Goal: Transaction & Acquisition: Obtain resource

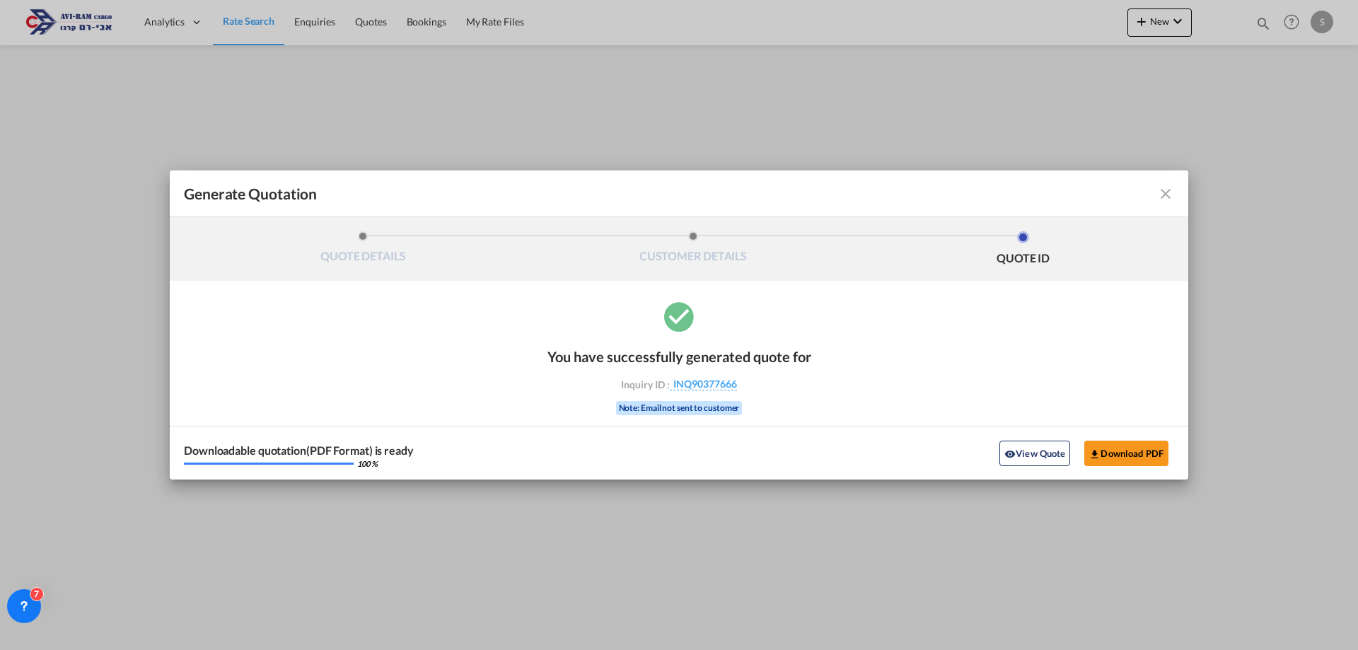
click at [1163, 194] on md-icon "icon-close fg-AAA8AD cursor m-0" at bounding box center [1165, 193] width 17 height 17
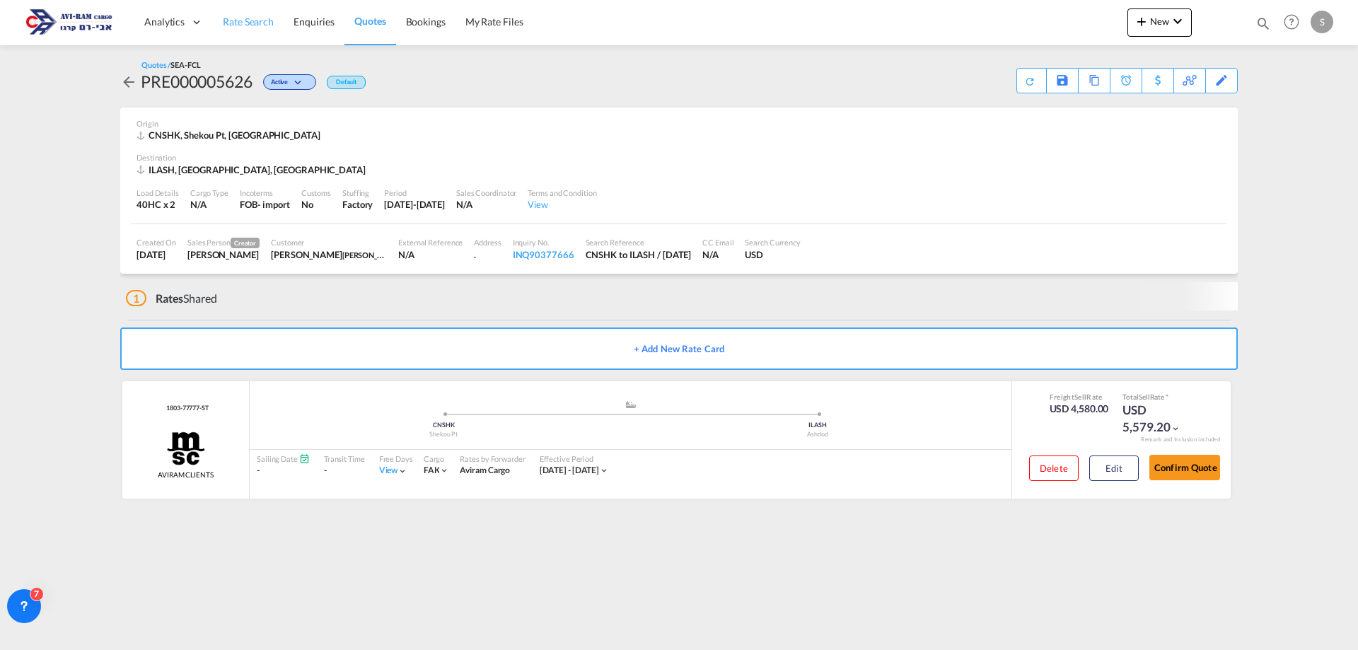
click at [257, 25] on span "Rate Search" at bounding box center [248, 22] width 51 height 12
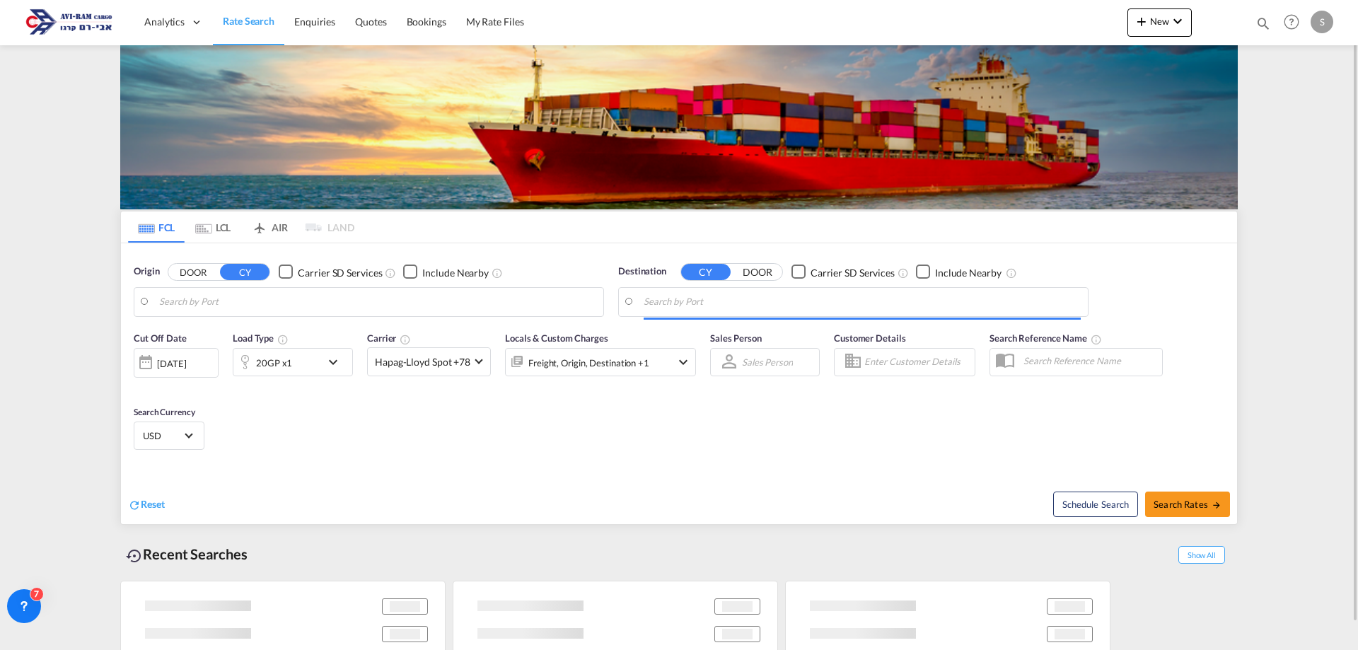
type input "Shekou Pt, CNSHK"
type input "Ashdod, ILASH"
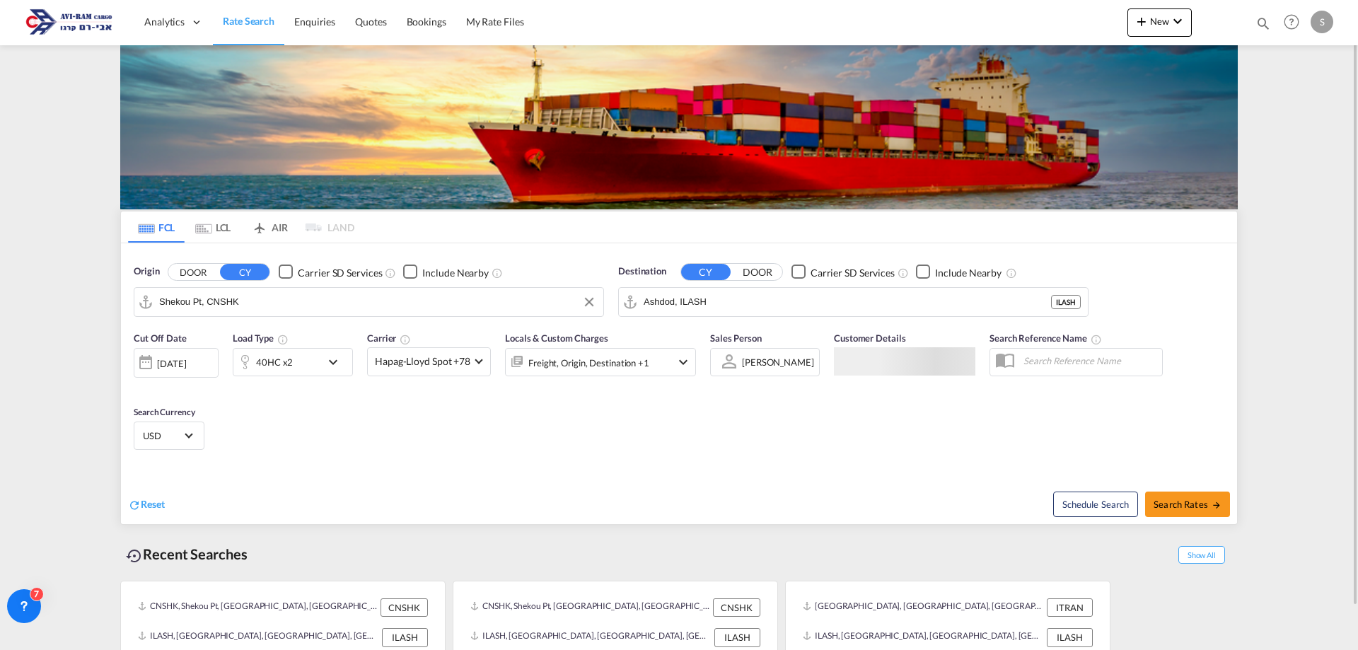
click at [259, 301] on input "Shekou Pt, CNSHK" at bounding box center [377, 301] width 437 height 21
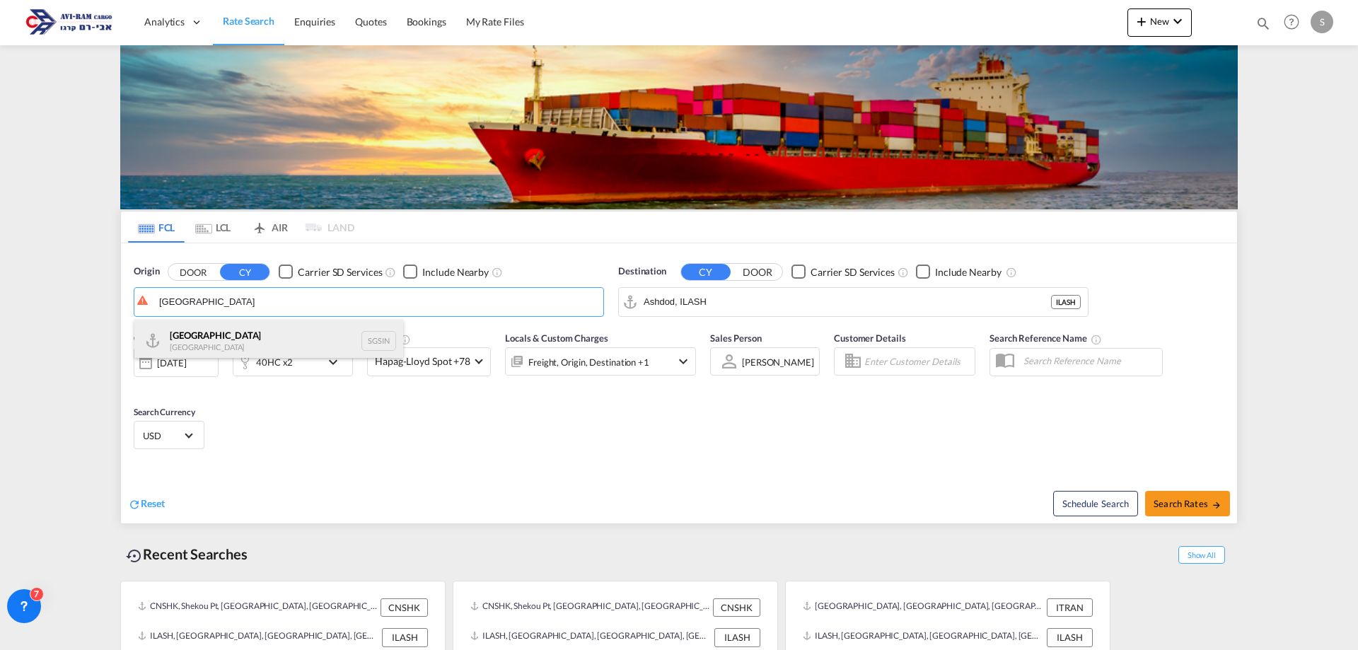
click at [244, 330] on div "Singapore Singapore SGSIN" at bounding box center [268, 341] width 269 height 42
type input "[GEOGRAPHIC_DATA], SGSIN"
click at [304, 354] on div "40HC x2" at bounding box center [277, 362] width 88 height 28
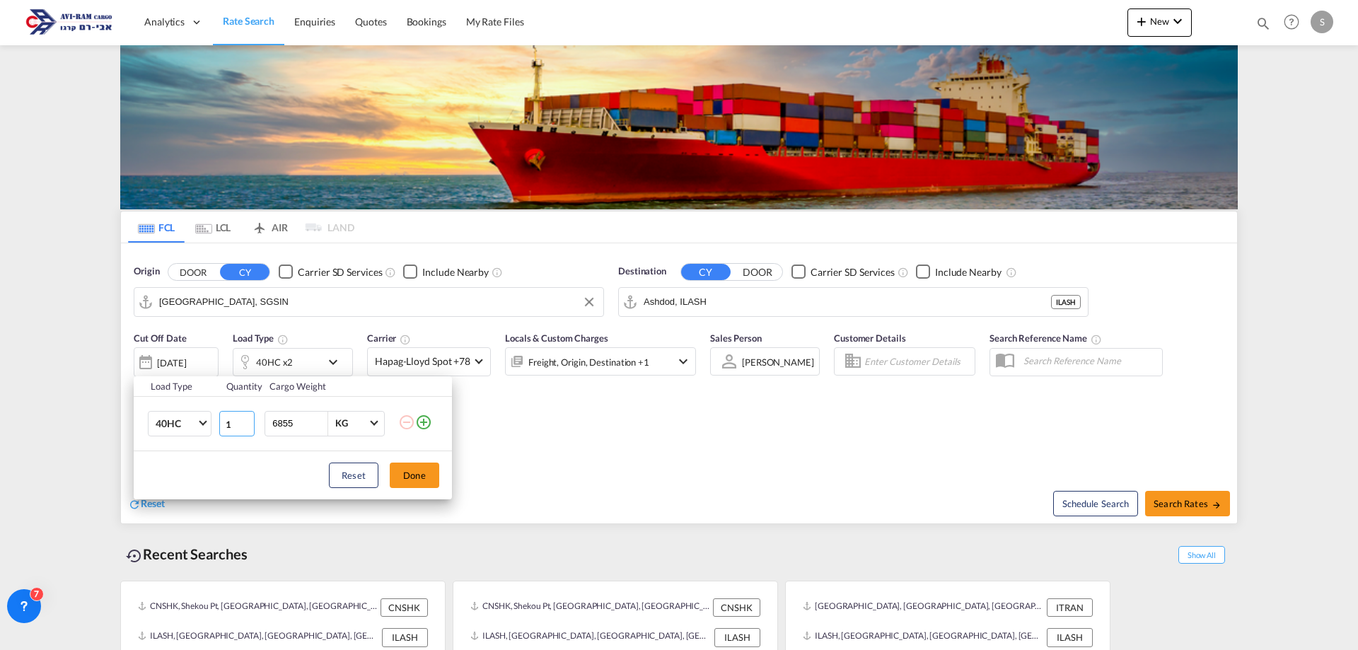
type input "1"
click at [245, 426] on input "1" at bounding box center [236, 423] width 35 height 25
click at [420, 482] on button "Done" at bounding box center [414, 474] width 49 height 25
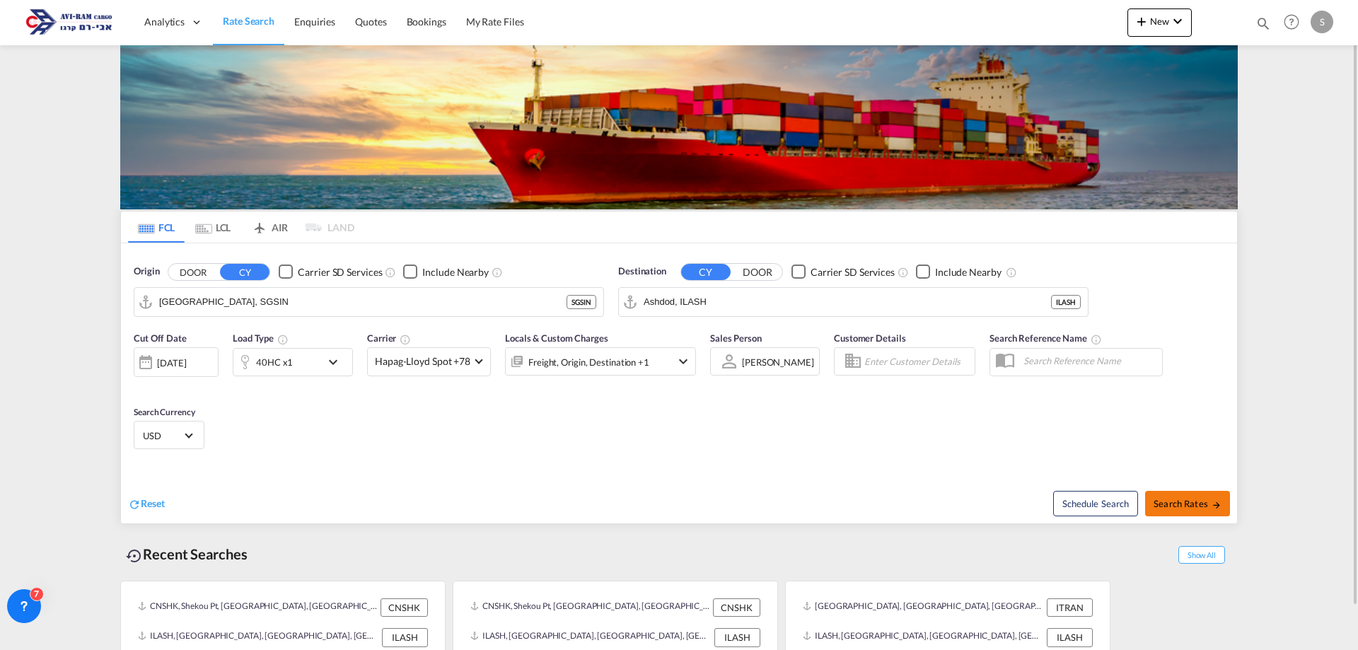
click at [1208, 506] on span "Search Rates" at bounding box center [1187, 503] width 68 height 11
type input "SGSIN to ILASH / 9 Sep 2025"
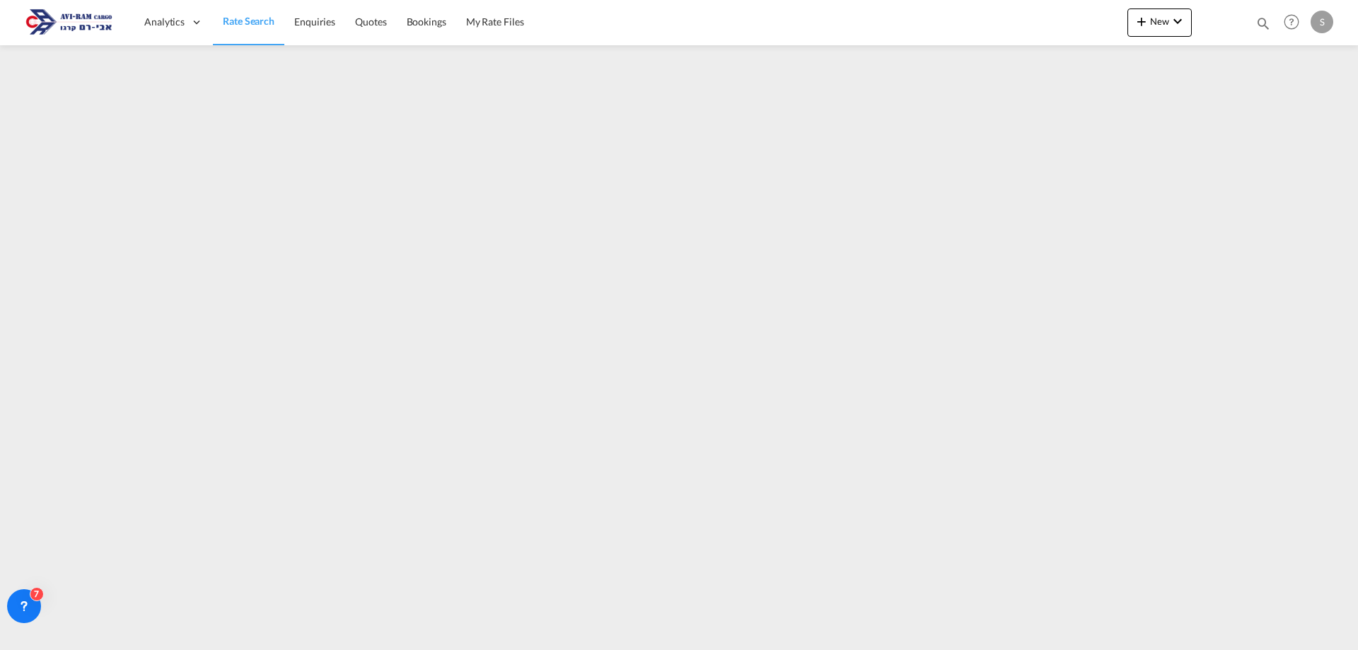
click at [256, 21] on span "Rate Search" at bounding box center [249, 21] width 52 height 12
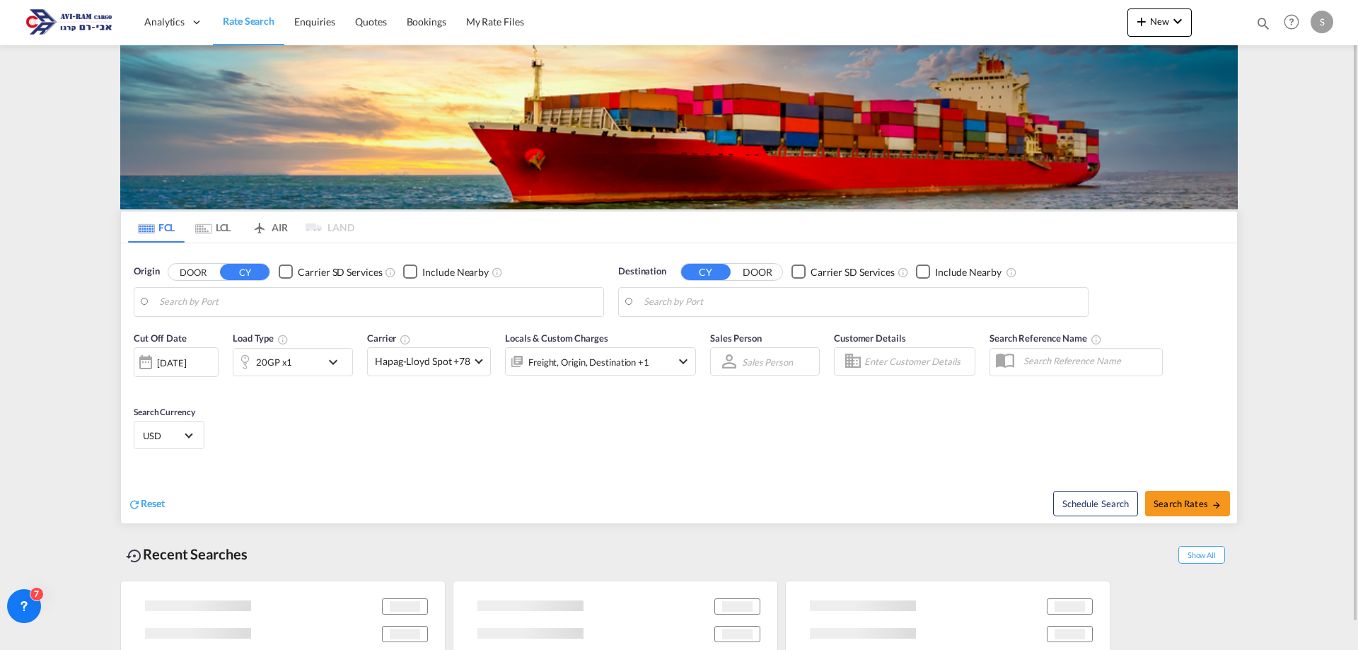
type input "[GEOGRAPHIC_DATA], SGSIN"
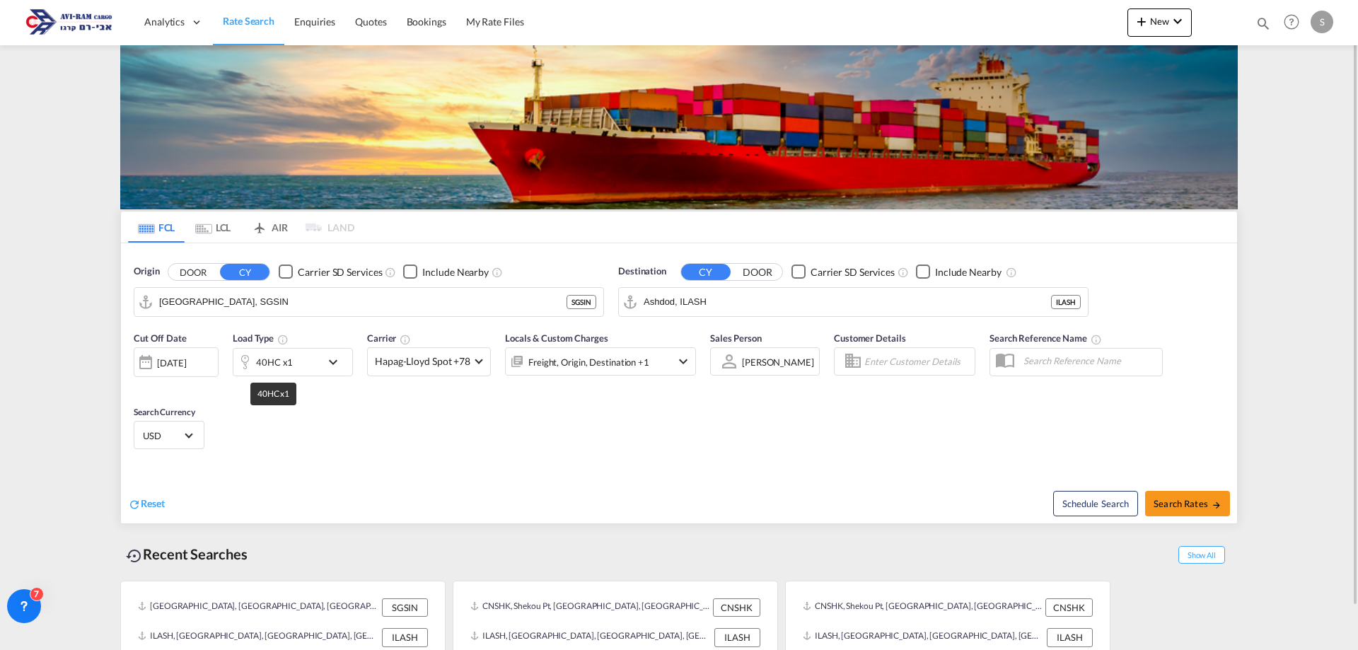
click at [281, 368] on div "40HC x1" at bounding box center [274, 362] width 37 height 20
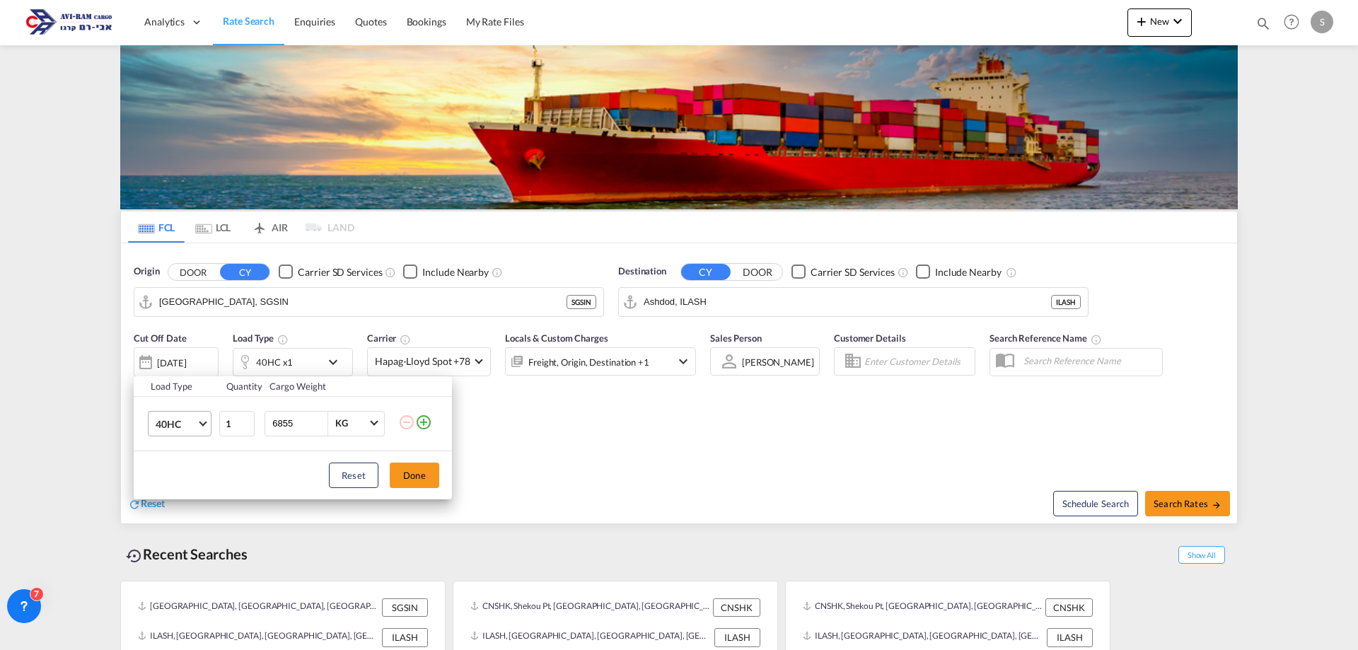
click at [188, 424] on span "40HC" at bounding box center [176, 424] width 41 height 14
click at [177, 364] on md-option "20GP" at bounding box center [192, 356] width 96 height 34
click at [405, 476] on button "Done" at bounding box center [414, 474] width 49 height 25
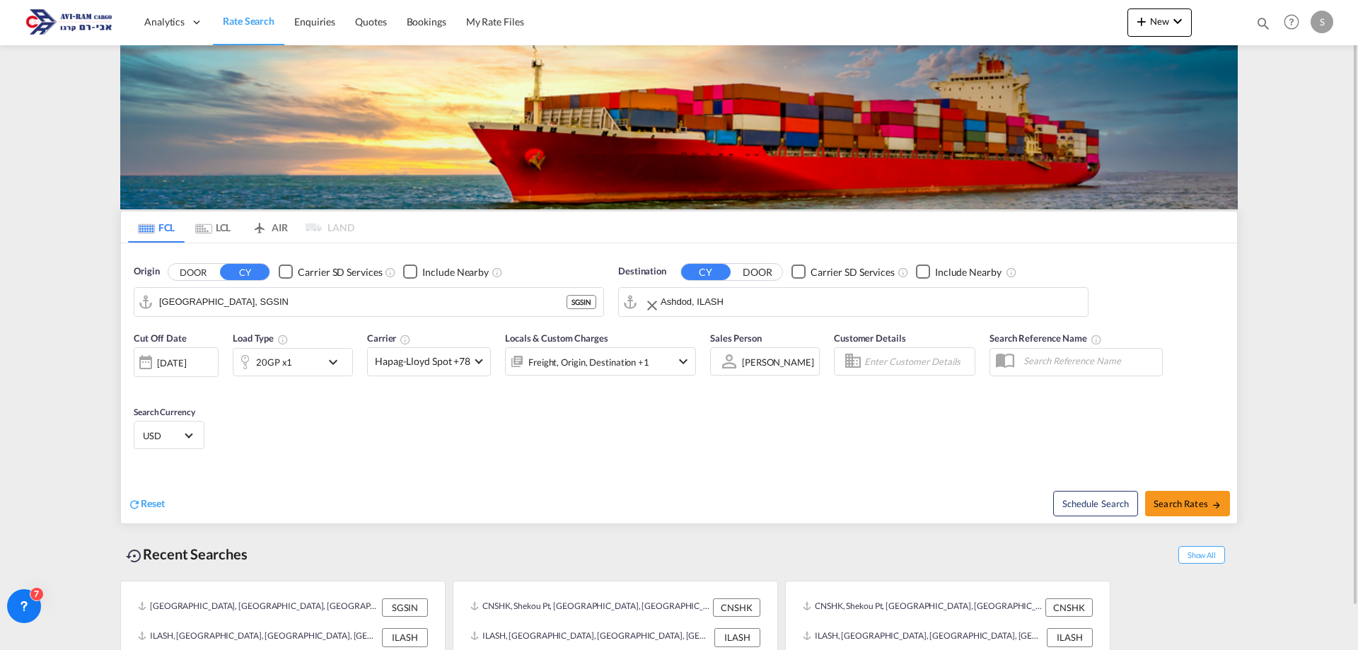
click at [685, 296] on input "Ashdod, ILASH" at bounding box center [870, 301] width 420 height 21
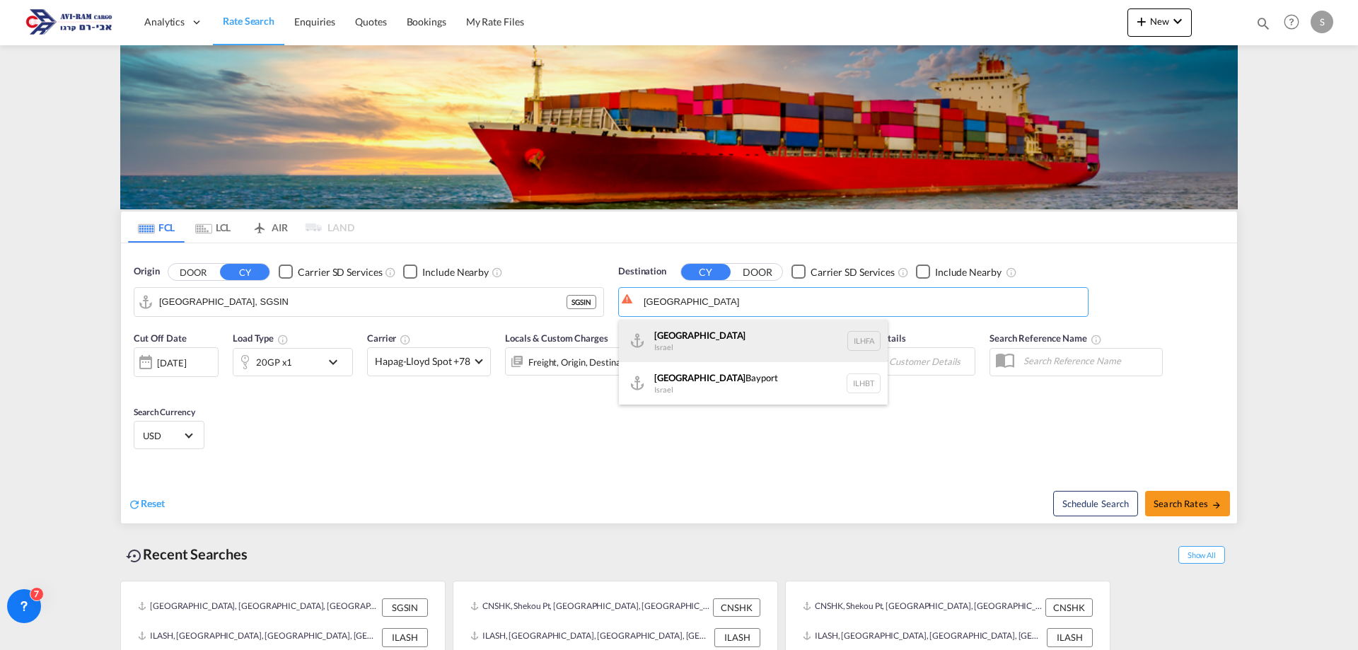
click at [704, 344] on div "Haifa Israel ILHFA" at bounding box center [753, 341] width 269 height 42
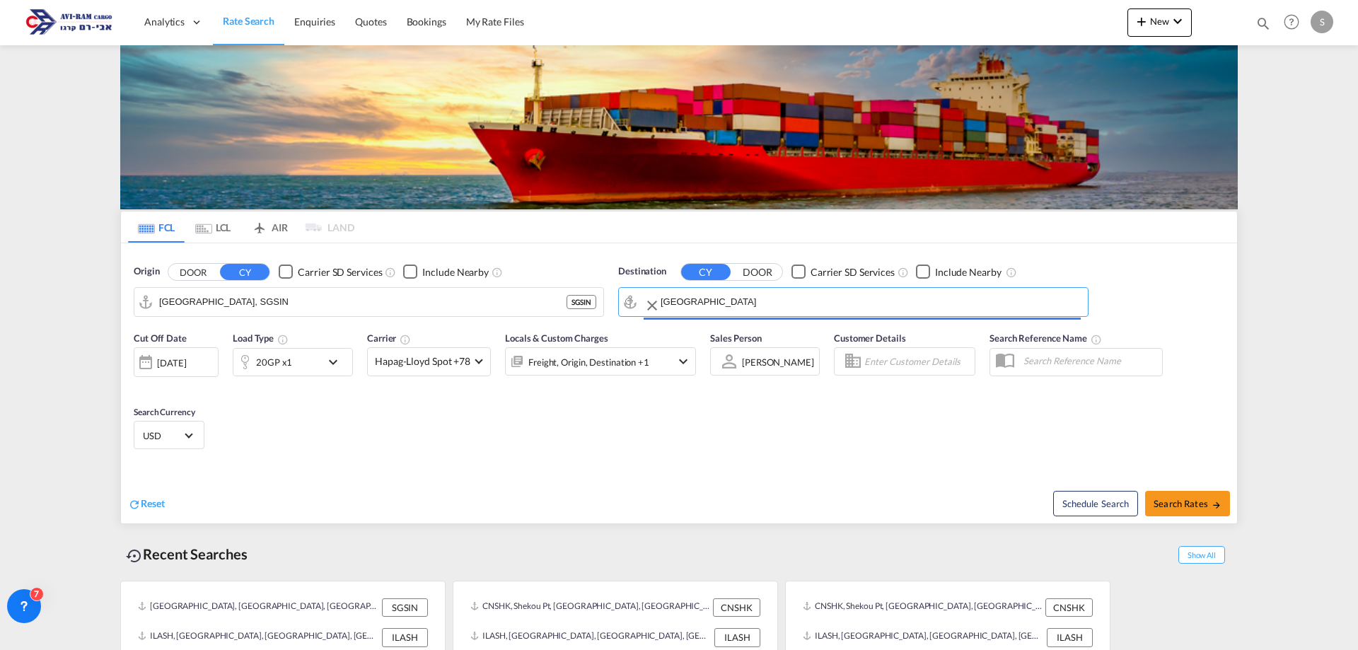
type input "[GEOGRAPHIC_DATA], [GEOGRAPHIC_DATA]"
click at [1171, 503] on span "Search Rates" at bounding box center [1187, 503] width 68 height 11
type input "SGSIN to ILHFA / 9 Sep 2025"
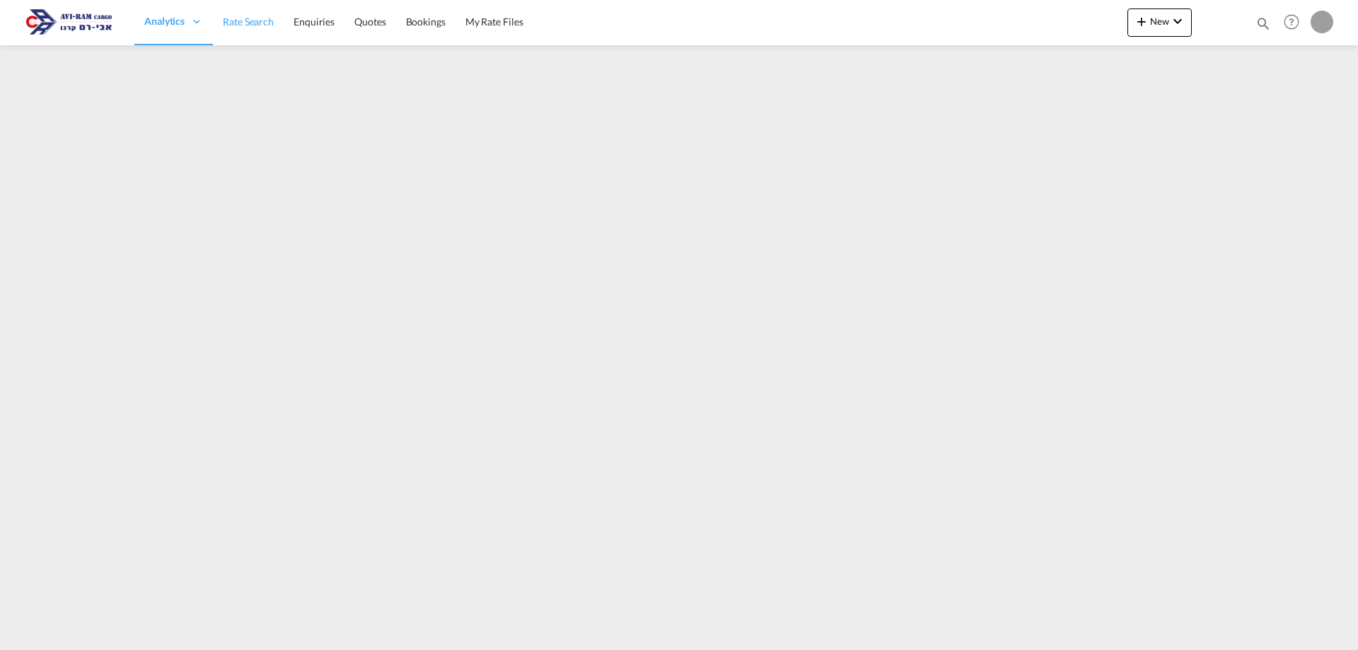
click at [268, 32] on link "Rate Search" at bounding box center [248, 22] width 71 height 46
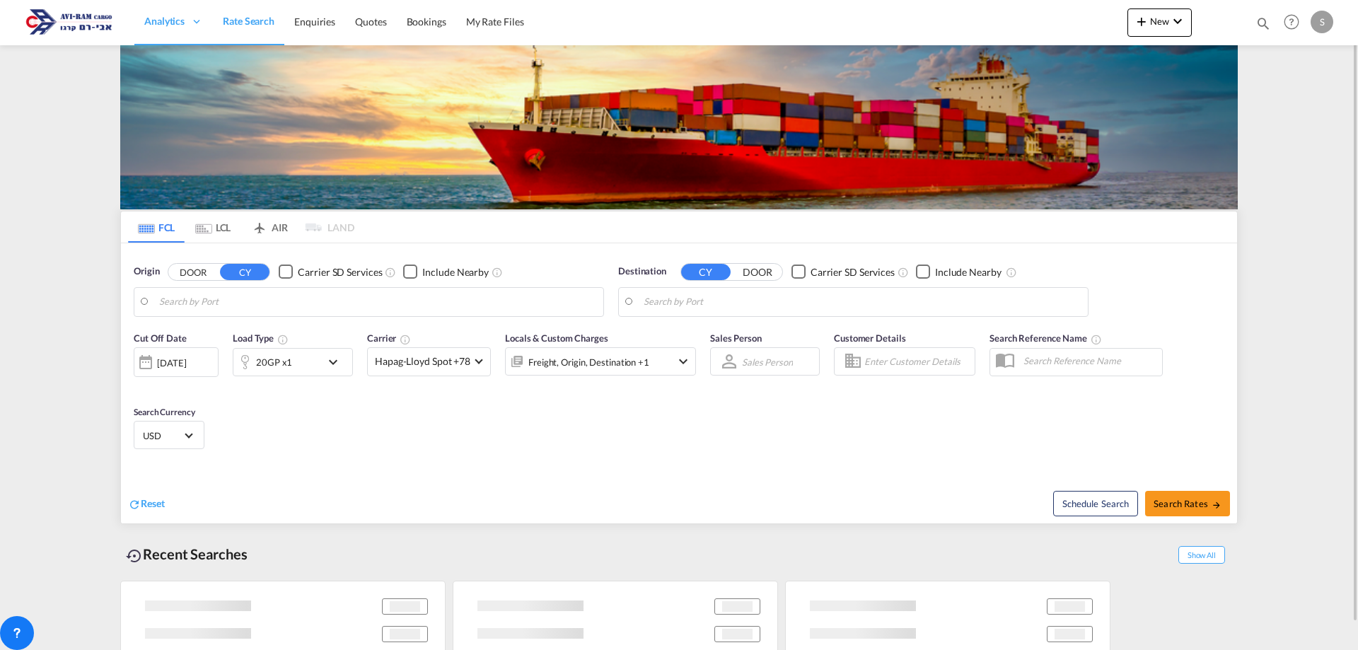
type input "[GEOGRAPHIC_DATA], SGSIN"
type input "[GEOGRAPHIC_DATA], [GEOGRAPHIC_DATA]"
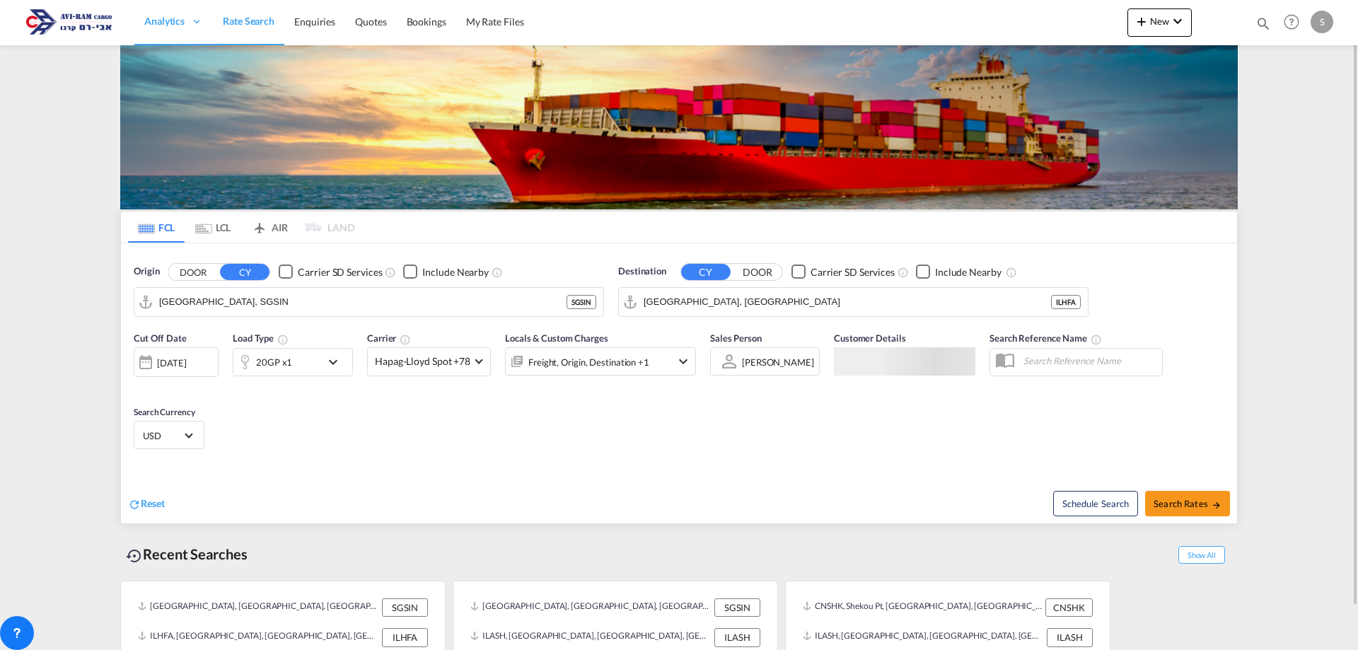
click at [219, 228] on md-tab-item "LCL" at bounding box center [213, 226] width 57 height 31
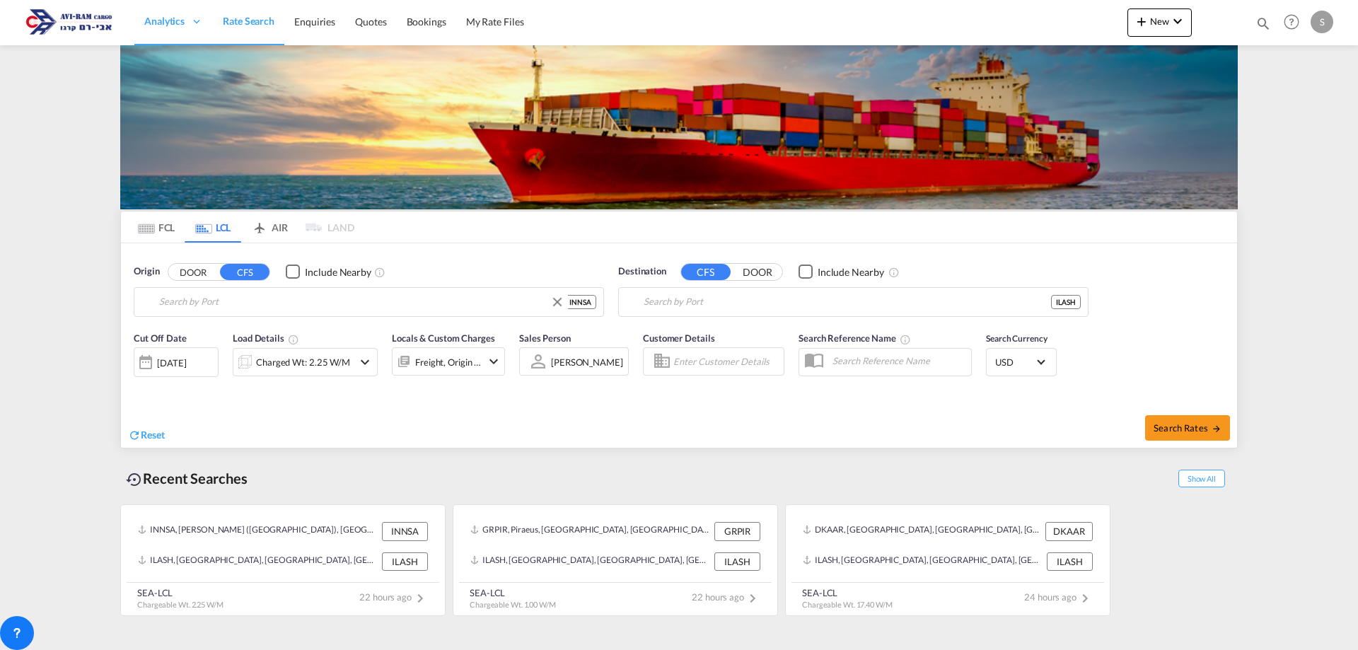
type input "[PERSON_NAME] ([PERSON_NAME]), [GEOGRAPHIC_DATA]"
type input "Ashdod, ILASH"
click at [192, 297] on input "[PERSON_NAME] ([PERSON_NAME]), [GEOGRAPHIC_DATA]" at bounding box center [377, 301] width 437 height 21
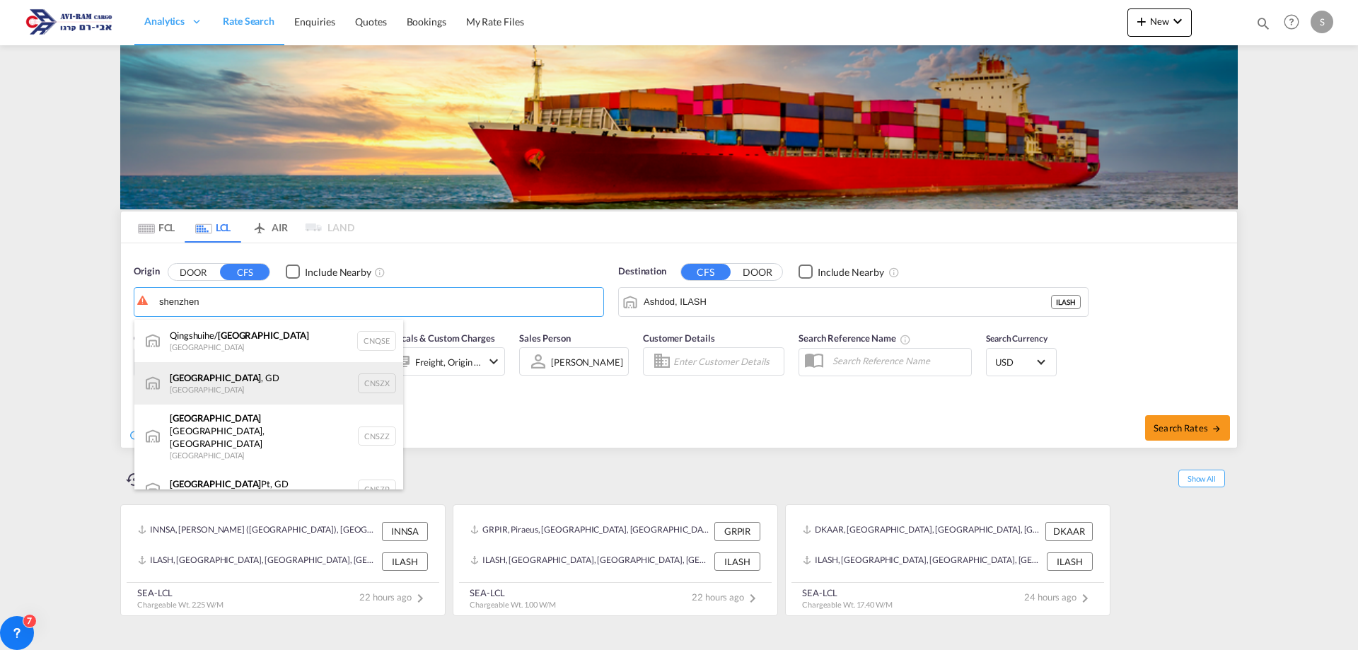
click at [247, 381] on div "[GEOGRAPHIC_DATA] , GD [GEOGRAPHIC_DATA] CNSZX" at bounding box center [268, 383] width 269 height 42
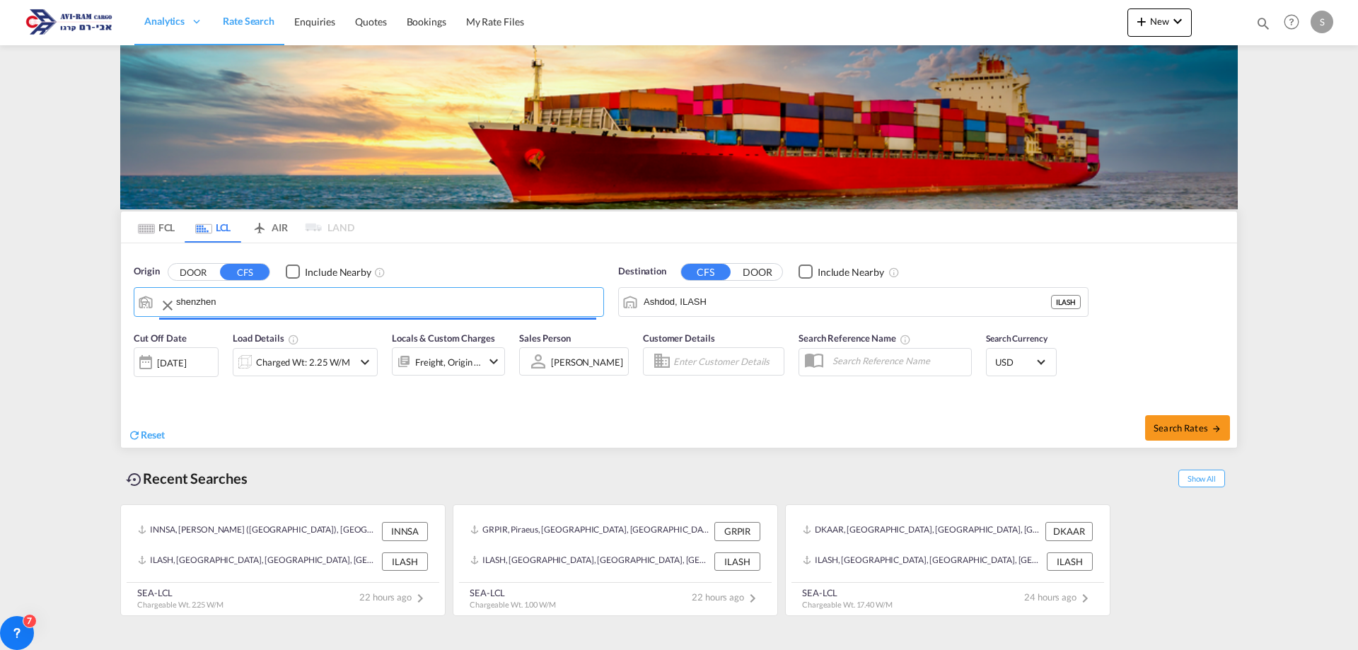
type input "[GEOGRAPHIC_DATA], GD, CNSZX"
click at [327, 366] on div "Charged Wt: 2.25 W/M" at bounding box center [303, 362] width 94 height 20
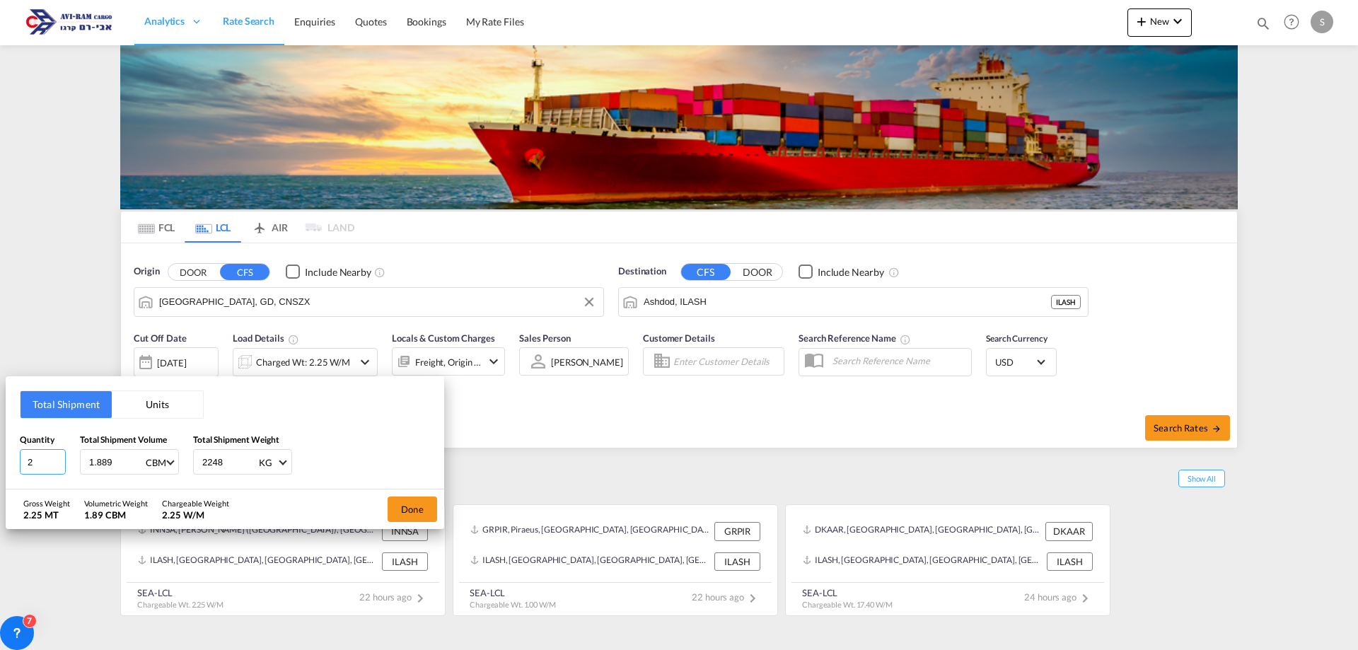
drag, startPoint x: 45, startPoint y: 460, endPoint x: 10, endPoint y: 467, distance: 36.1
click at [10, 467] on div "Total Shipment Units Quantity 2 Total Shipment Volume 1.889 CBM CBM CFT Total S…" at bounding box center [225, 432] width 438 height 113
type input "90"
type input "7.4"
type input "1425"
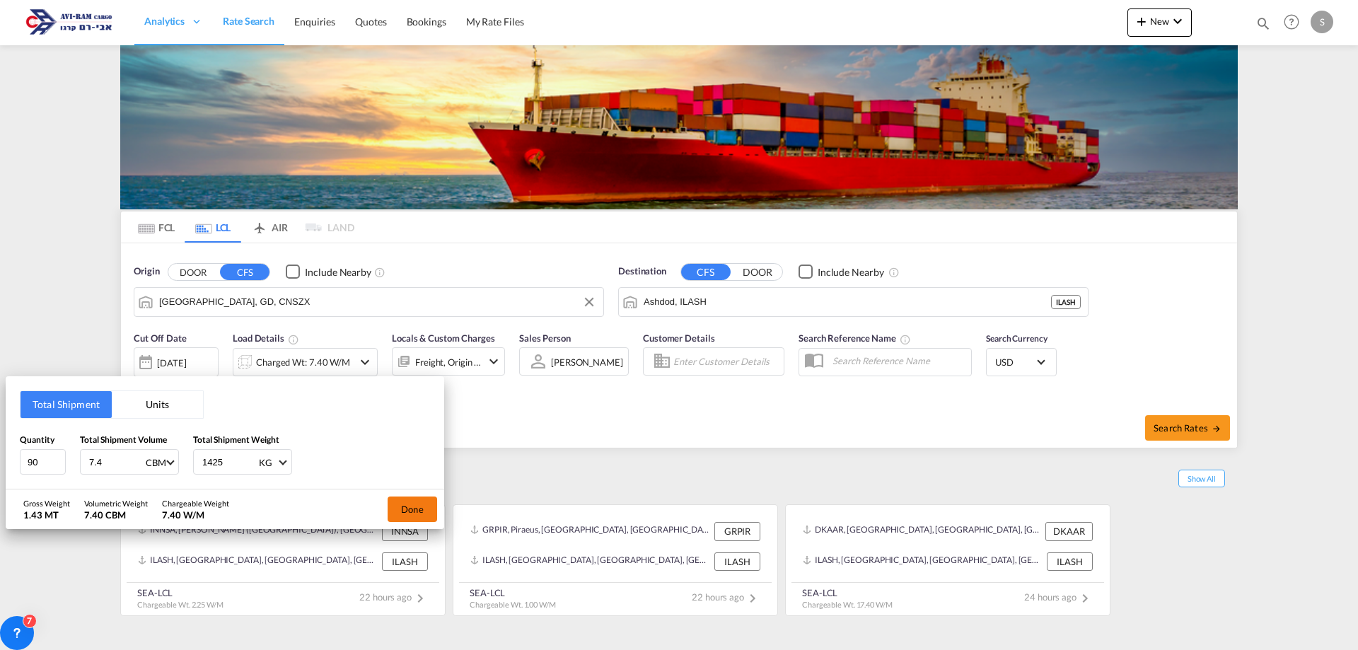
click at [414, 514] on button "Done" at bounding box center [412, 508] width 49 height 25
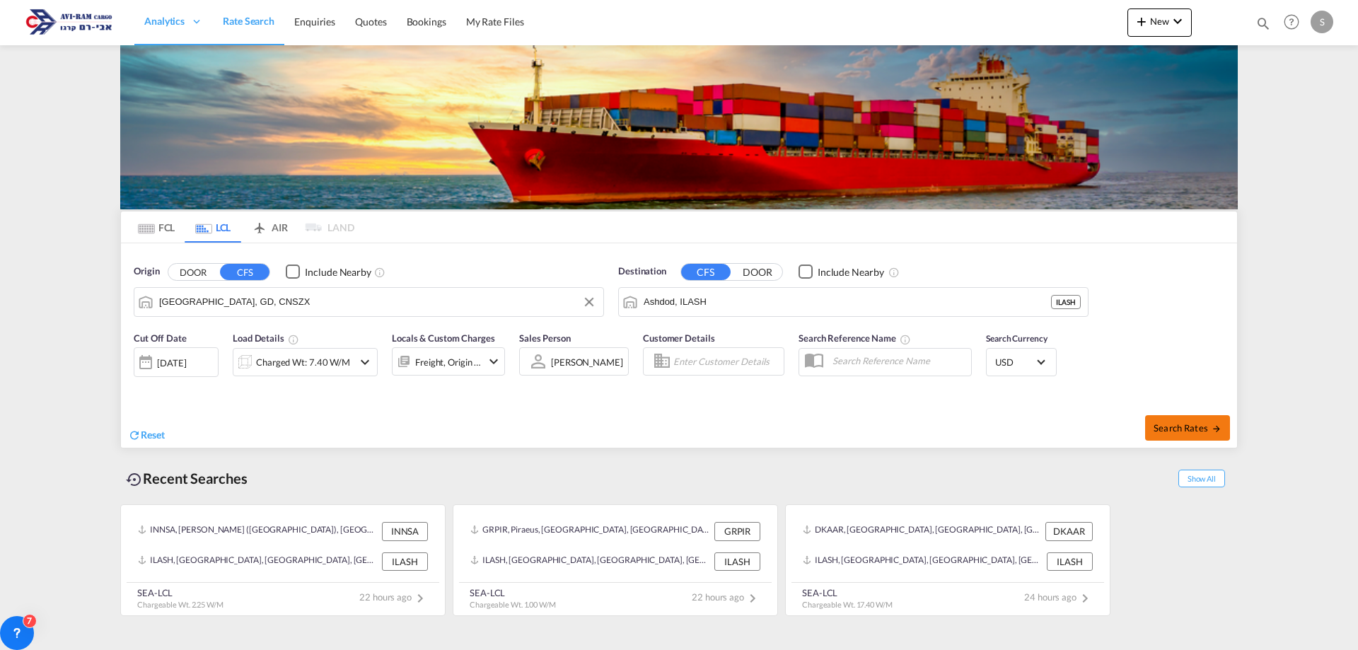
click at [1218, 430] on md-icon "icon-arrow-right" at bounding box center [1216, 429] width 10 height 10
type input "CNSZX to ILASH / [DATE]"
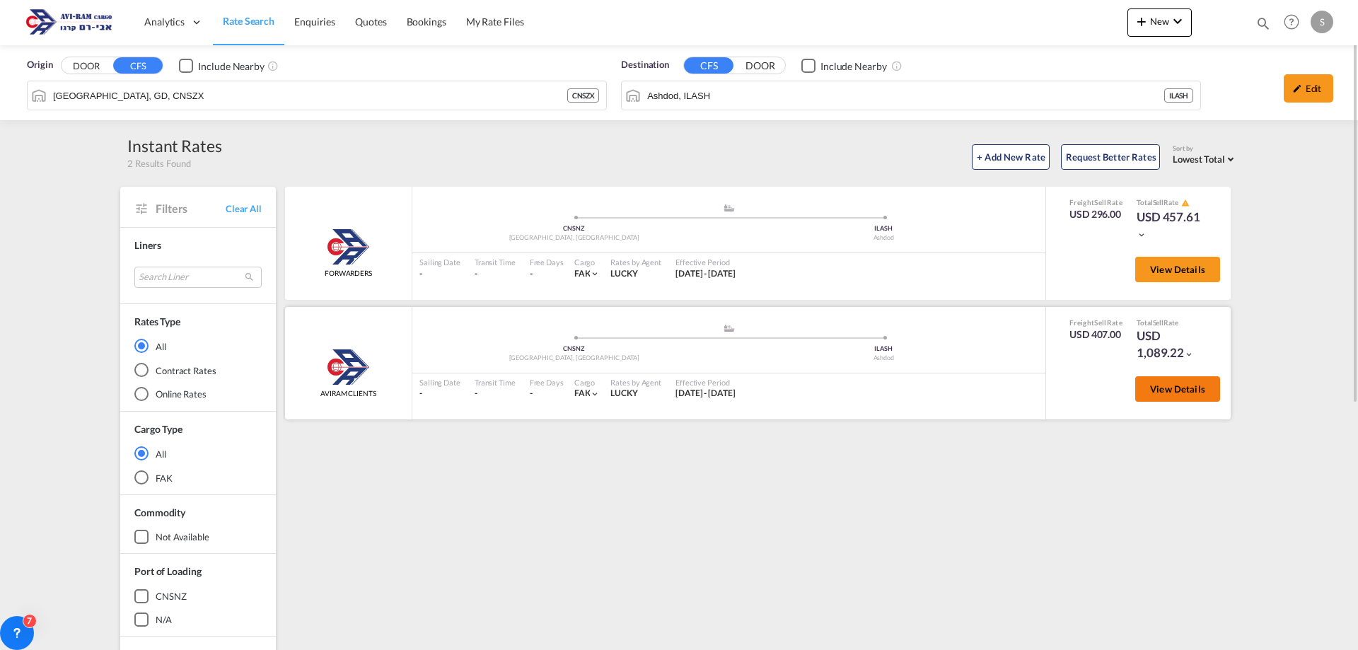
click at [1160, 390] on span "View Details" at bounding box center [1177, 388] width 55 height 11
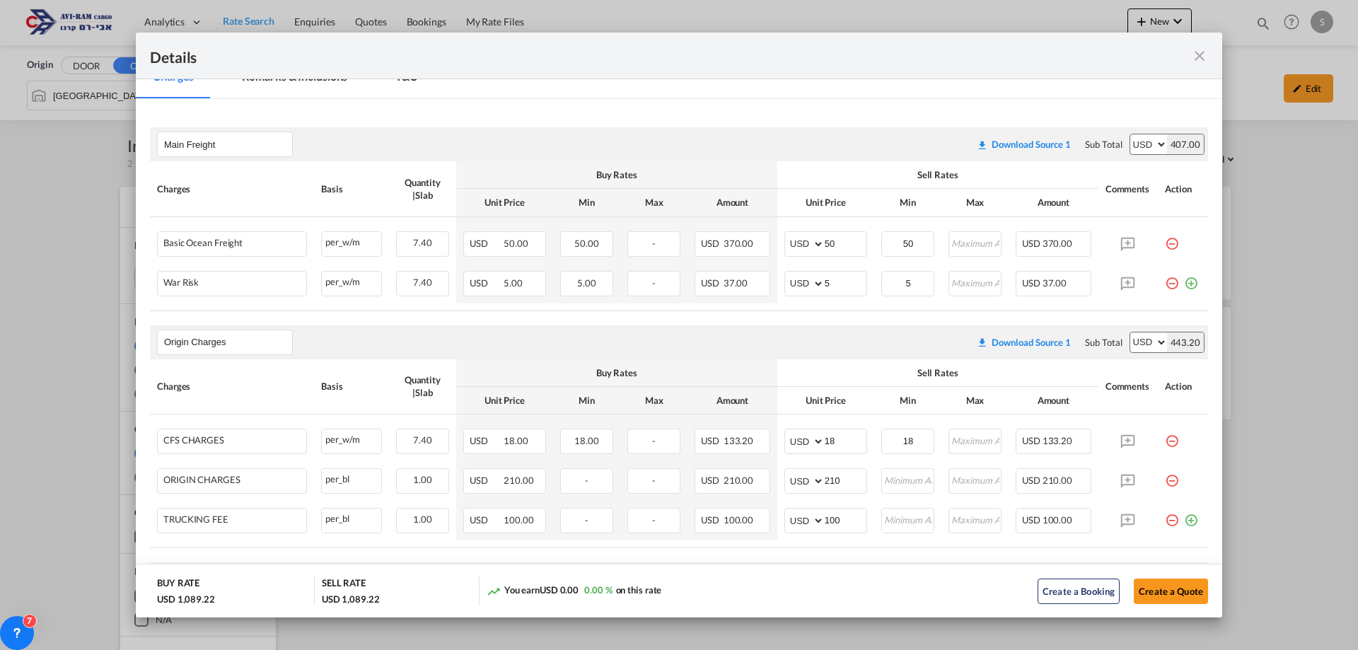
scroll to position [354, 0]
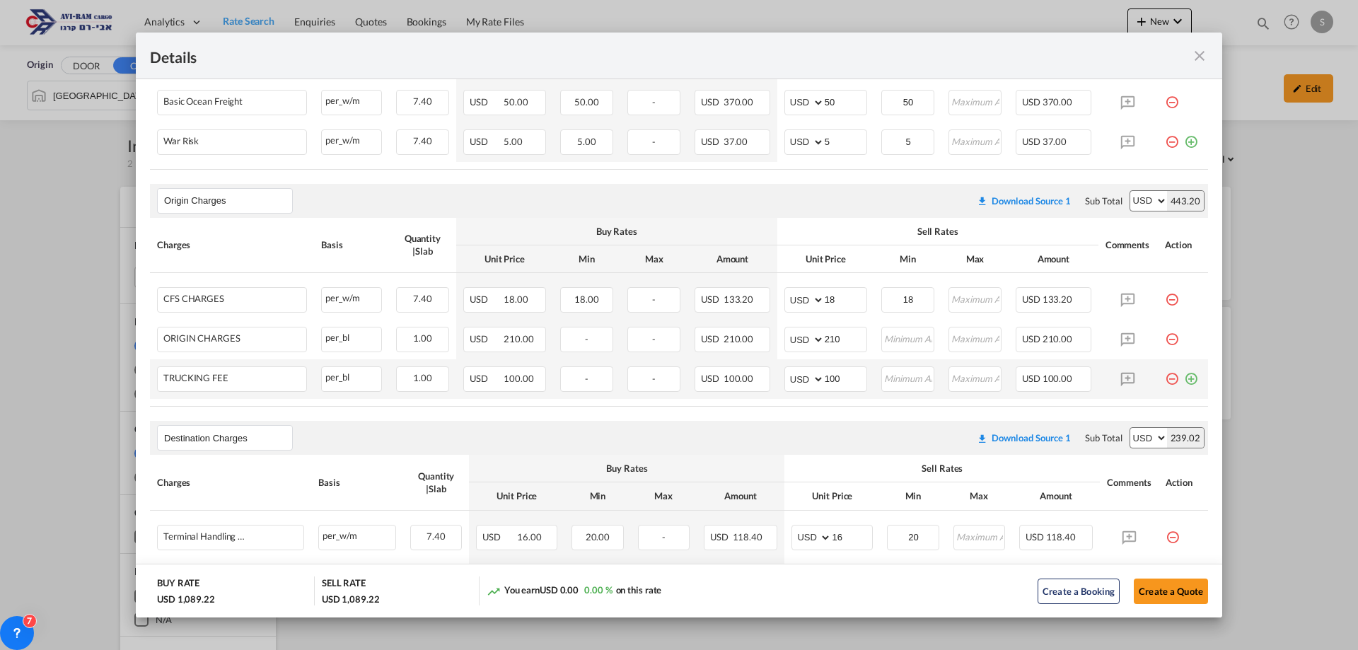
click at [1165, 377] on md-icon "icon-minus-circle-outline red-400-fg pt-7" at bounding box center [1172, 373] width 14 height 14
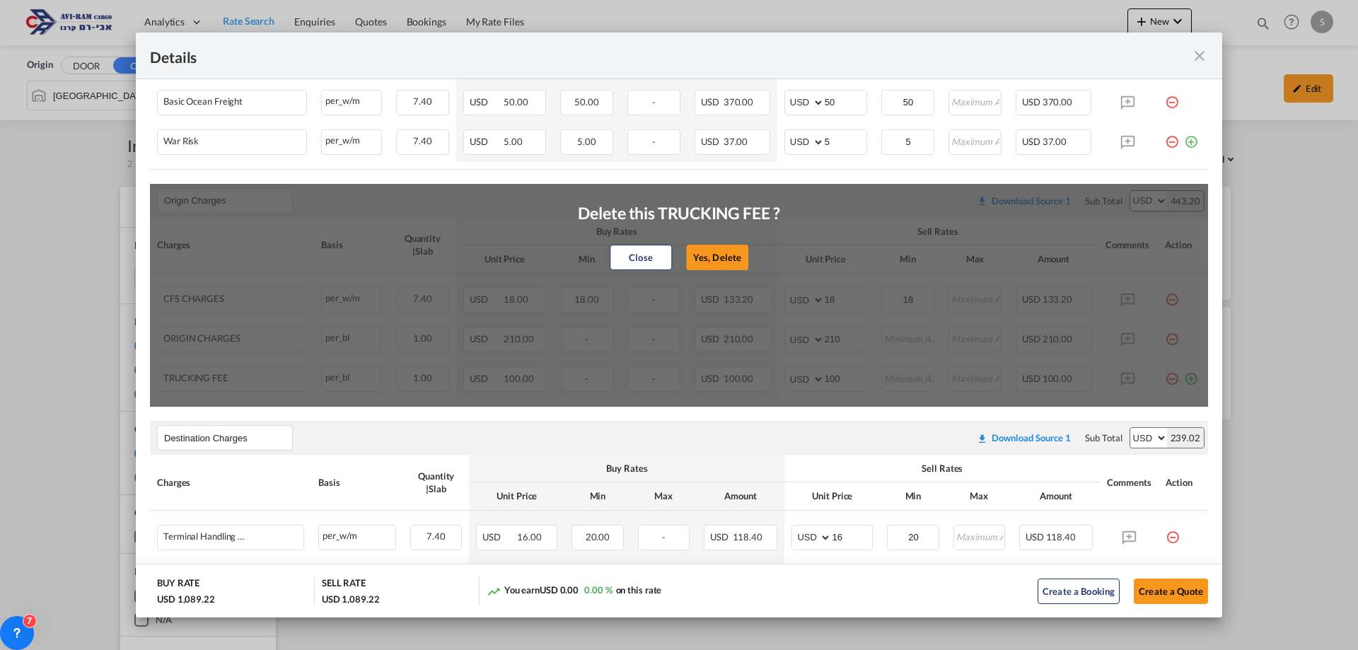
click at [699, 264] on button "Yes, Delete" at bounding box center [717, 257] width 62 height 25
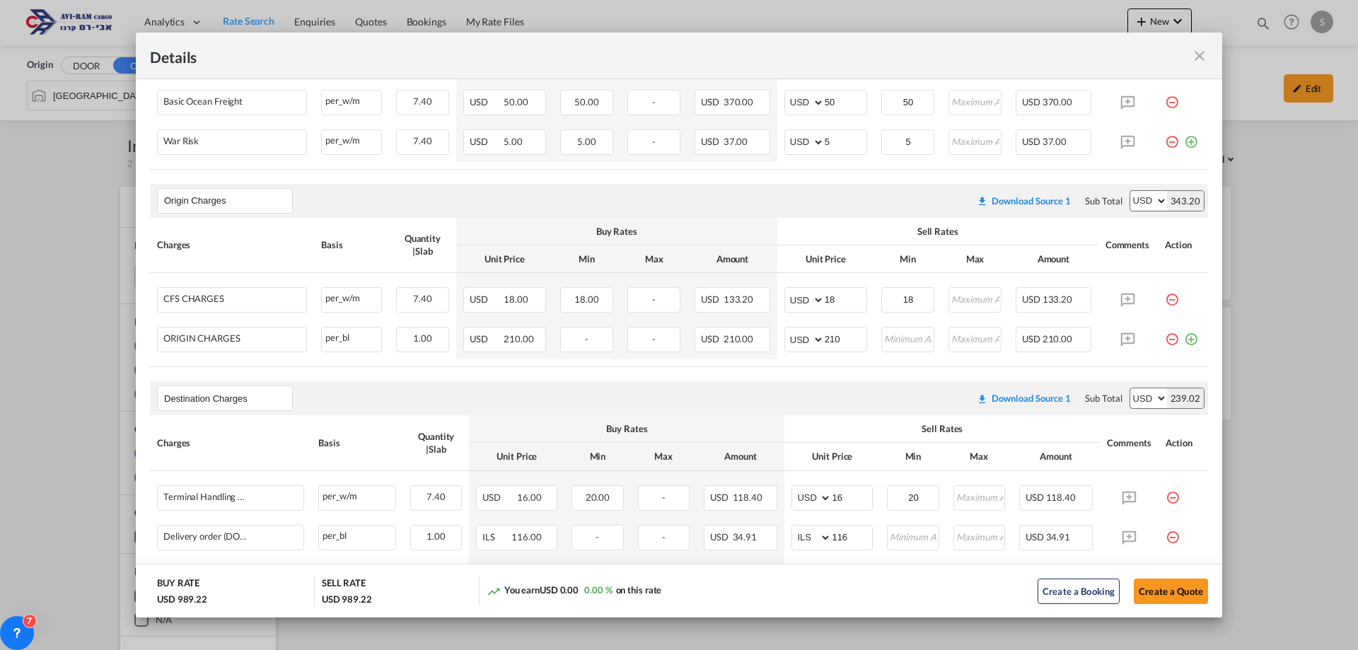
click at [1165, 340] on md-icon "icon-minus-circle-outline red-400-fg pt-7" at bounding box center [1172, 334] width 14 height 14
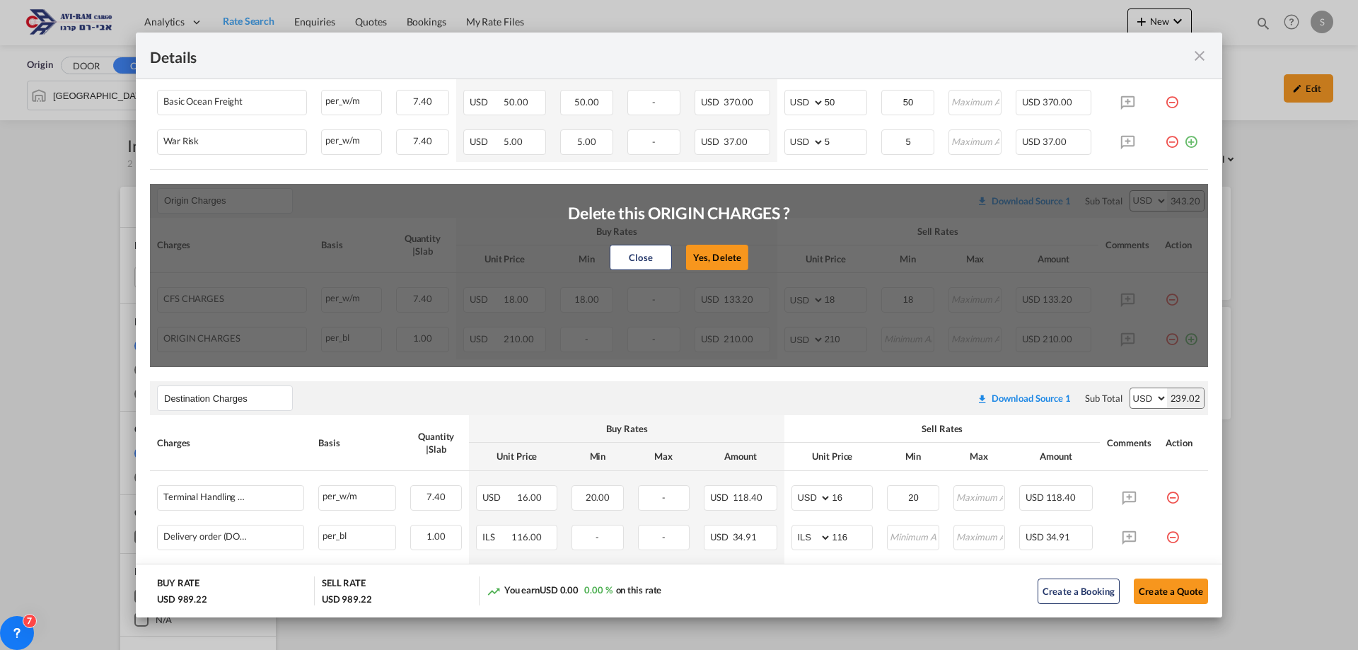
click at [689, 254] on button "Yes, Delete" at bounding box center [717, 257] width 62 height 25
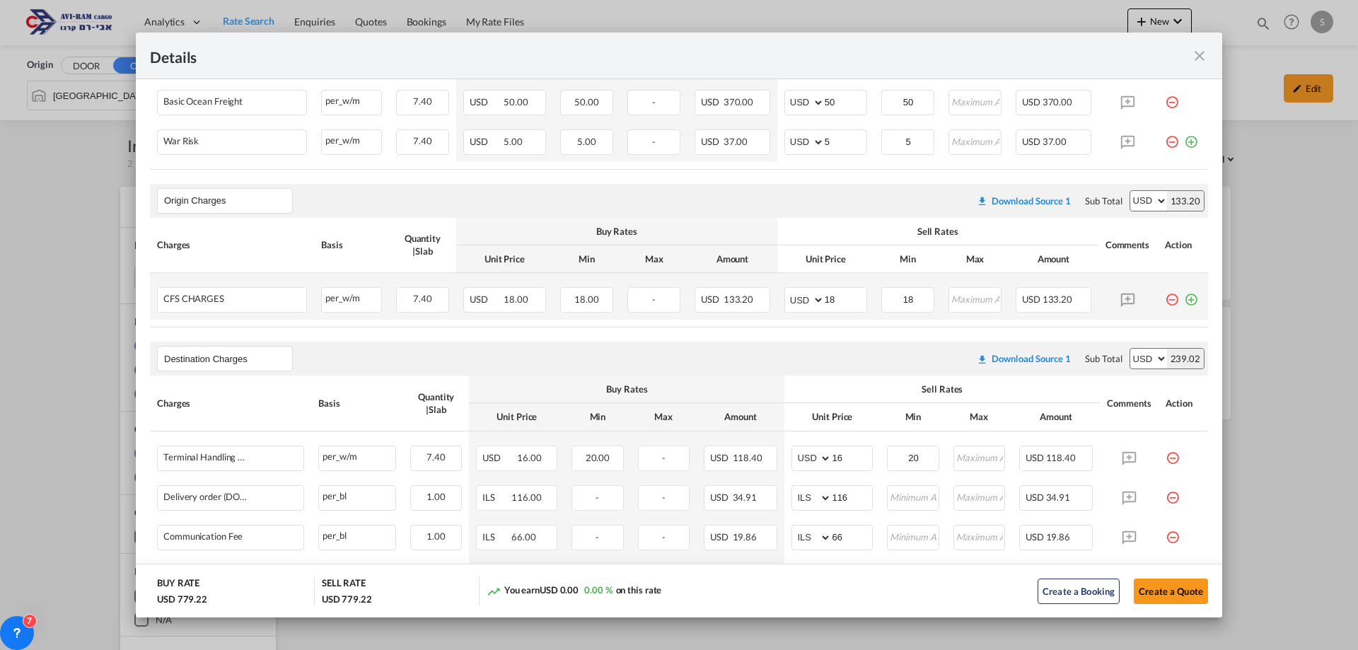
click at [1165, 298] on md-icon "icon-minus-circle-outline red-400-fg pt-7" at bounding box center [1172, 294] width 14 height 14
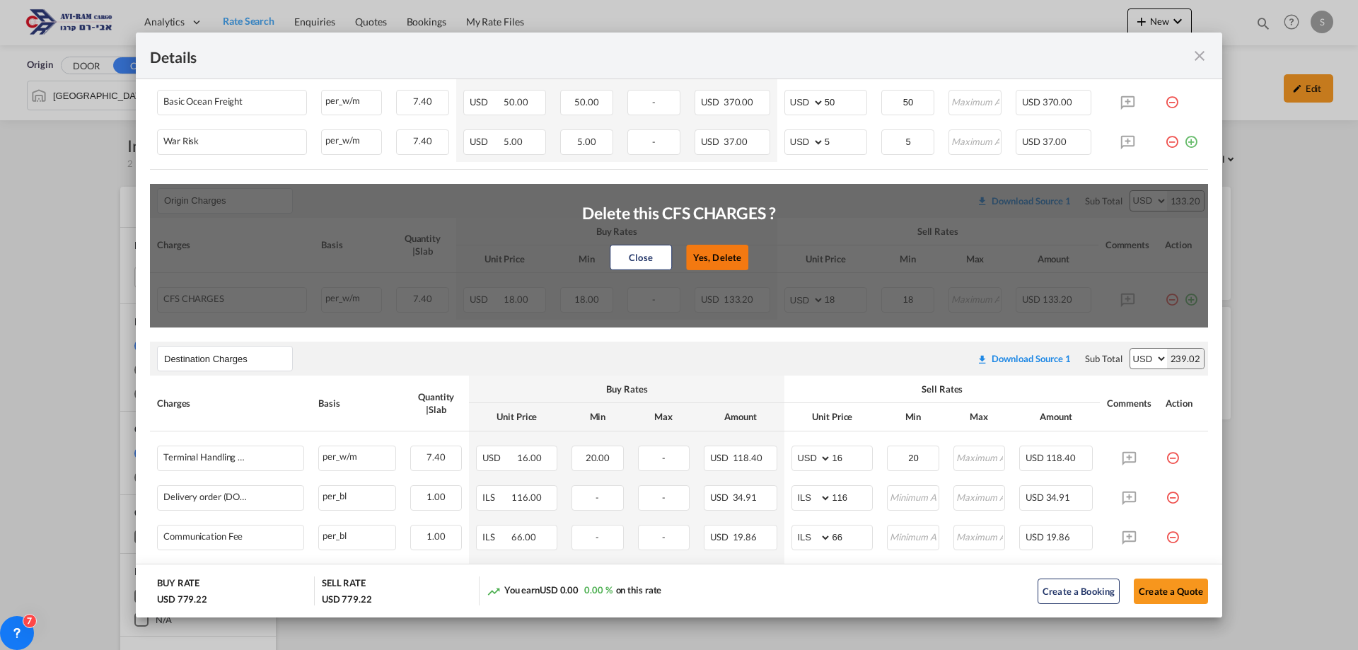
click at [709, 261] on button "Yes, Delete" at bounding box center [717, 257] width 62 height 25
type input "Destination Charges"
type input "16"
type input "20"
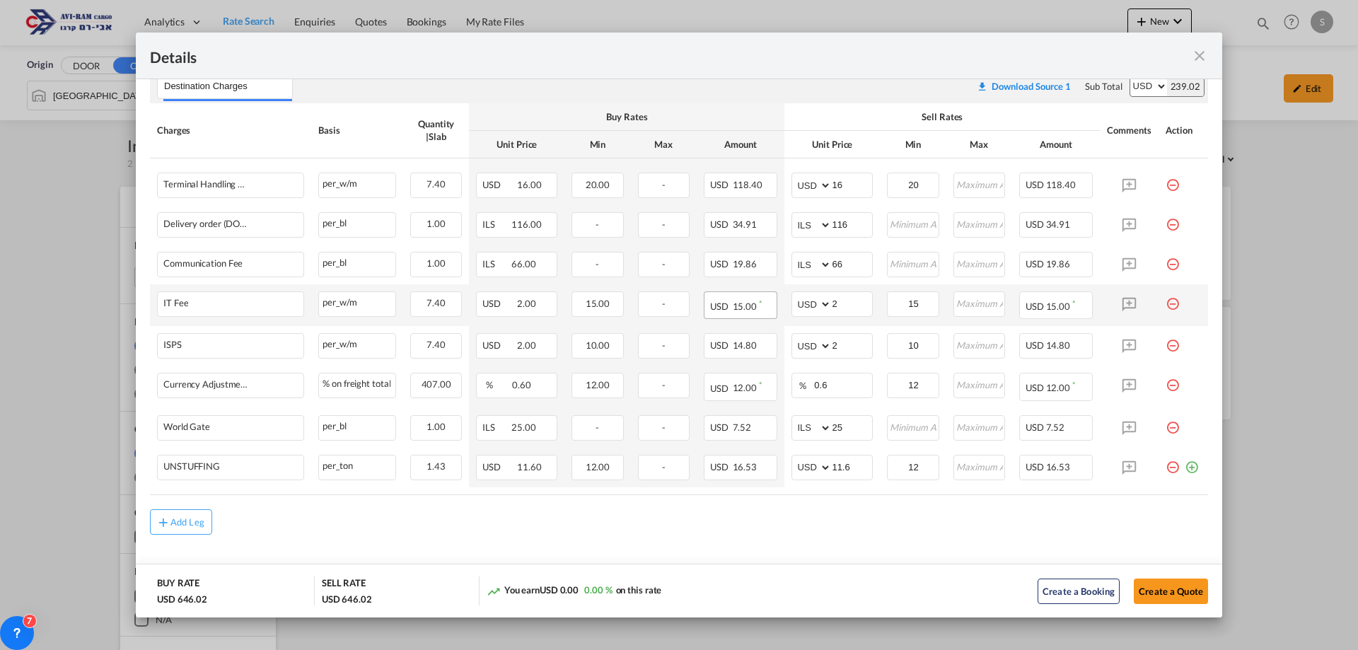
scroll to position [482, 0]
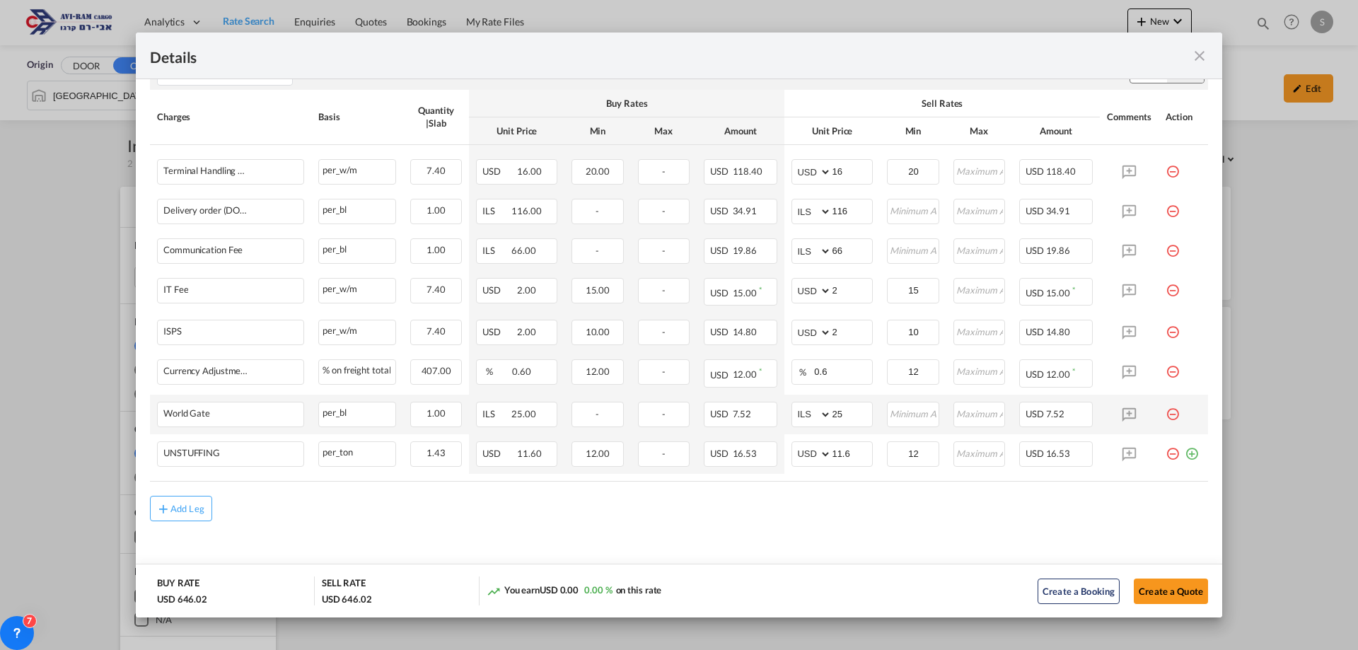
click at [1165, 414] on md-icon "icon-minus-circle-outline red-400-fg pt-7" at bounding box center [1172, 409] width 14 height 14
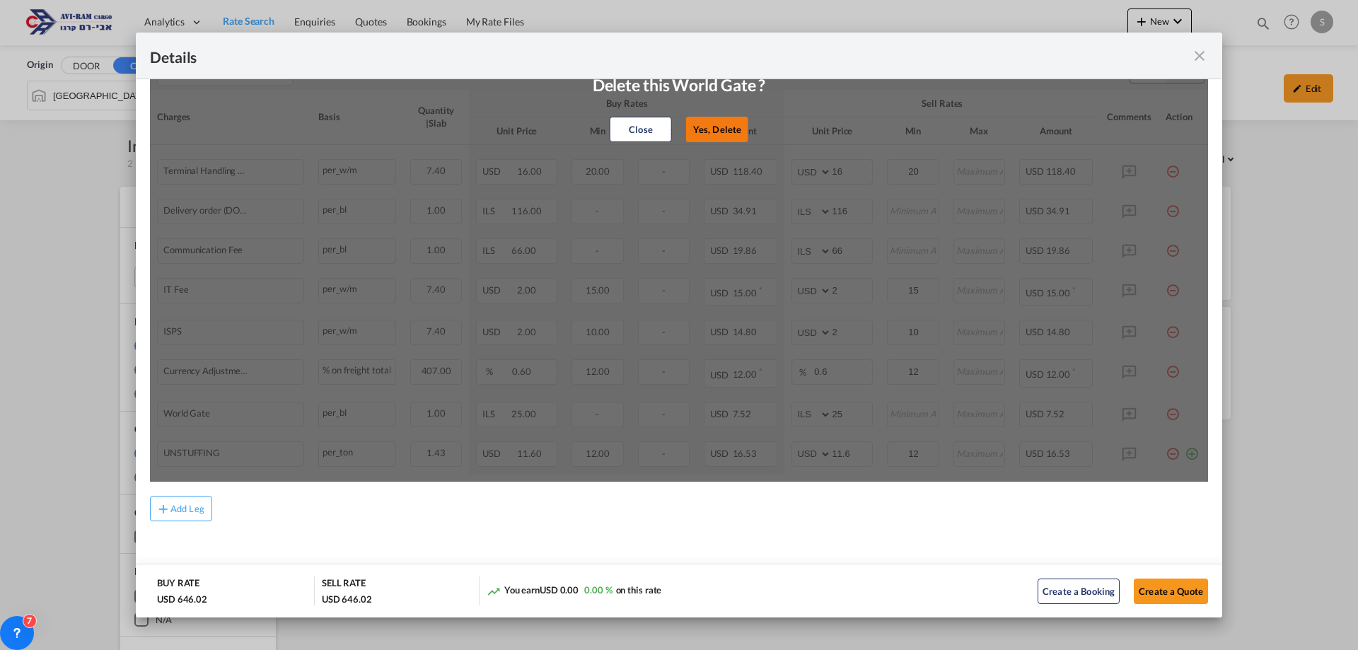
click at [706, 137] on button "Yes, Delete" at bounding box center [717, 129] width 62 height 25
select select "string:USD"
type input "11.6"
type input "12"
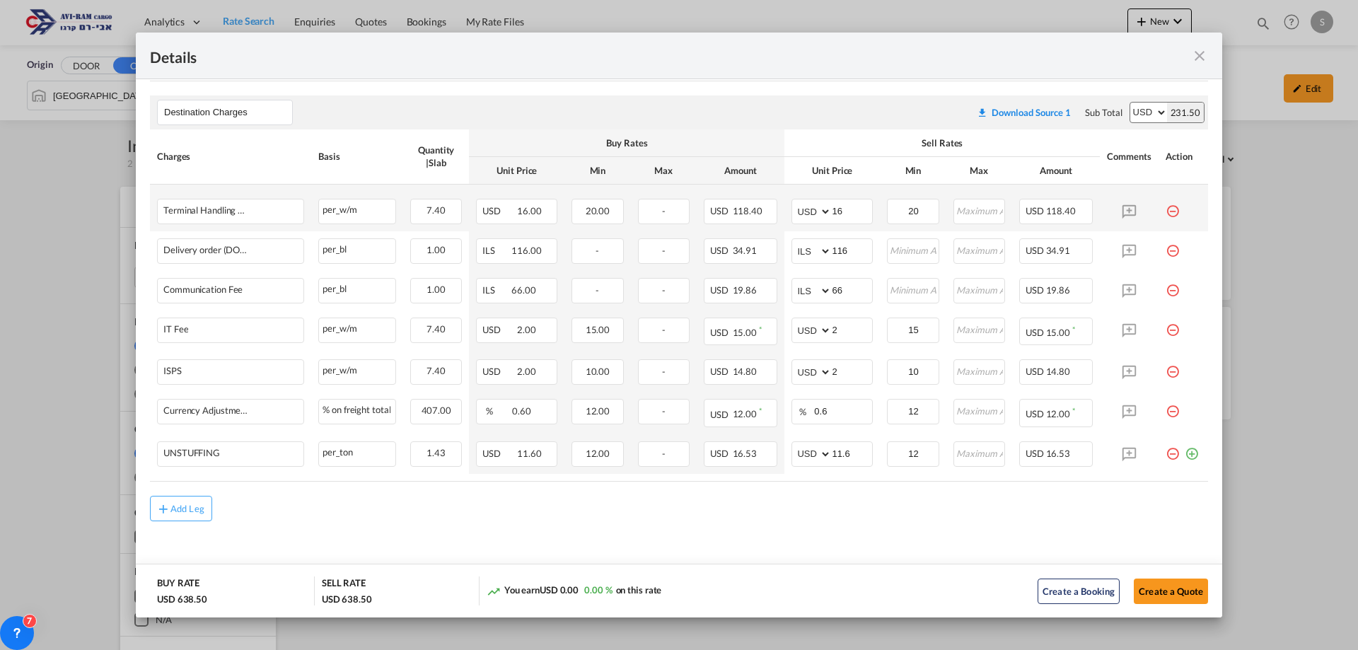
scroll to position [371, 0]
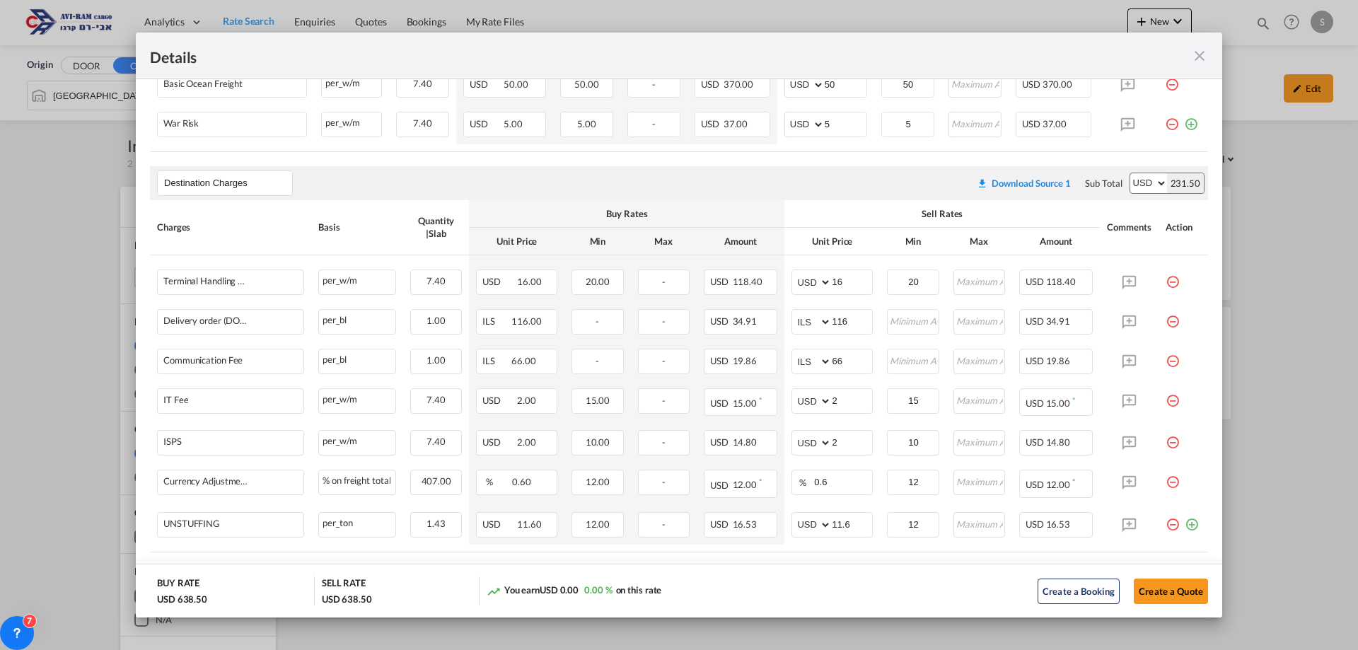
click at [1199, 54] on md-icon "icon-close fg-AAA8AD m-0 cursor" at bounding box center [1199, 55] width 17 height 17
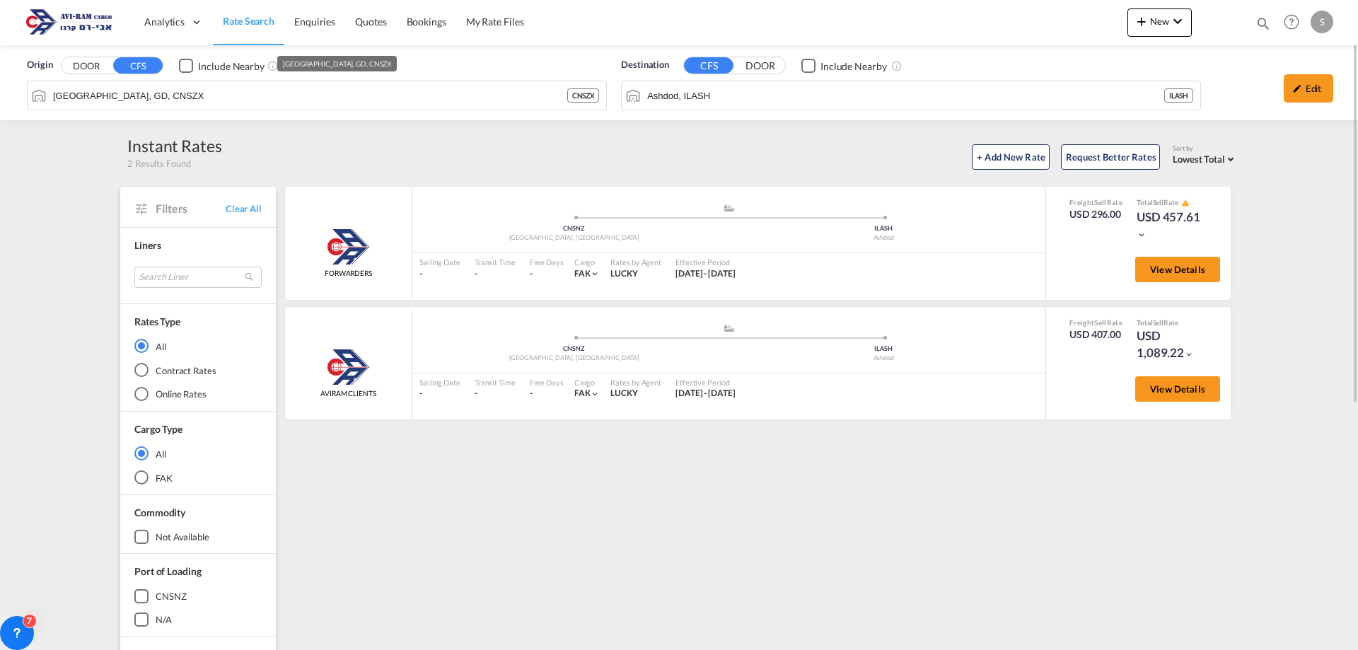
click at [249, 20] on span "Rate Search" at bounding box center [249, 21] width 52 height 12
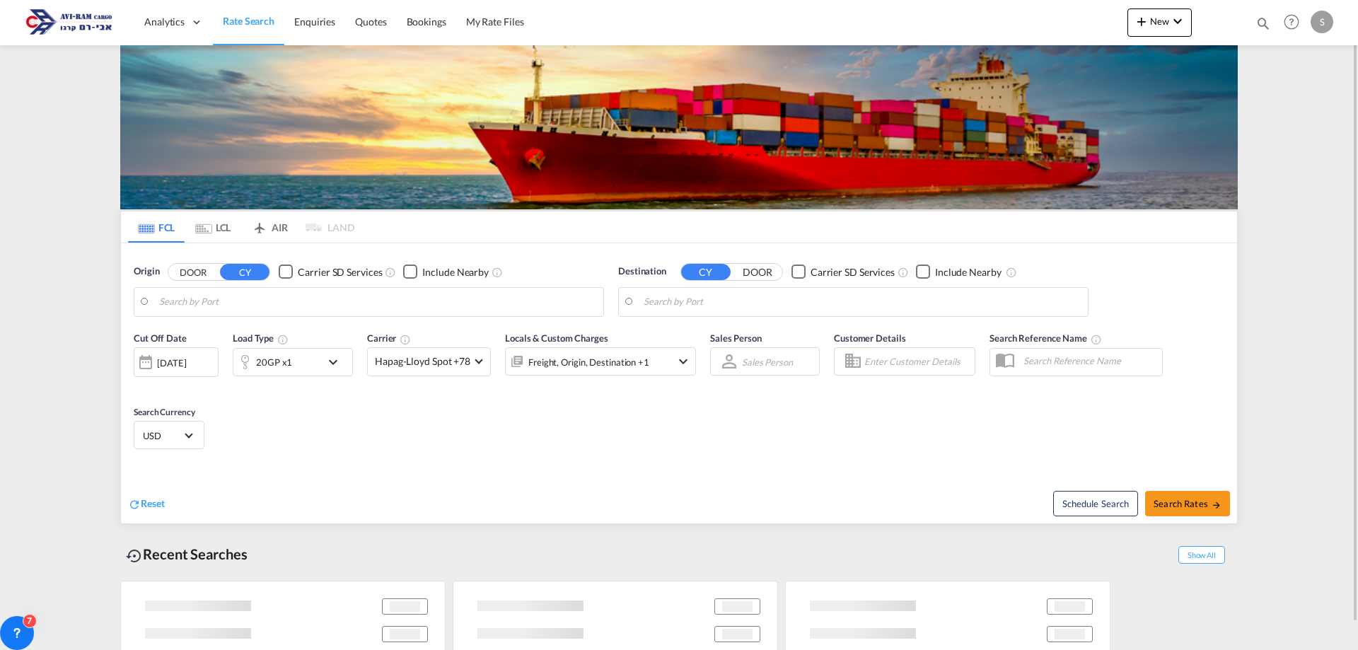
type input "[GEOGRAPHIC_DATA], SGSIN"
type input "[GEOGRAPHIC_DATA], [GEOGRAPHIC_DATA]"
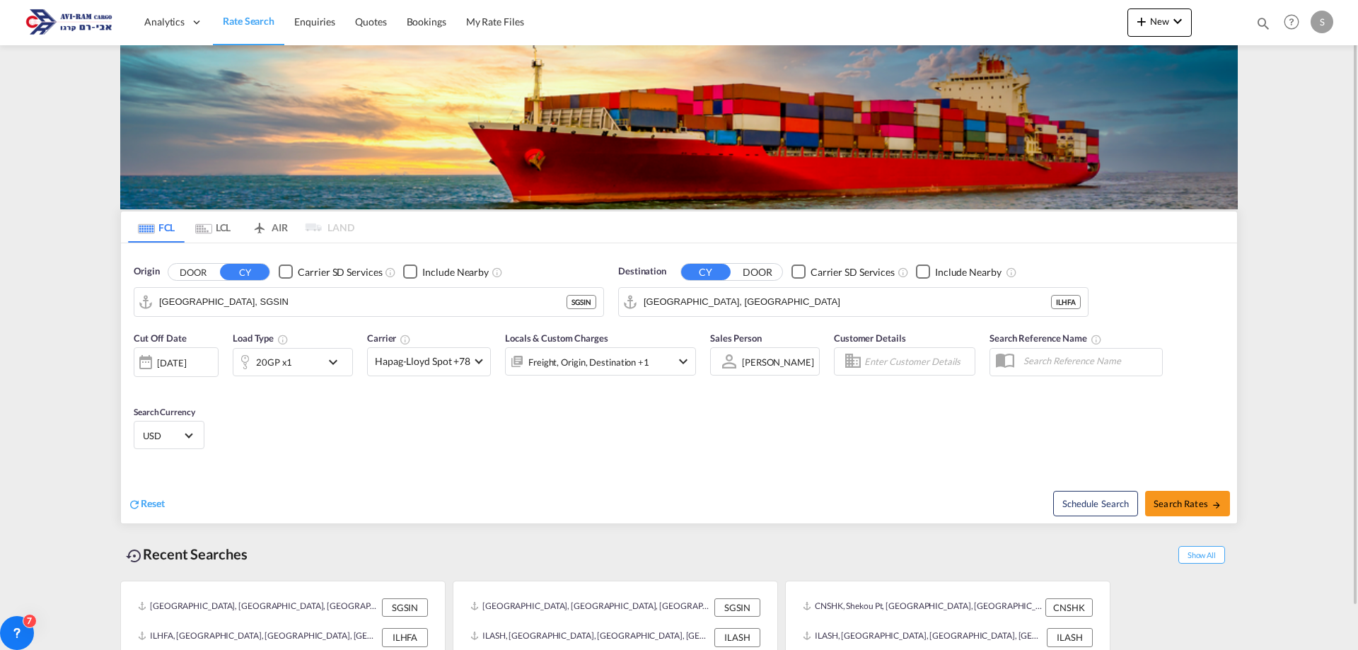
click at [233, 221] on md-tab-item "LCL" at bounding box center [213, 226] width 57 height 31
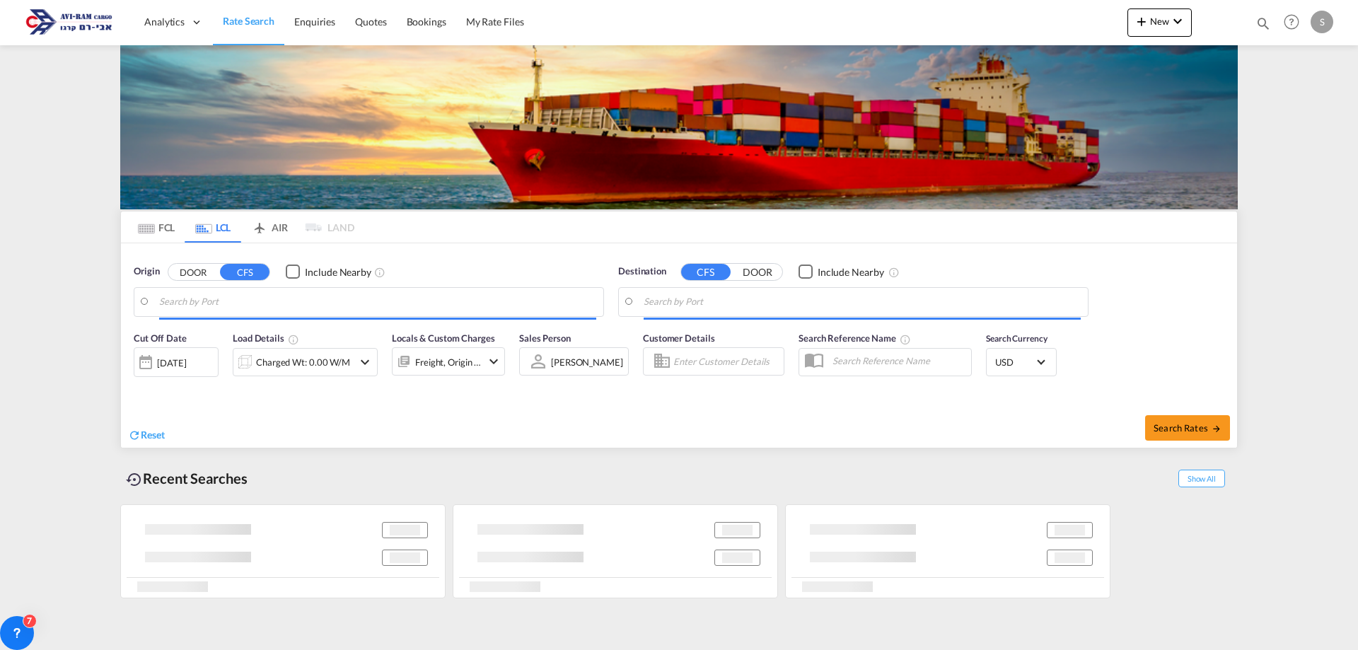
type input "[GEOGRAPHIC_DATA], GD, CNSZX"
type input "Ashdod, ILASH"
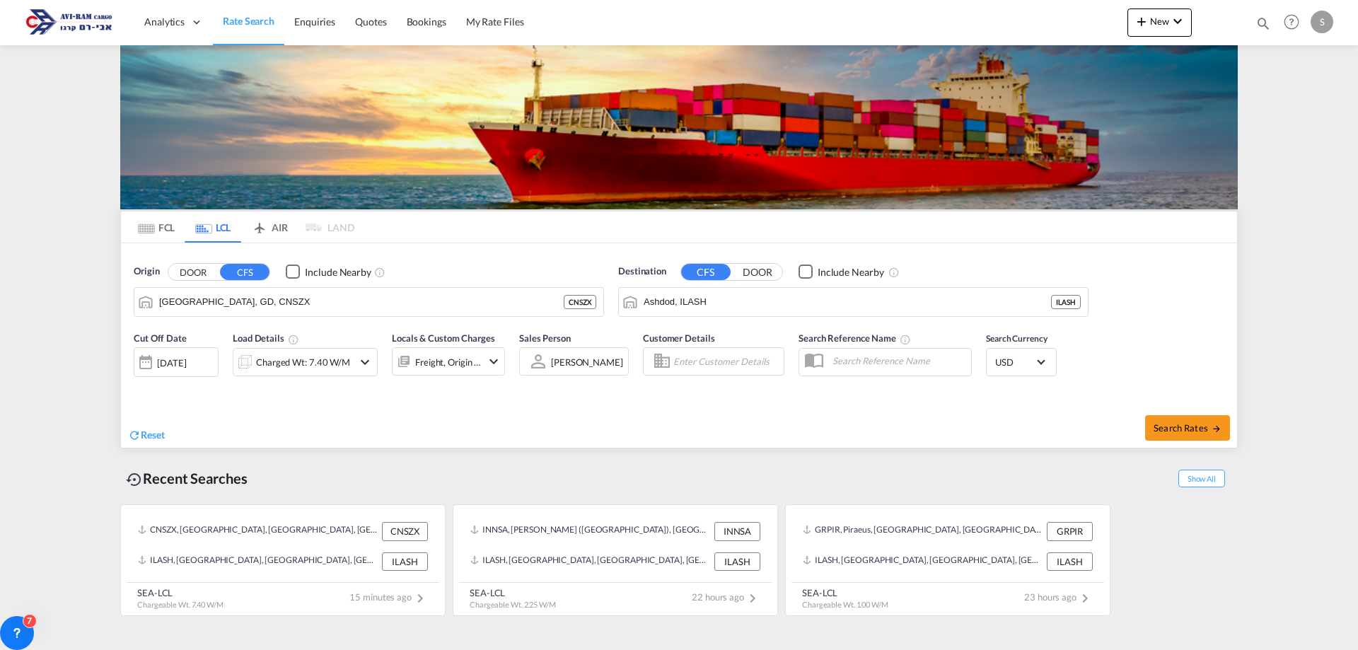
click at [1175, 441] on div "Search Rates" at bounding box center [959, 427] width 554 height 40
click at [1182, 427] on span "Search Rates" at bounding box center [1187, 427] width 68 height 11
type input "CNSZX to ILASH / [DATE]"
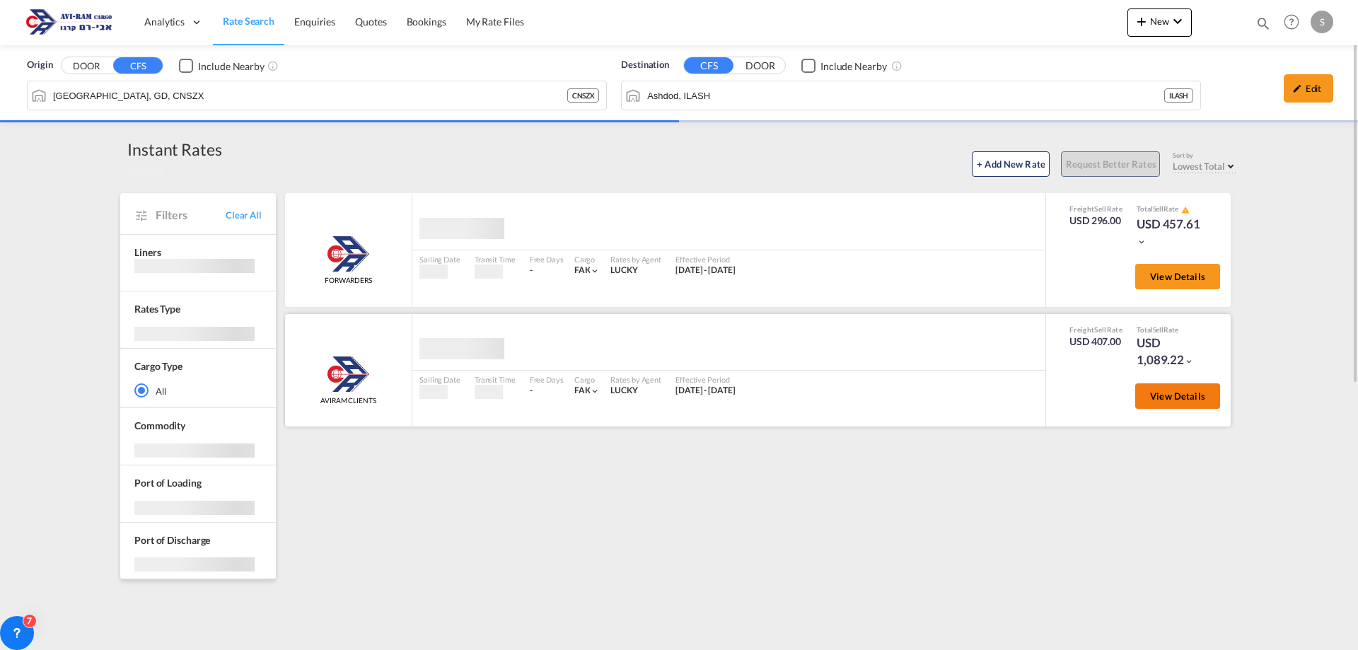
click at [1171, 407] on button "View Details" at bounding box center [1177, 395] width 85 height 25
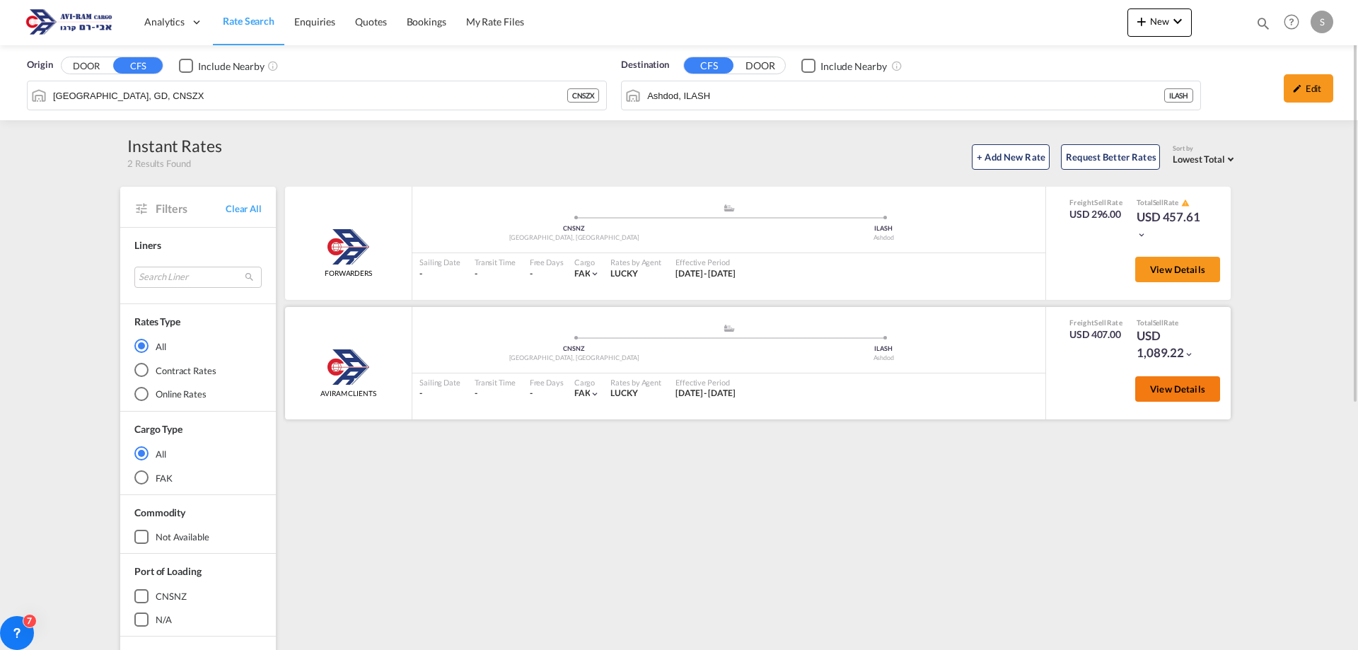
click at [1164, 398] on button "View Details" at bounding box center [1177, 388] width 85 height 25
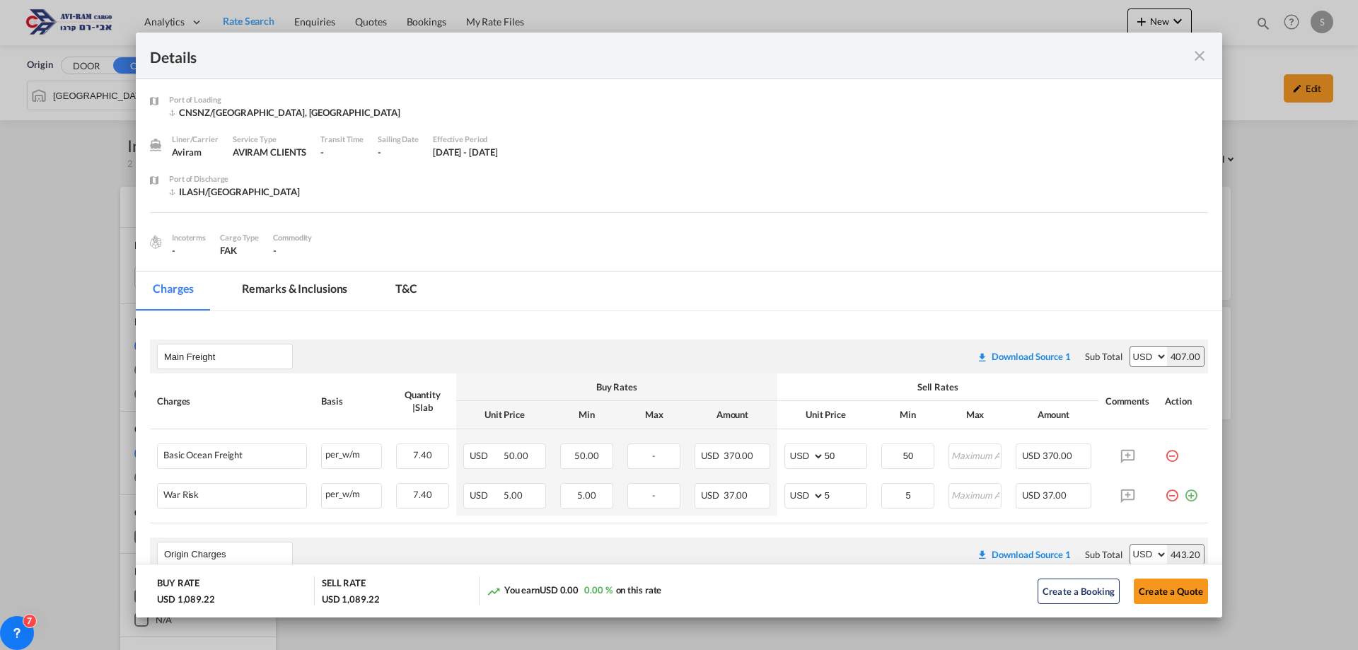
scroll to position [283, 0]
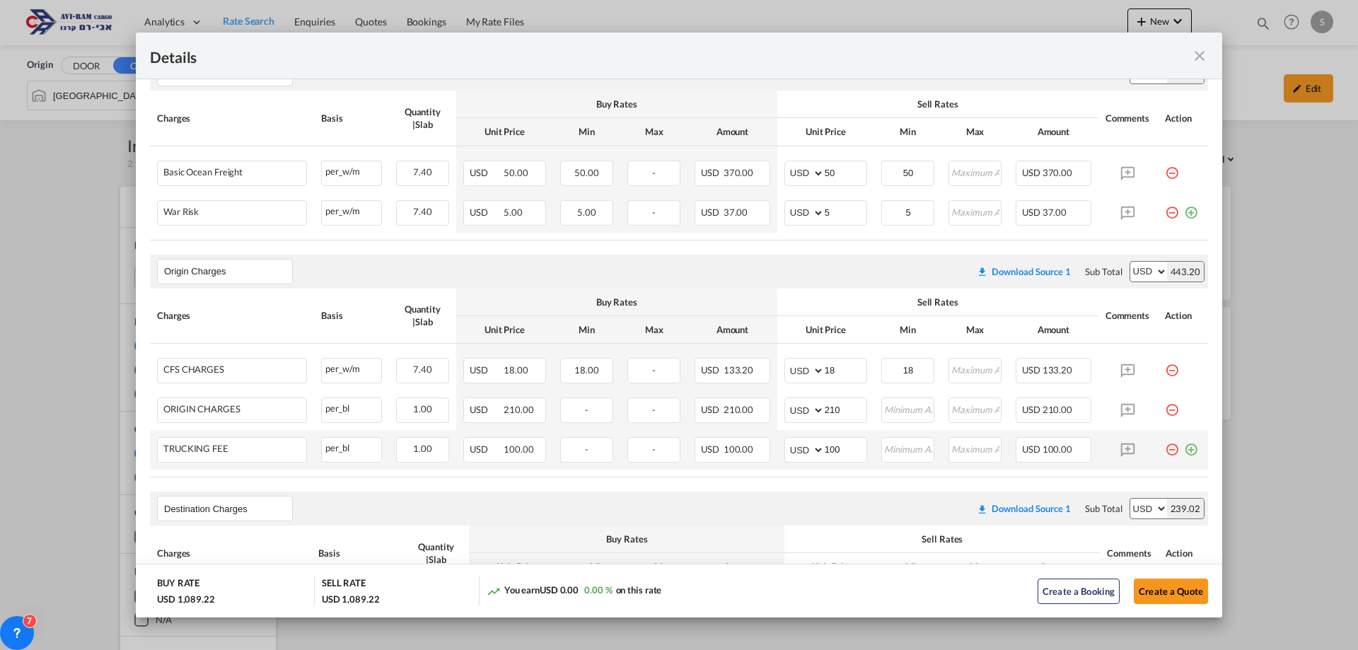
click at [1165, 448] on md-icon "icon-minus-circle-outline red-400-fg pt-7" at bounding box center [1172, 444] width 14 height 14
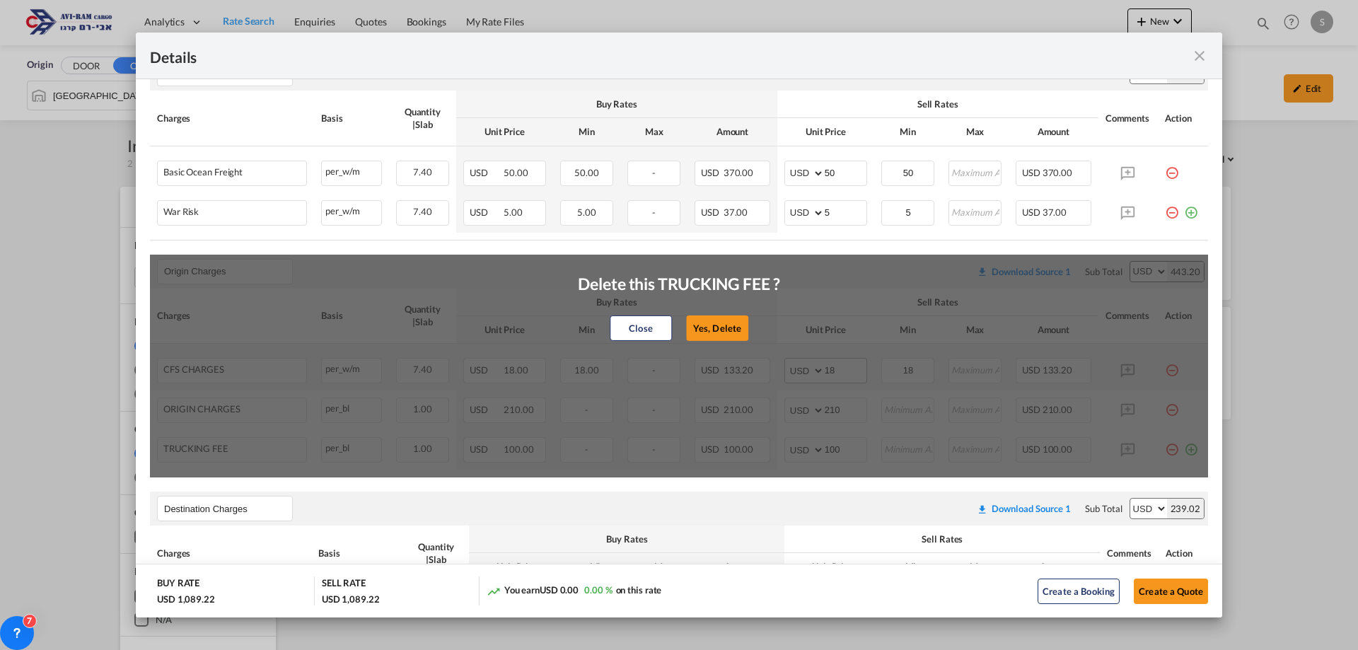
drag, startPoint x: 733, startPoint y: 336, endPoint x: 798, endPoint y: 358, distance: 68.6
click at [733, 335] on button "Yes, Delete" at bounding box center [717, 327] width 62 height 25
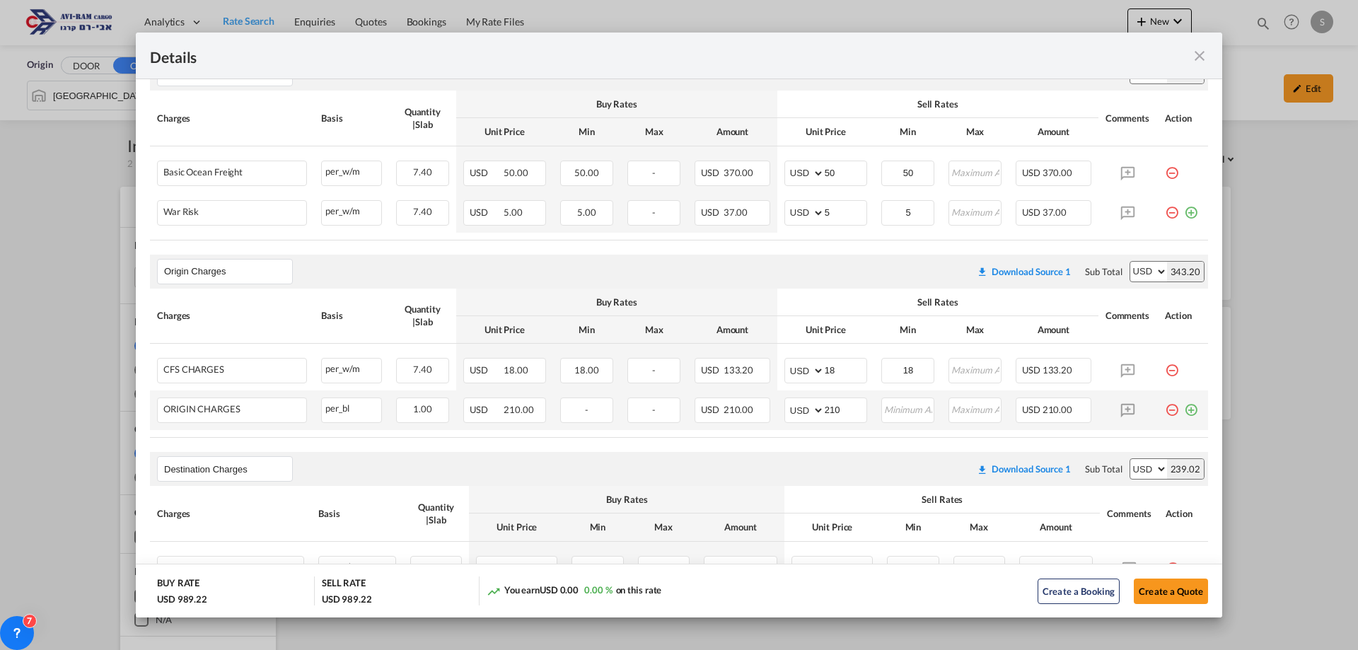
click at [1165, 412] on md-icon "icon-minus-circle-outline red-400-fg pt-7" at bounding box center [1172, 404] width 14 height 14
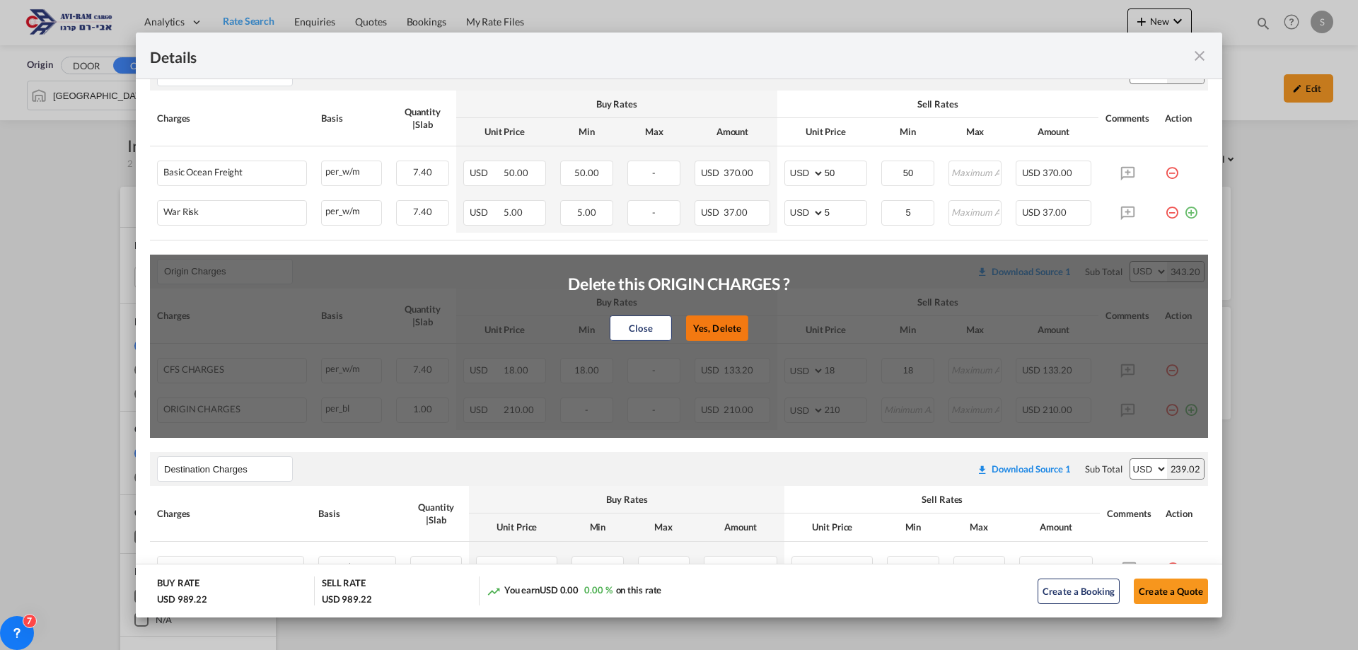
click at [723, 325] on button "Yes, Delete" at bounding box center [717, 327] width 62 height 25
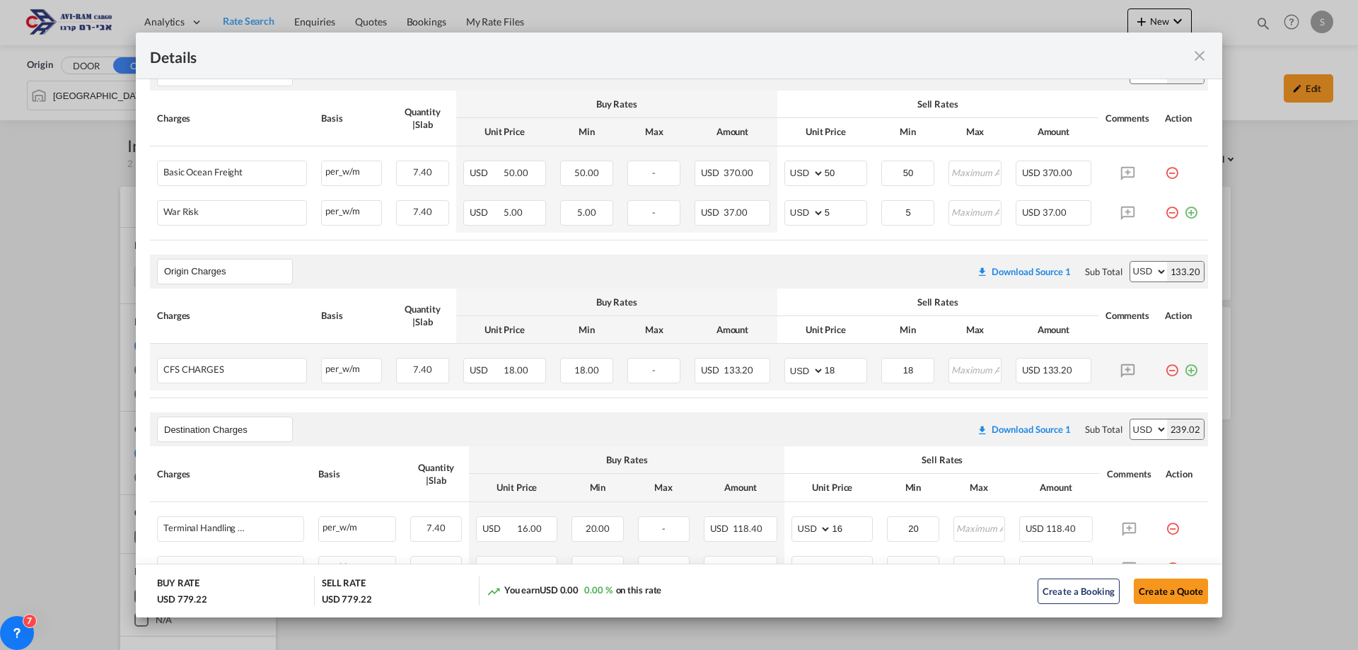
click at [1165, 372] on md-icon "icon-minus-circle-outline red-400-fg pt-7" at bounding box center [1172, 365] width 14 height 14
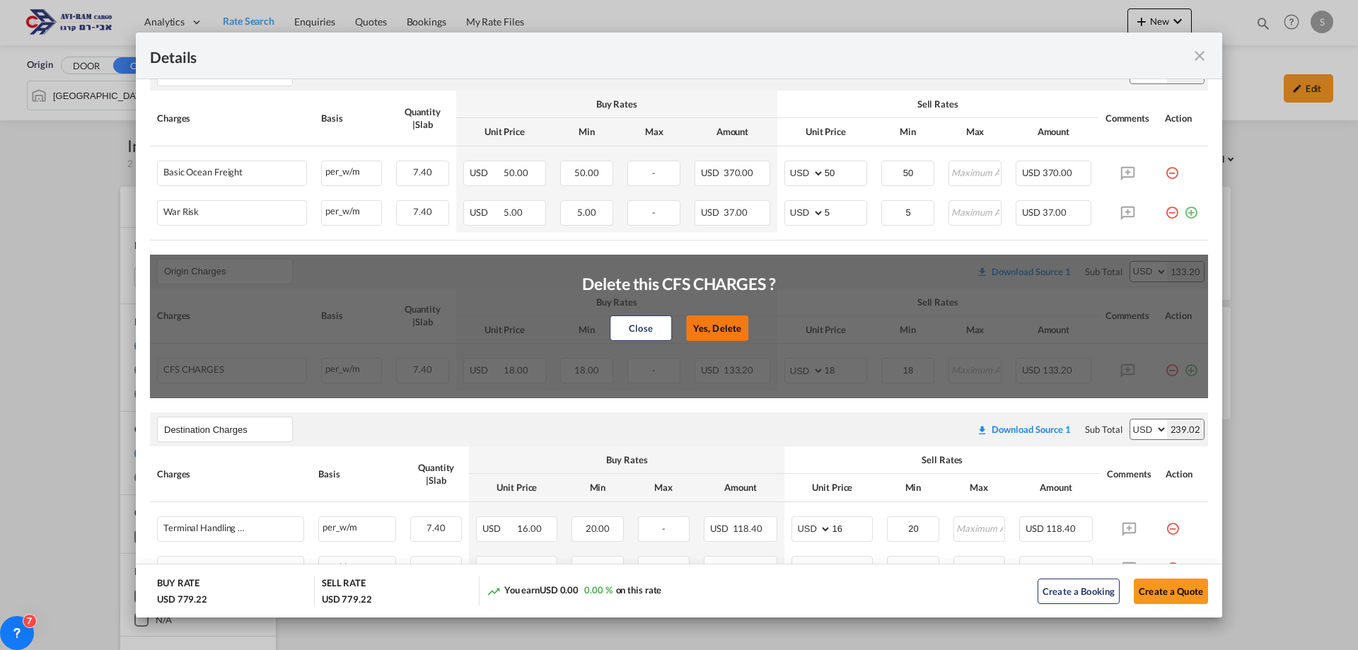
click at [708, 328] on button "Yes, Delete" at bounding box center [717, 327] width 62 height 25
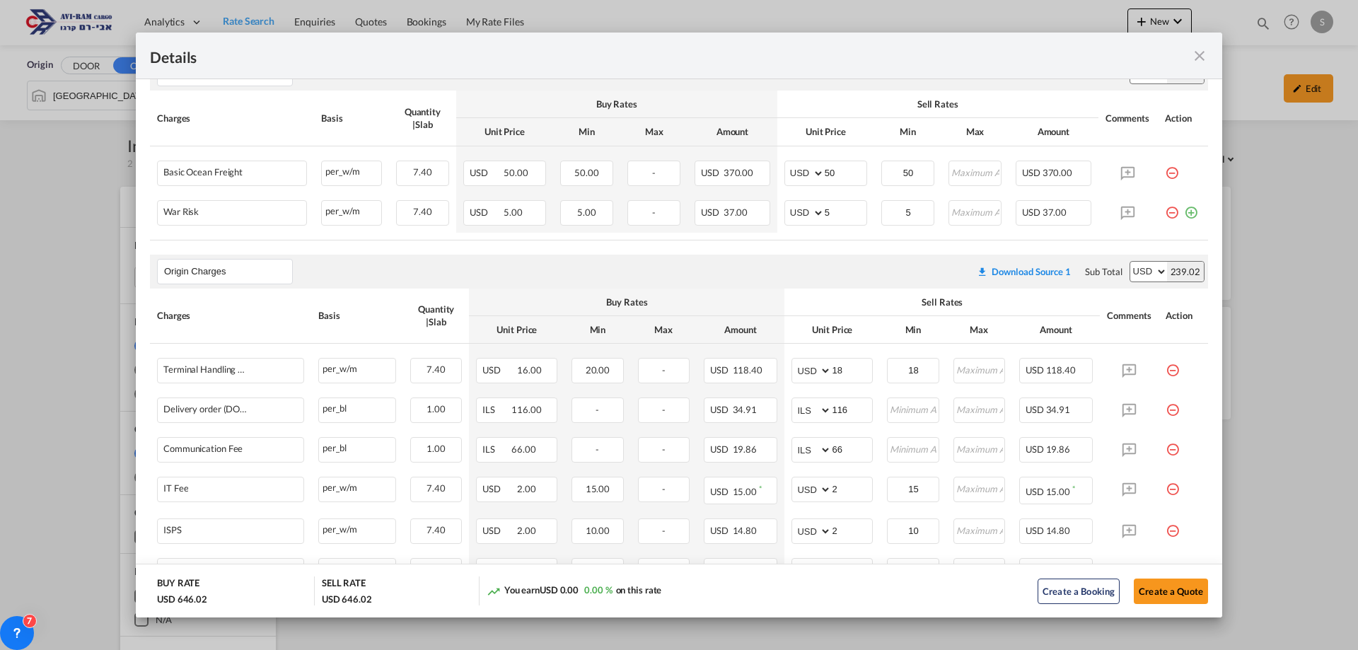
type input "Destination Charges"
type input "16"
type input "20"
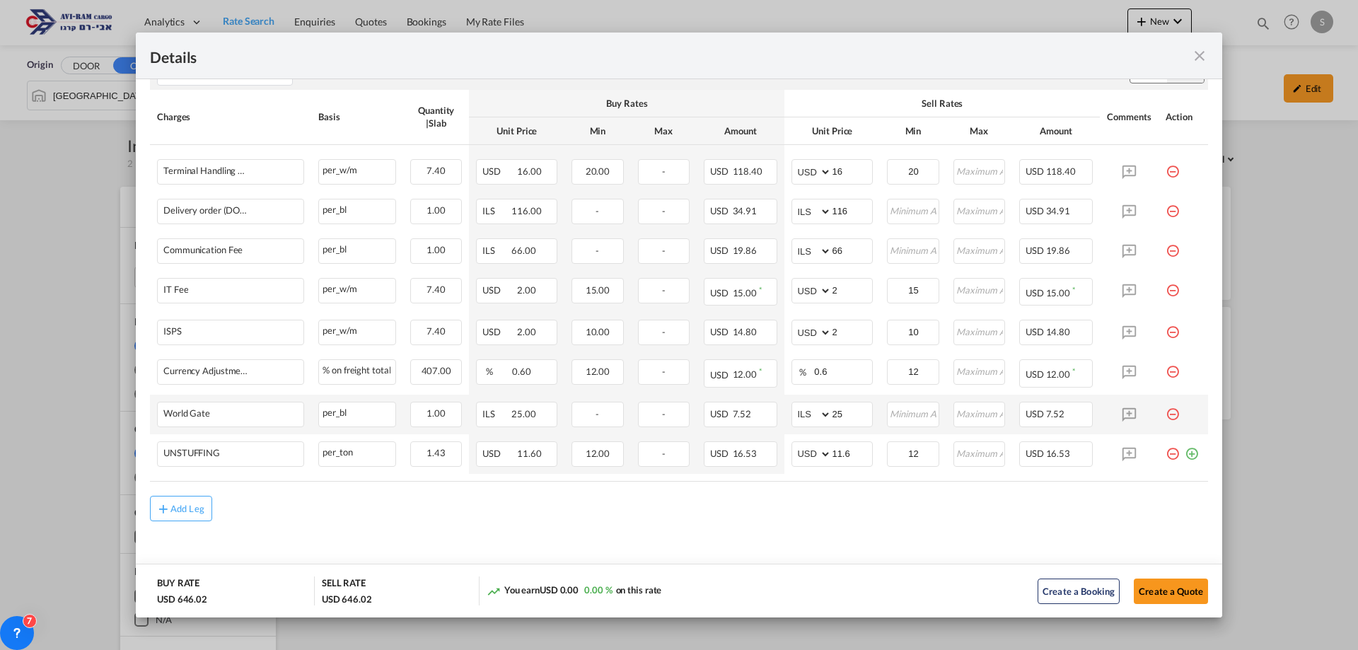
click at [1165, 415] on md-icon "icon-minus-circle-outline red-400-fg pt-7" at bounding box center [1172, 409] width 14 height 14
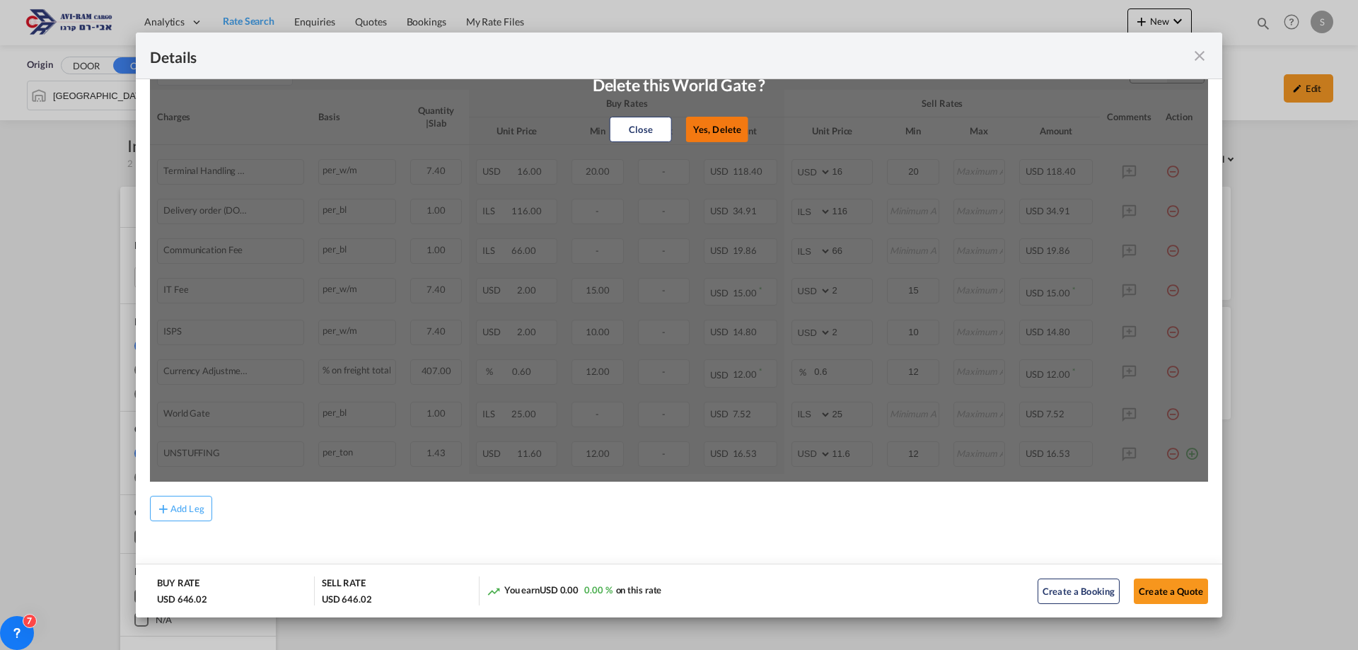
drag, startPoint x: 721, startPoint y: 129, endPoint x: 345, endPoint y: 404, distance: 465.5
click at [721, 128] on button "Yes, Delete" at bounding box center [717, 129] width 62 height 25
select select "string:USD"
type input "11.6"
type input "12"
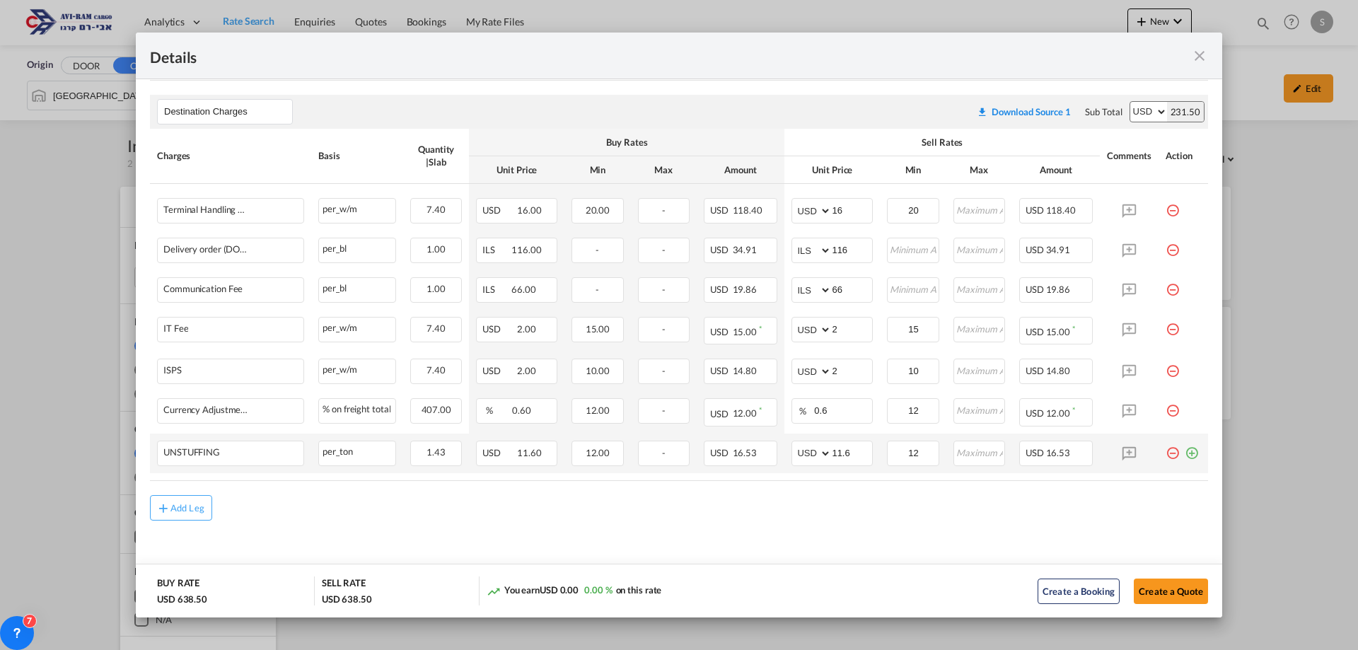
scroll to position [442, 0]
click at [195, 509] on div "Add Leg" at bounding box center [187, 508] width 34 height 8
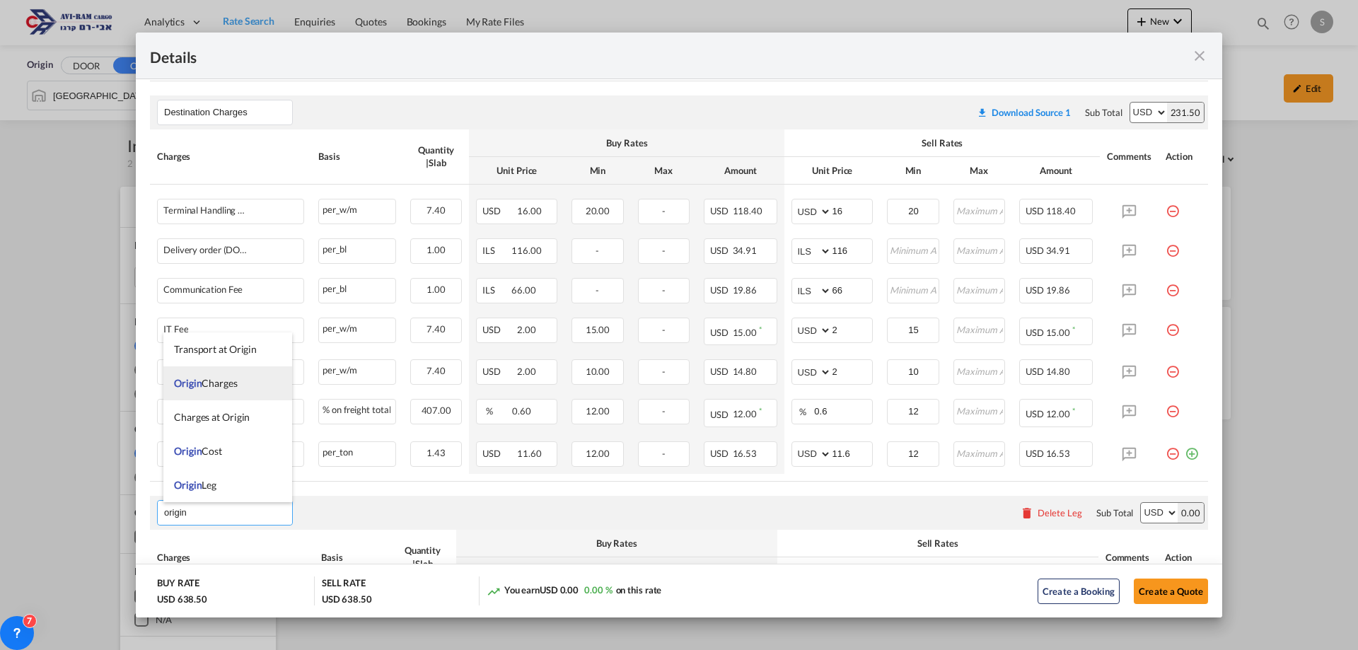
click at [214, 378] on span "Origin Charges" at bounding box center [206, 383] width 64 height 12
type input "Origin Charges"
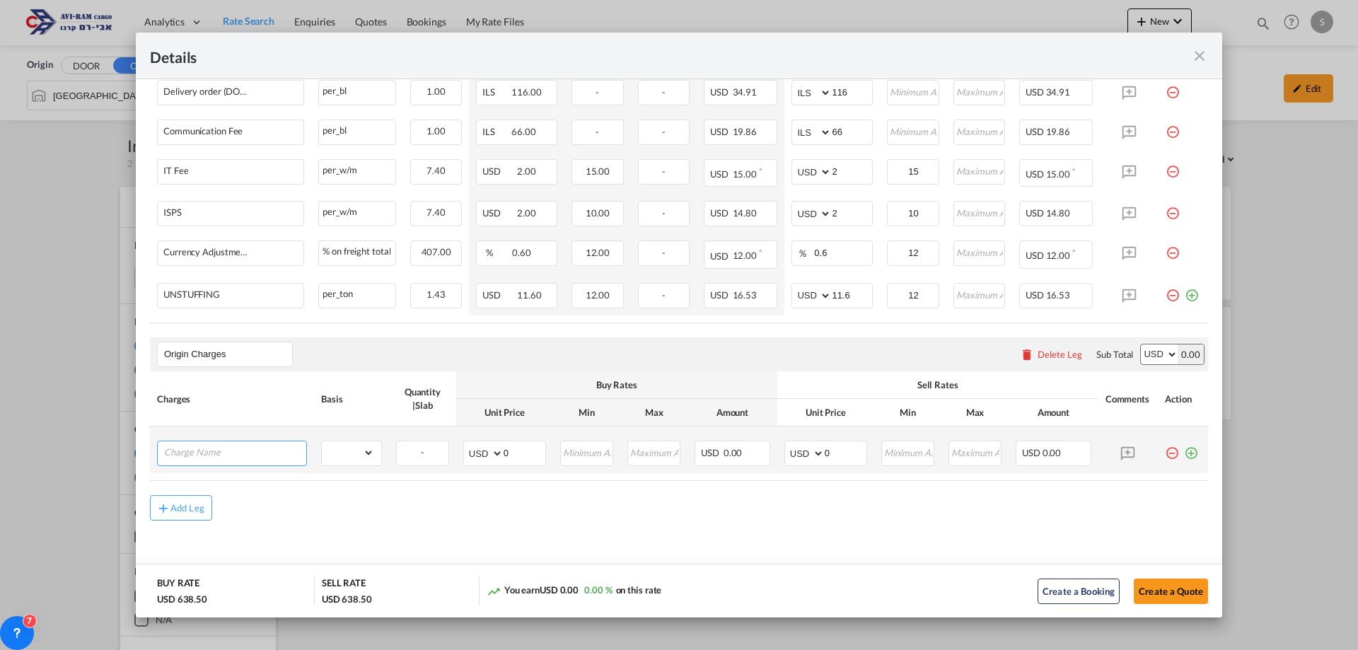
click at [238, 450] on input "Charge Name" at bounding box center [235, 451] width 142 height 21
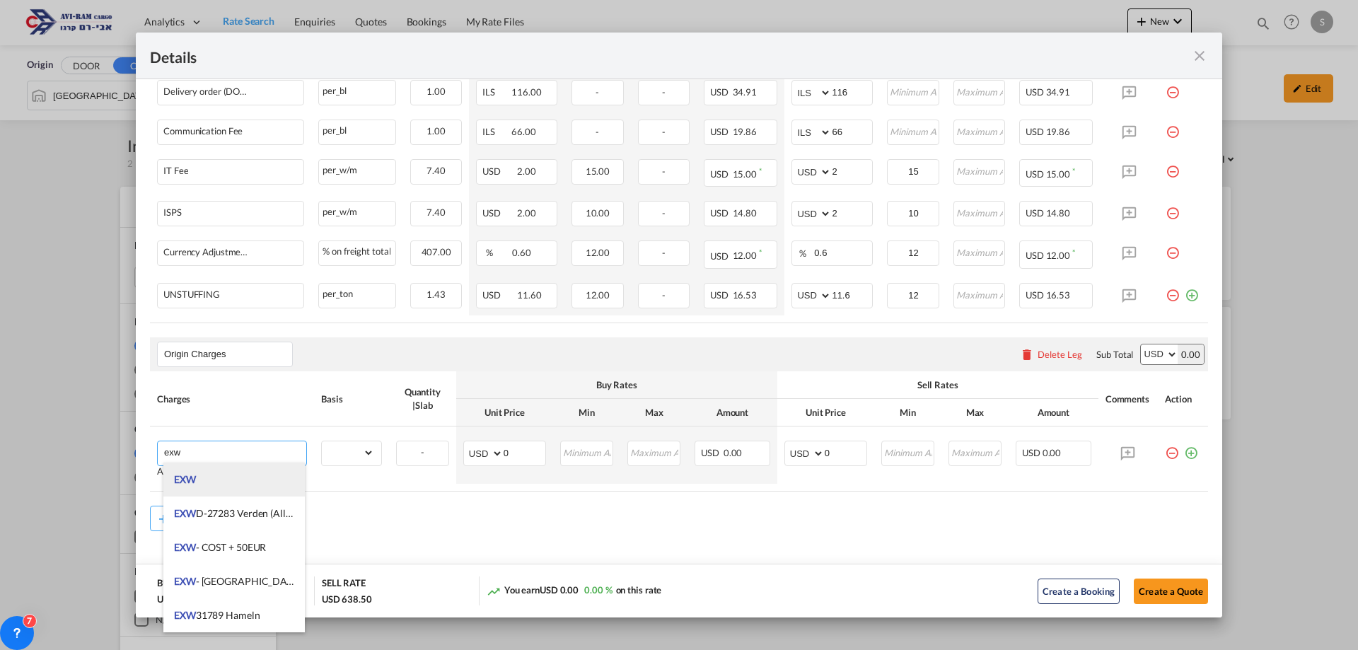
click at [210, 472] on li "EXW" at bounding box center [233, 479] width 141 height 34
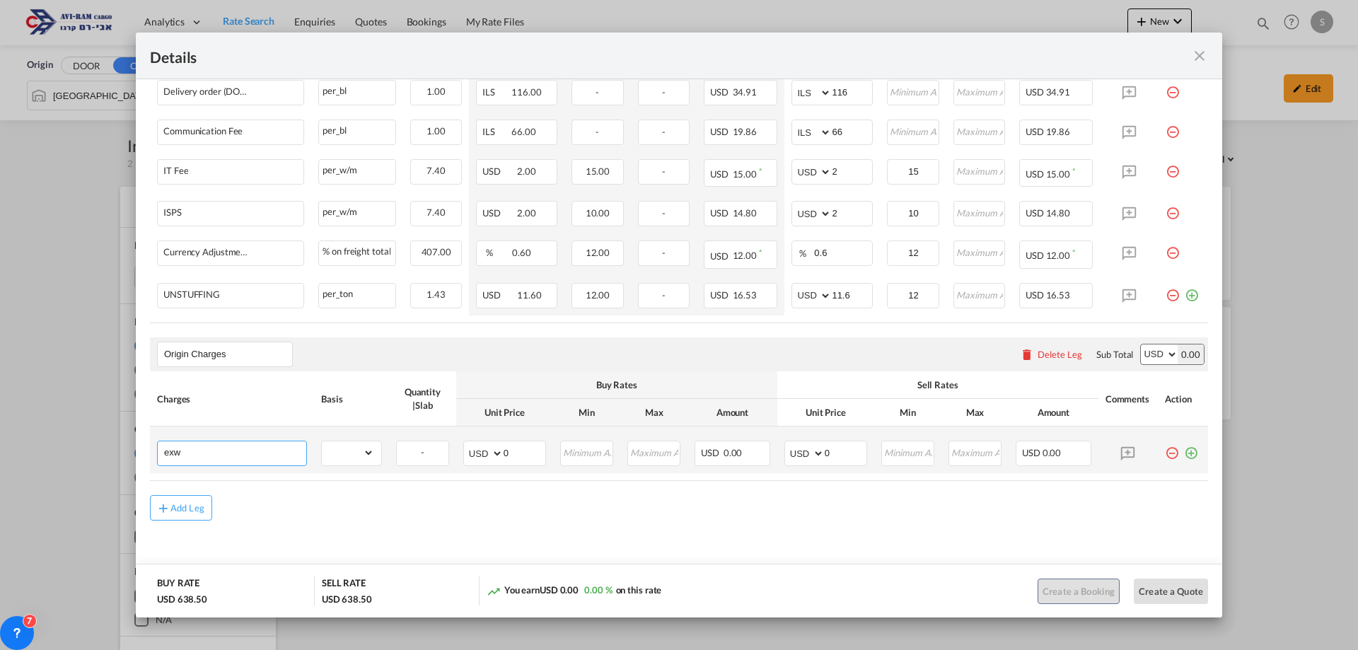
type input "EXW"
click at [336, 450] on select "gross_weight volumetric_weight per_shipment per_bl per_km per_hawb per_kg flat …" at bounding box center [348, 452] width 52 height 23
select select "per_shipment"
click at [322, 441] on select "gross_weight volumetric_weight per_shipment per_bl per_km per_hawb per_kg flat …" at bounding box center [348, 452] width 52 height 23
drag, startPoint x: 843, startPoint y: 443, endPoint x: 786, endPoint y: 441, distance: 57.3
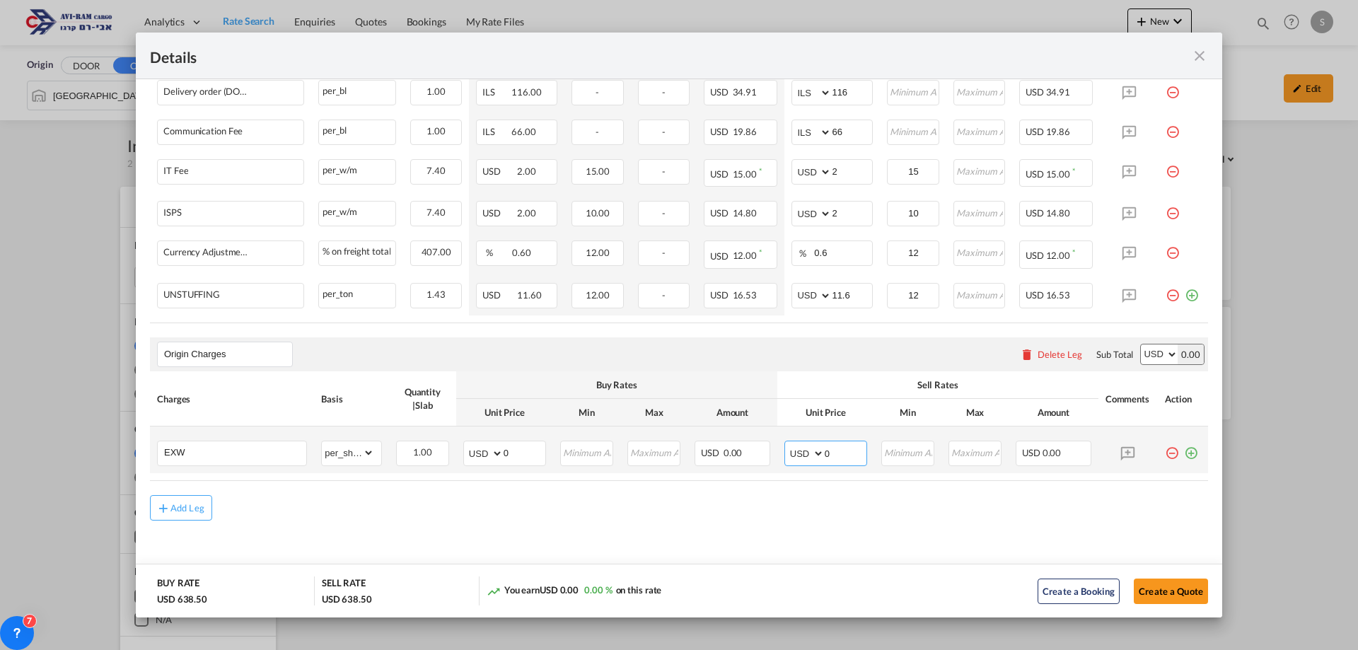
click at [786, 441] on md-input-container "AED AFN ALL AMD ANG AOA ARS AUD AWG AZN BAM BBD BDT BGN BHD BIF BMD BND BOB BRL…" at bounding box center [825, 453] width 83 height 25
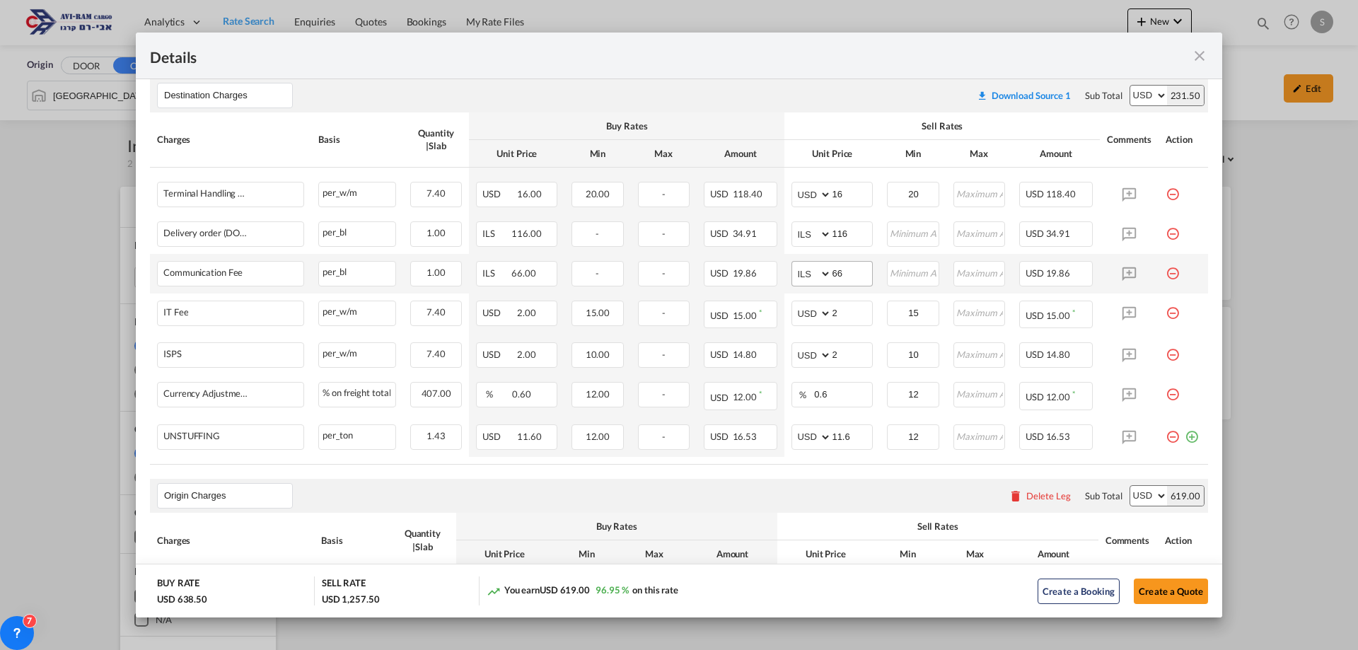
scroll to position [247, 0]
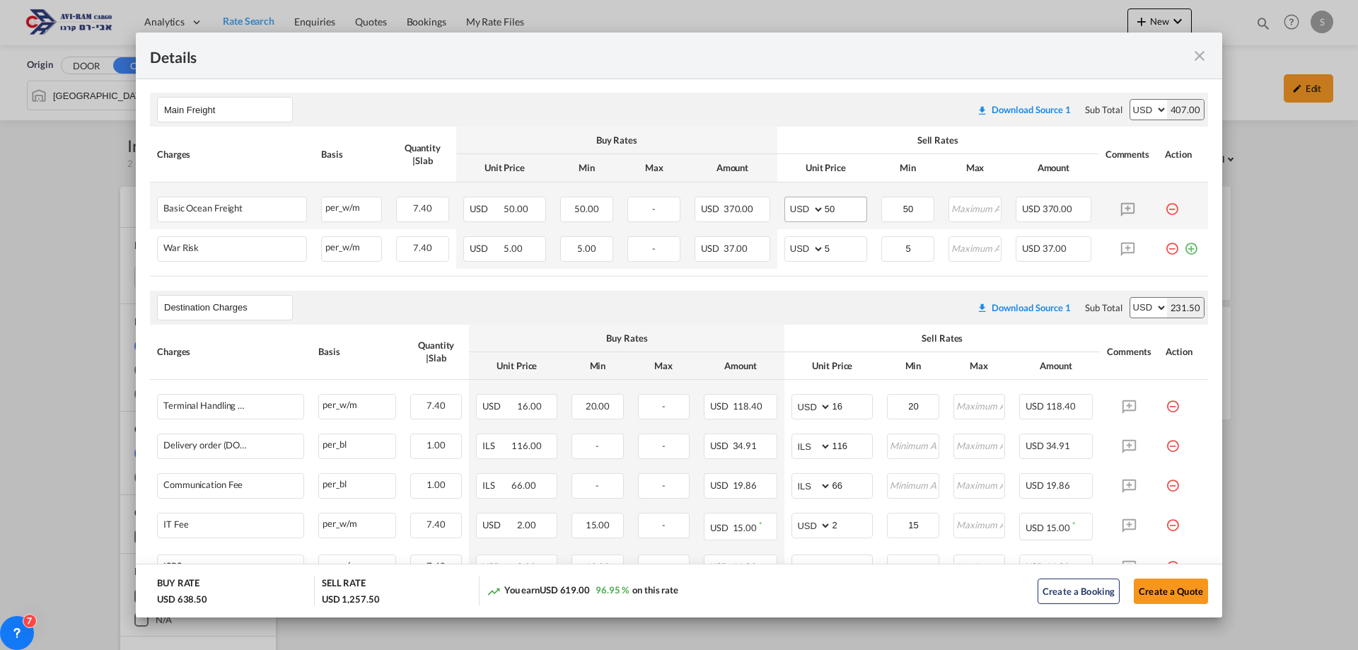
type input "619"
drag, startPoint x: 825, startPoint y: 209, endPoint x: 800, endPoint y: 211, distance: 24.8
click at [800, 211] on md-input-container "AED AFN ALL AMD ANG AOA ARS AUD AWG AZN BAM BBD BDT BGN BHD BIF BMD BND BOB BRL…" at bounding box center [825, 209] width 83 height 25
type input "45"
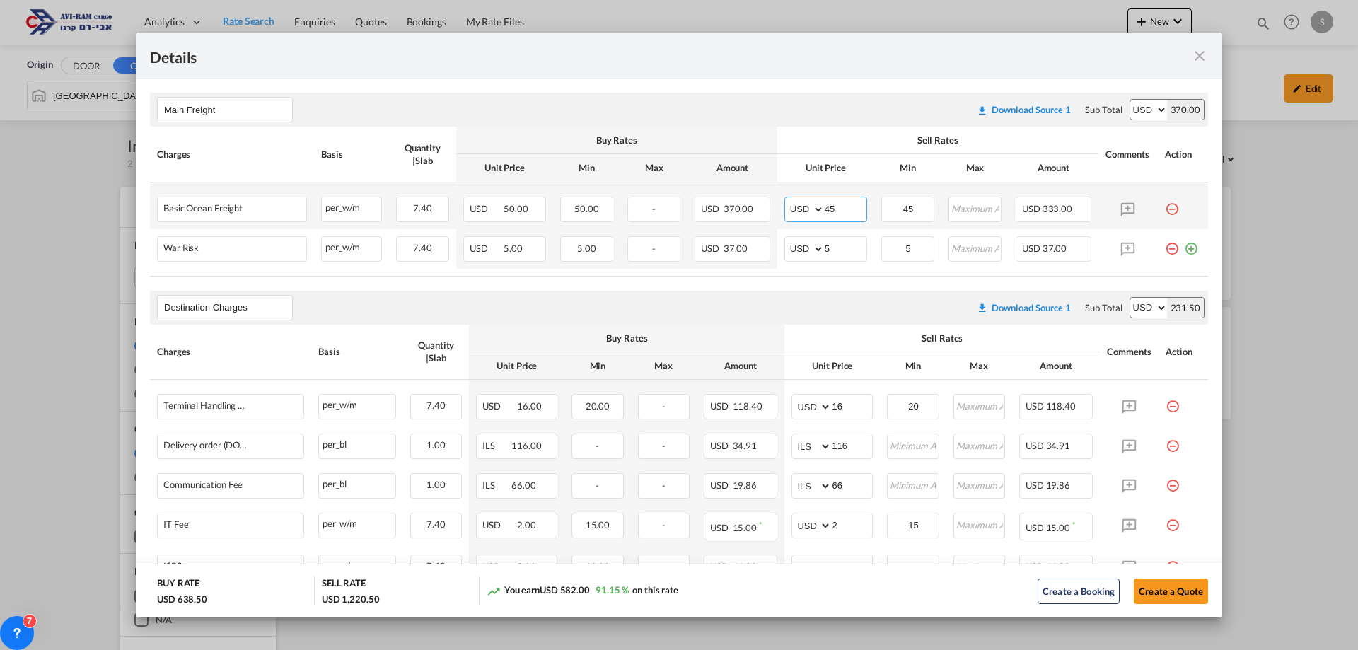
drag, startPoint x: 823, startPoint y: 206, endPoint x: 781, endPoint y: 209, distance: 41.8
click at [784, 208] on md-input-container "AED AFN ALL AMD ANG AOA ARS AUD AWG AZN BAM BBD BDT BGN BHD BIF BMD BND [PERSON…" at bounding box center [825, 209] width 83 height 25
type input "50"
click at [836, 213] on input "50" at bounding box center [846, 207] width 42 height 21
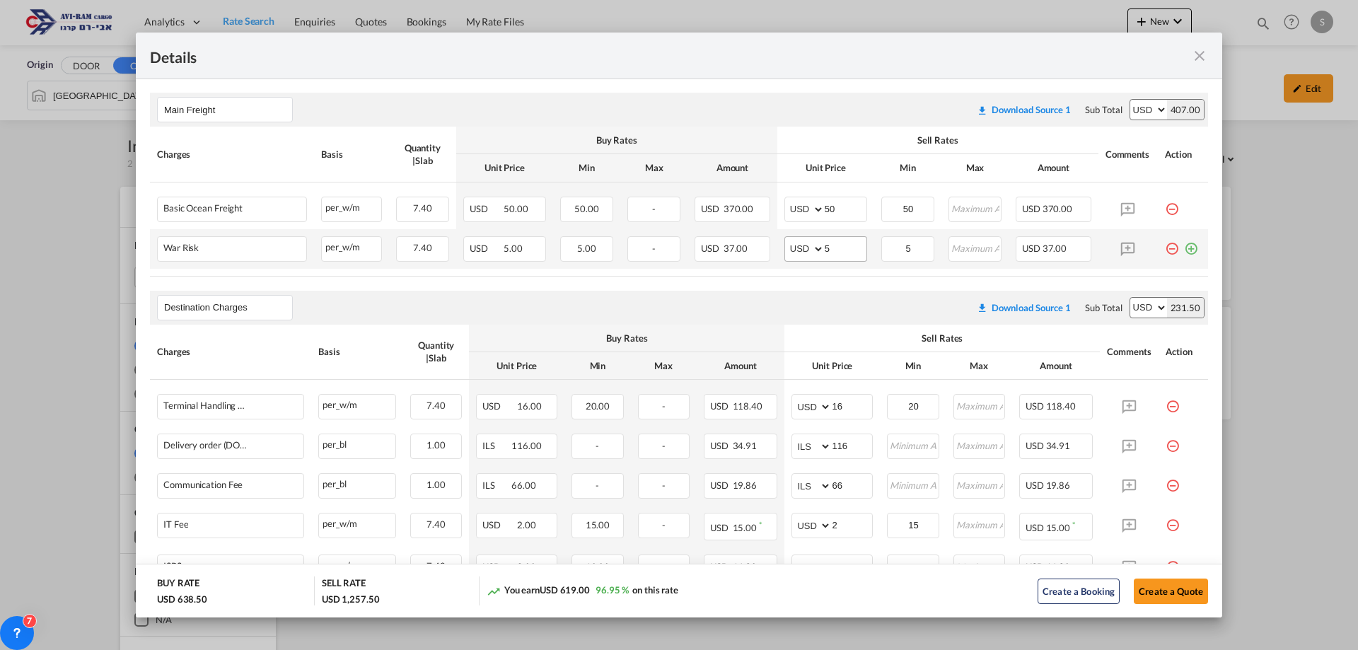
drag, startPoint x: 803, startPoint y: 272, endPoint x: 813, endPoint y: 258, distance: 17.3
click at [803, 272] on table "Charges Basis Quantity | Slab Buy Rates Sell Rates Comments Action Unit Price M…" at bounding box center [679, 201] width 1058 height 149
click at [825, 248] on input "5" at bounding box center [846, 247] width 42 height 21
drag, startPoint x: 827, startPoint y: 215, endPoint x: 849, endPoint y: 214, distance: 22.0
click at [827, 215] on input "50" at bounding box center [846, 207] width 42 height 21
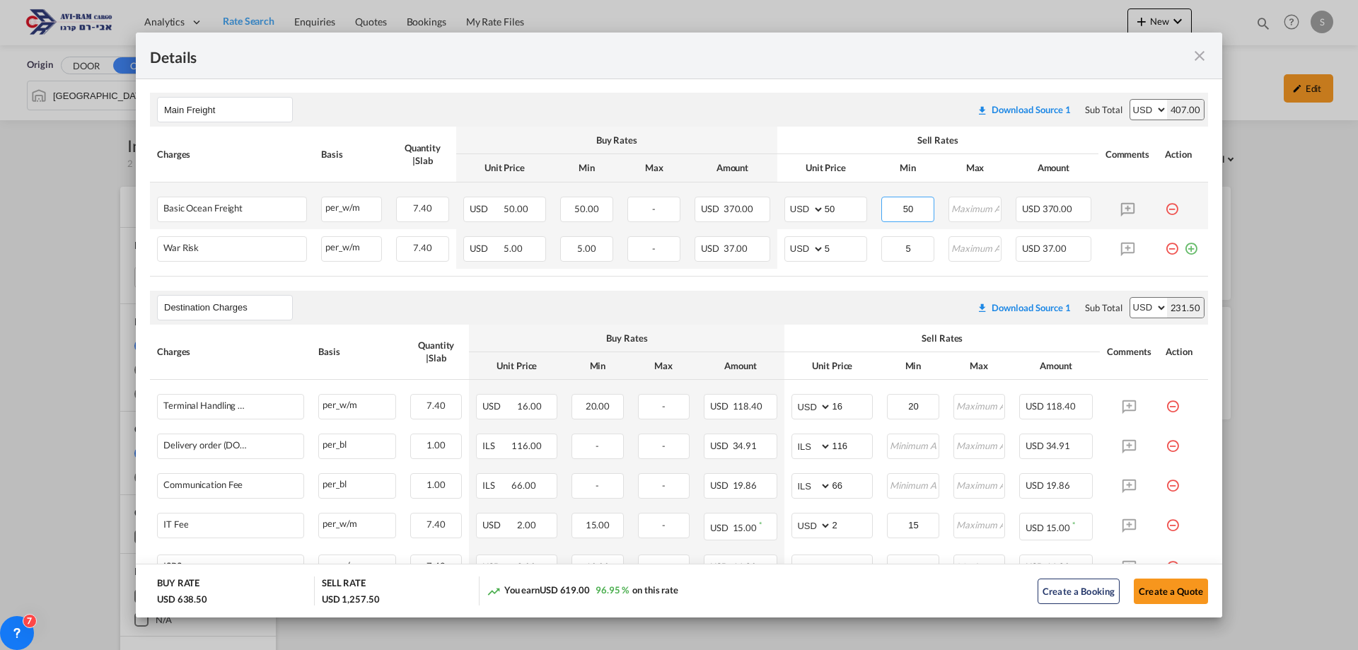
click at [899, 207] on input "50" at bounding box center [907, 207] width 51 height 21
drag, startPoint x: 909, startPoint y: 213, endPoint x: 916, endPoint y: 227, distance: 16.1
click at [909, 214] on input "50" at bounding box center [907, 207] width 51 height 21
click at [910, 250] on input "5" at bounding box center [907, 247] width 51 height 21
drag, startPoint x: 834, startPoint y: 248, endPoint x: 837, endPoint y: 235, distance: 13.6
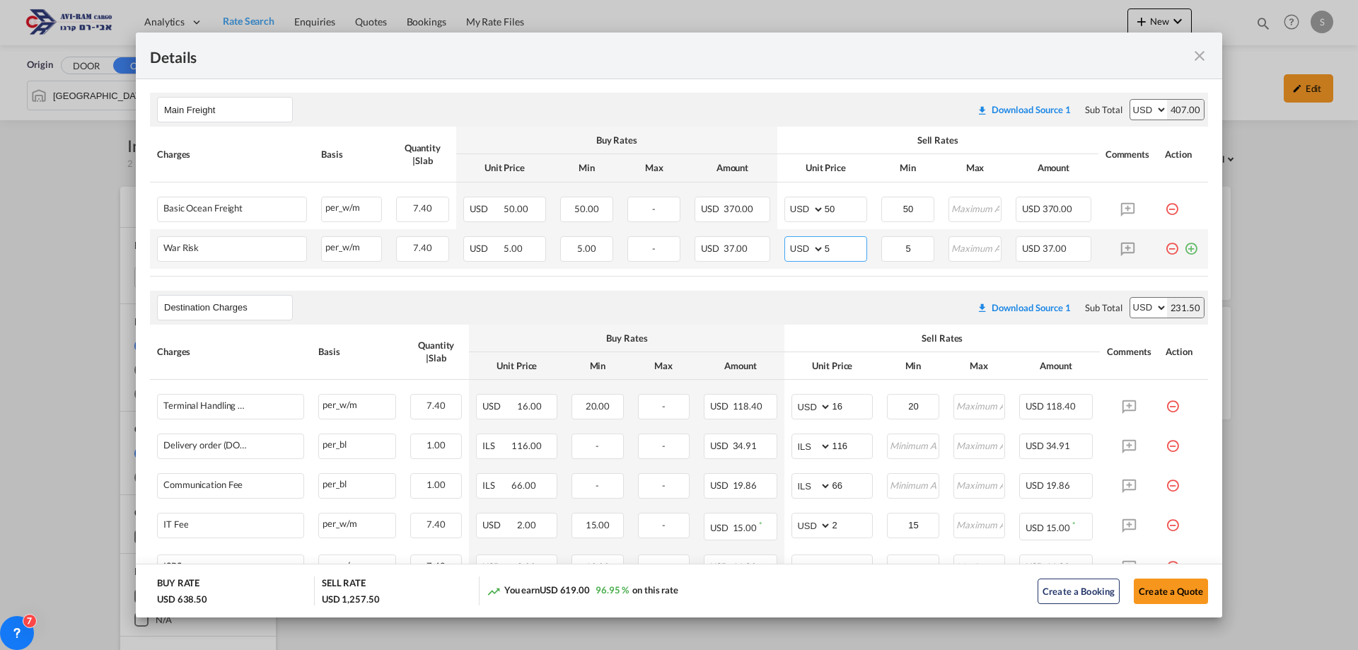
click at [835, 248] on input "5" at bounding box center [846, 247] width 42 height 21
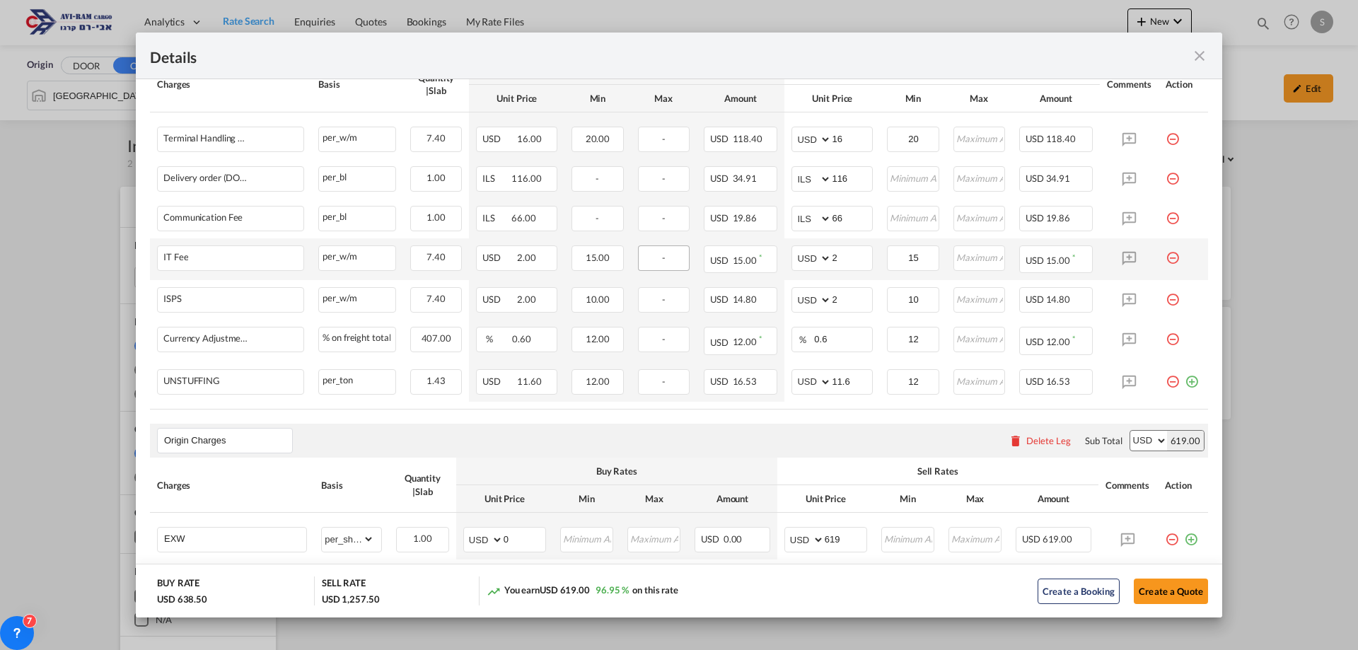
scroll to position [443, 0]
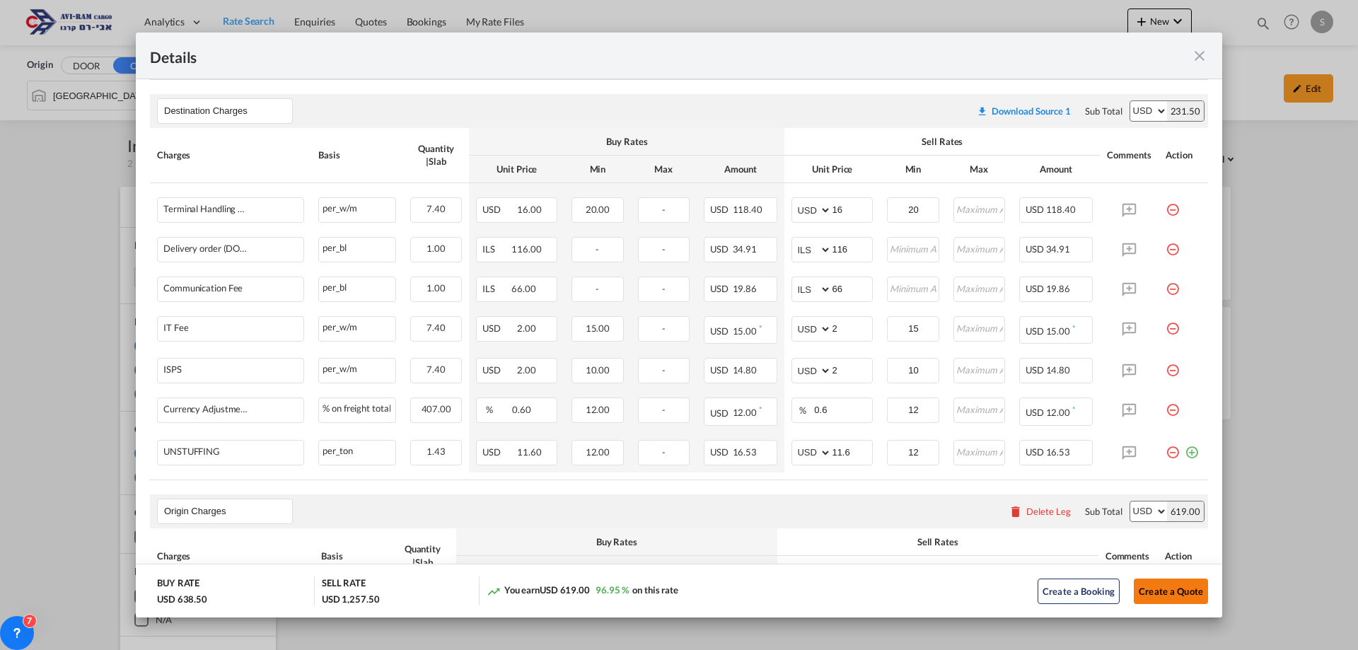
click at [1177, 595] on button "Create a Quote" at bounding box center [1171, 590] width 74 height 25
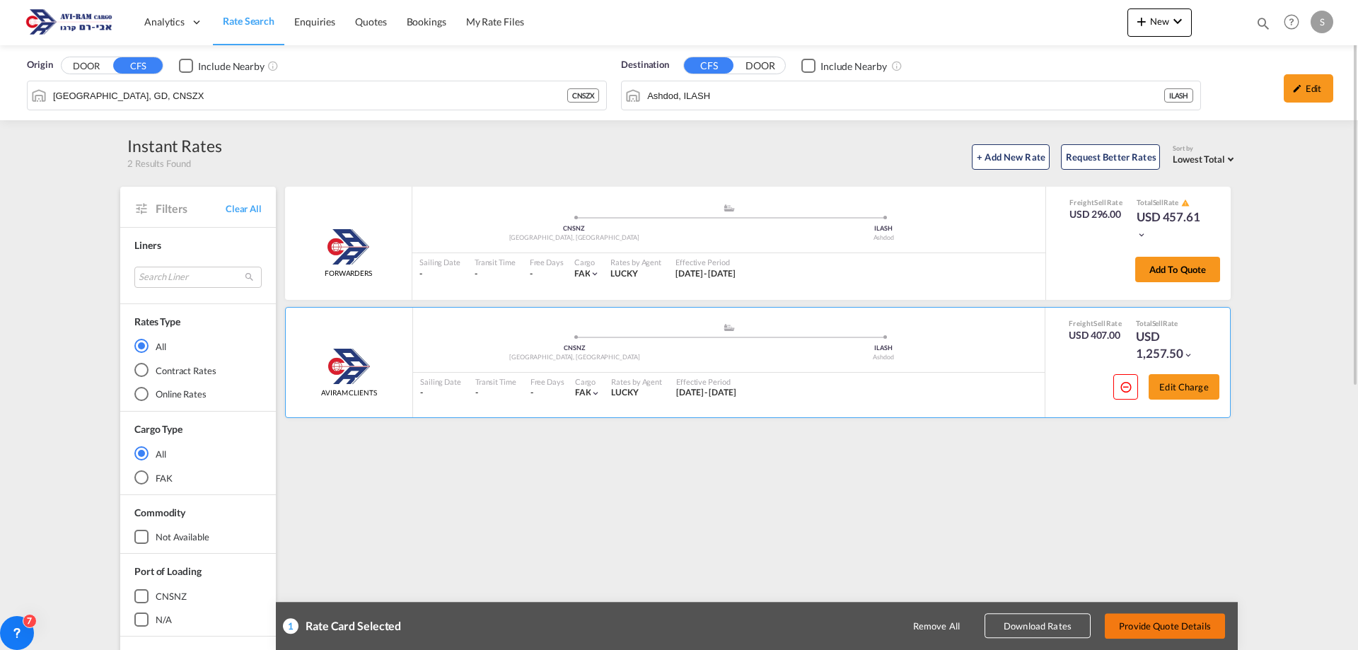
click at [1148, 627] on button "Provide Quote Details" at bounding box center [1165, 625] width 120 height 25
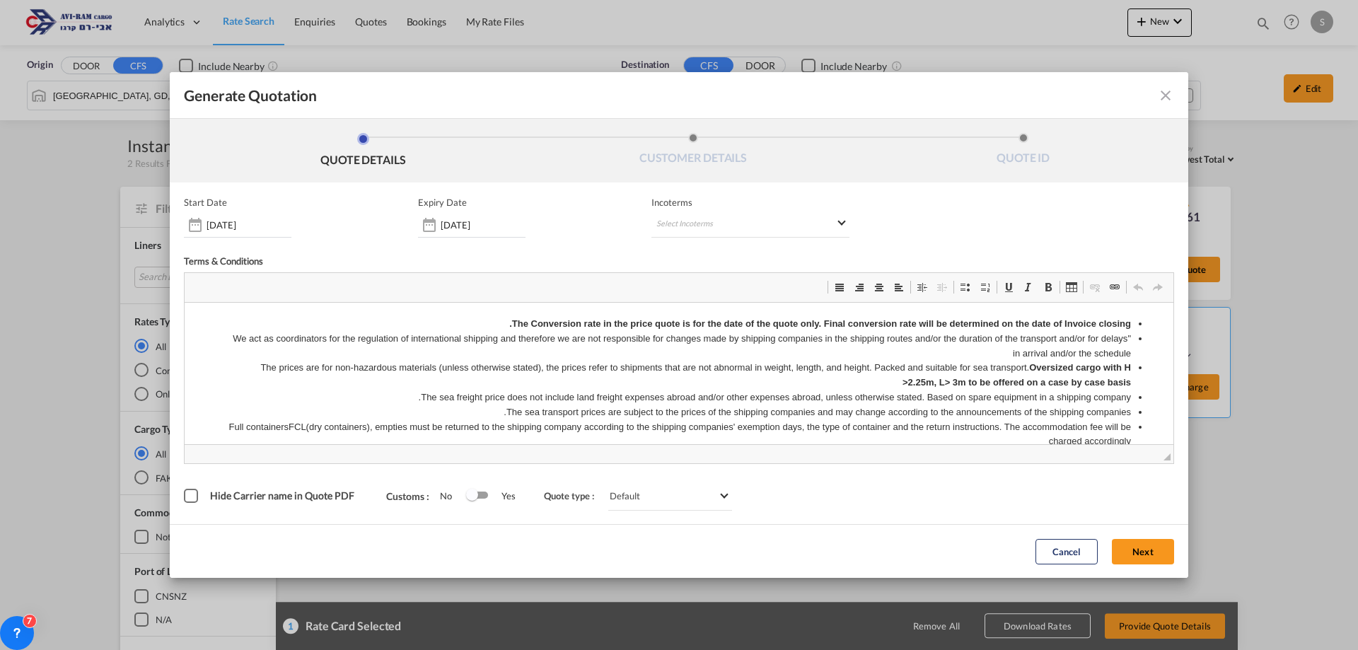
scroll to position [0, 0]
click at [699, 229] on md-select "Select Incoterms DAP - export Delivered at Place CIF - export Cost,Insurance an…" at bounding box center [750, 224] width 198 height 25
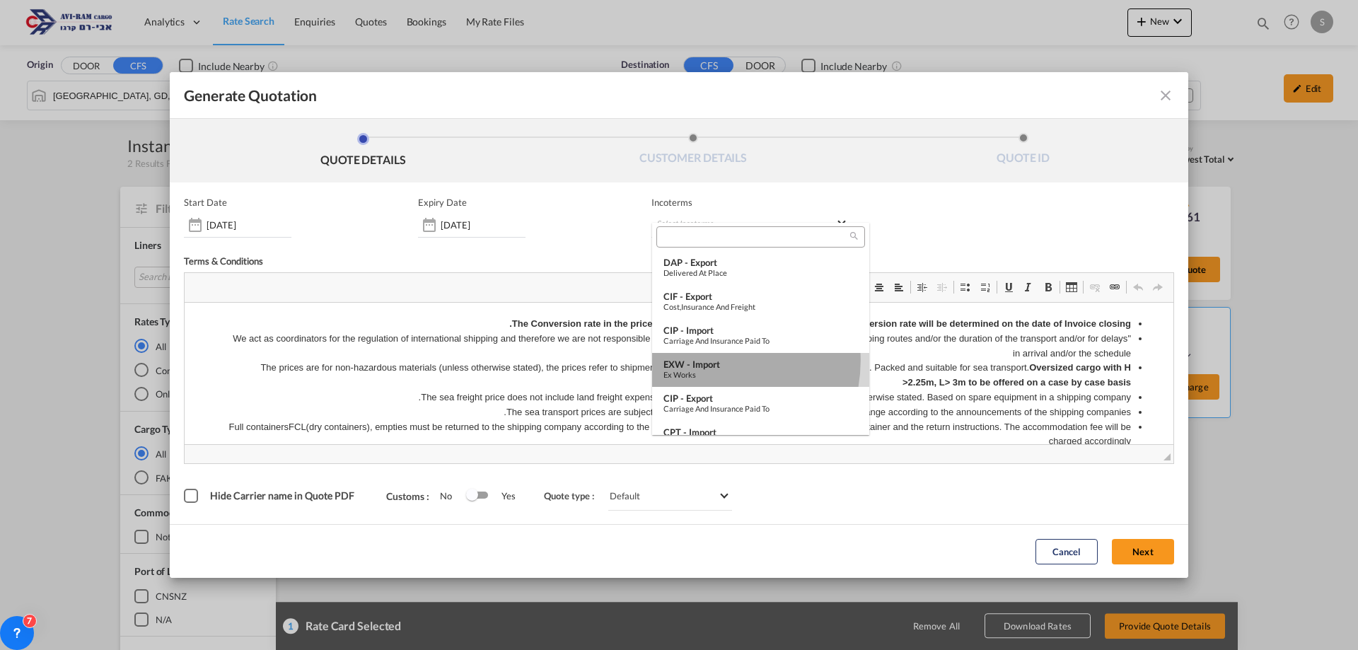
click at [707, 361] on div "EXW - import" at bounding box center [760, 364] width 194 height 11
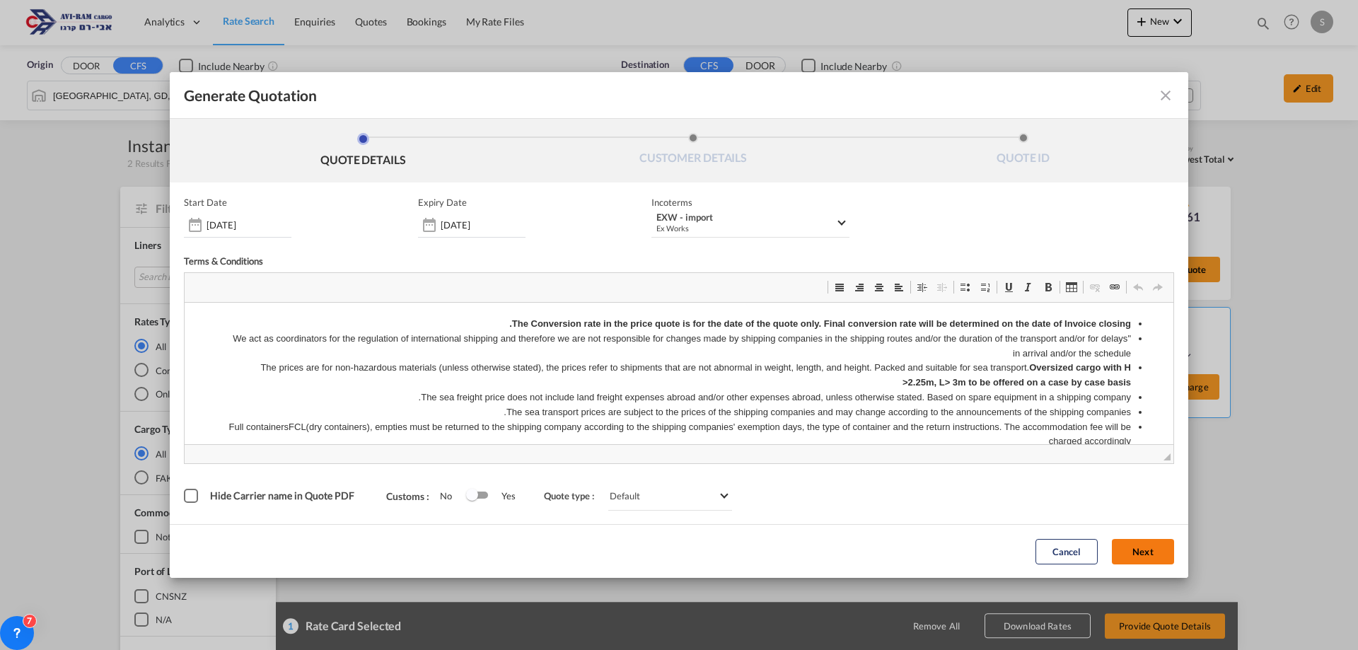
click at [1151, 554] on button "Next" at bounding box center [1143, 551] width 62 height 25
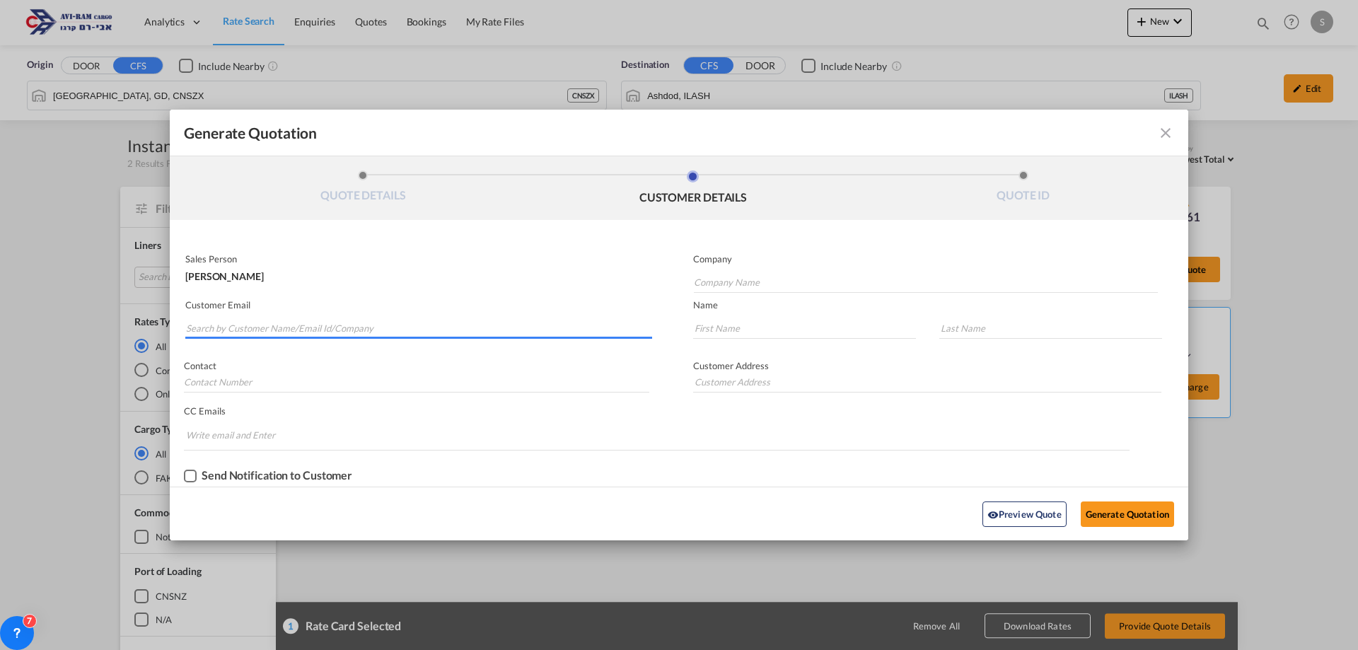
click at [404, 331] on input "Search by Customer Name/Email Id/Company" at bounding box center [419, 328] width 466 height 21
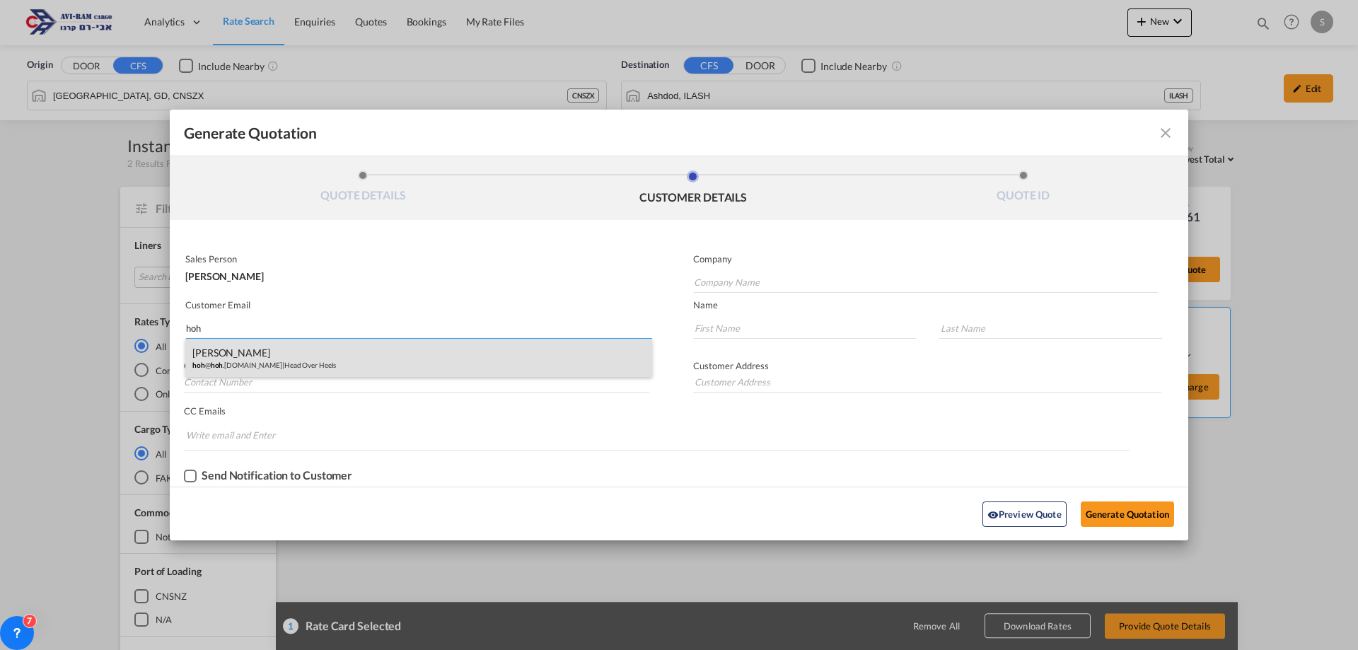
type input "hoh"
click at [322, 360] on div "[PERSON_NAME] hoh @ hoh .[DOMAIN_NAME] | Head Over Heels" at bounding box center [418, 358] width 467 height 38
type input "Head Over Heels"
type input "[EMAIL_ADDRESS][DOMAIN_NAME]"
type input "Ruti"
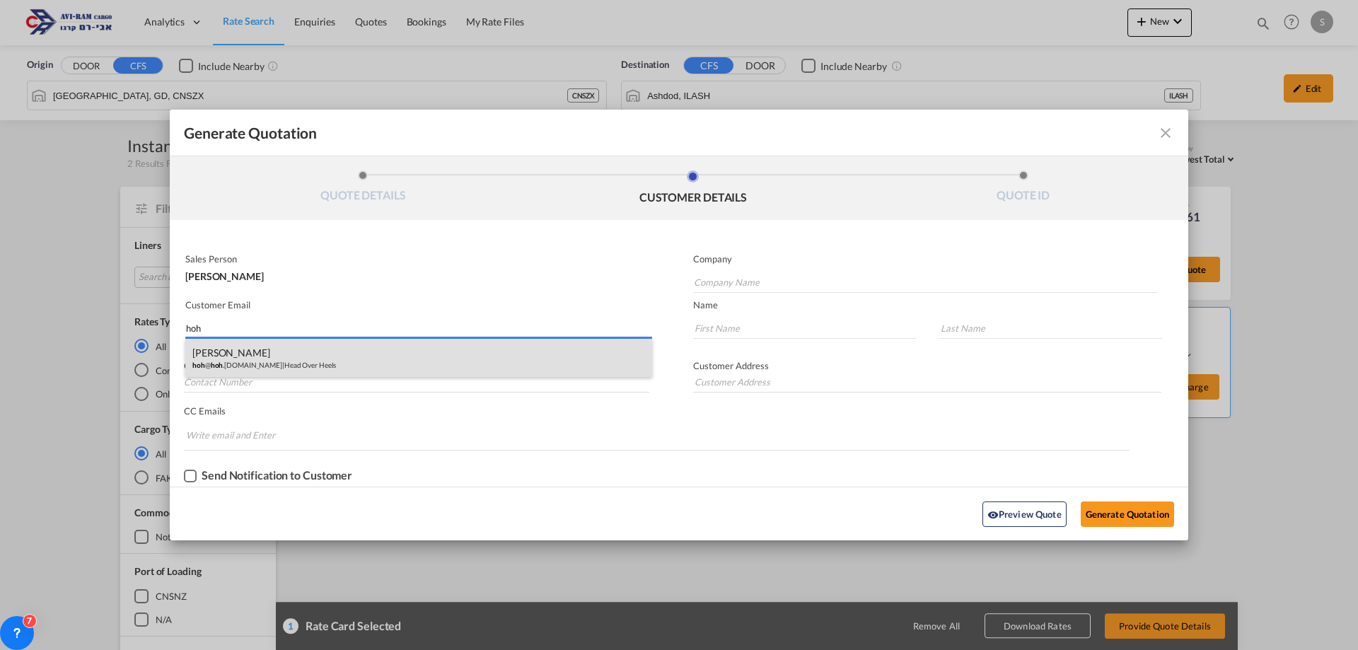
type input "[PERSON_NAME]"
type input "052-532-1447"
type input "Ha'[PERSON_NAME] 2. [GEOGRAPHIC_DATA]."
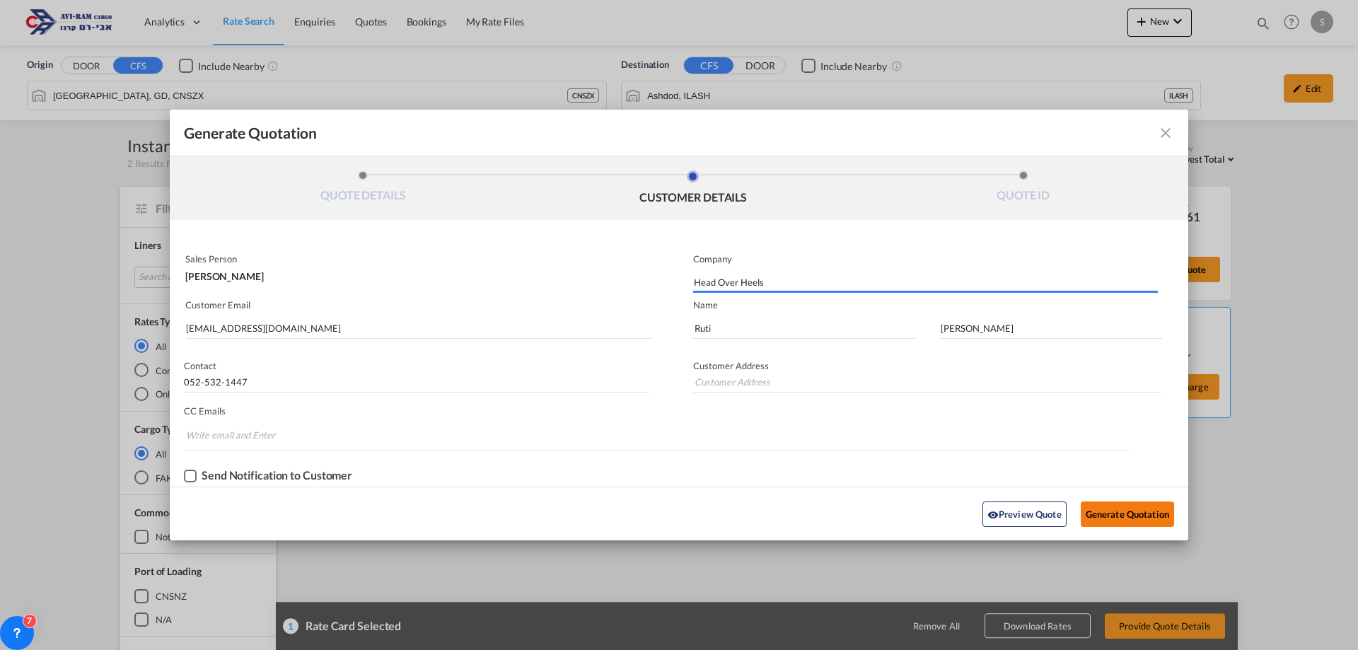
click at [1098, 508] on button "Generate Quotation" at bounding box center [1126, 513] width 93 height 25
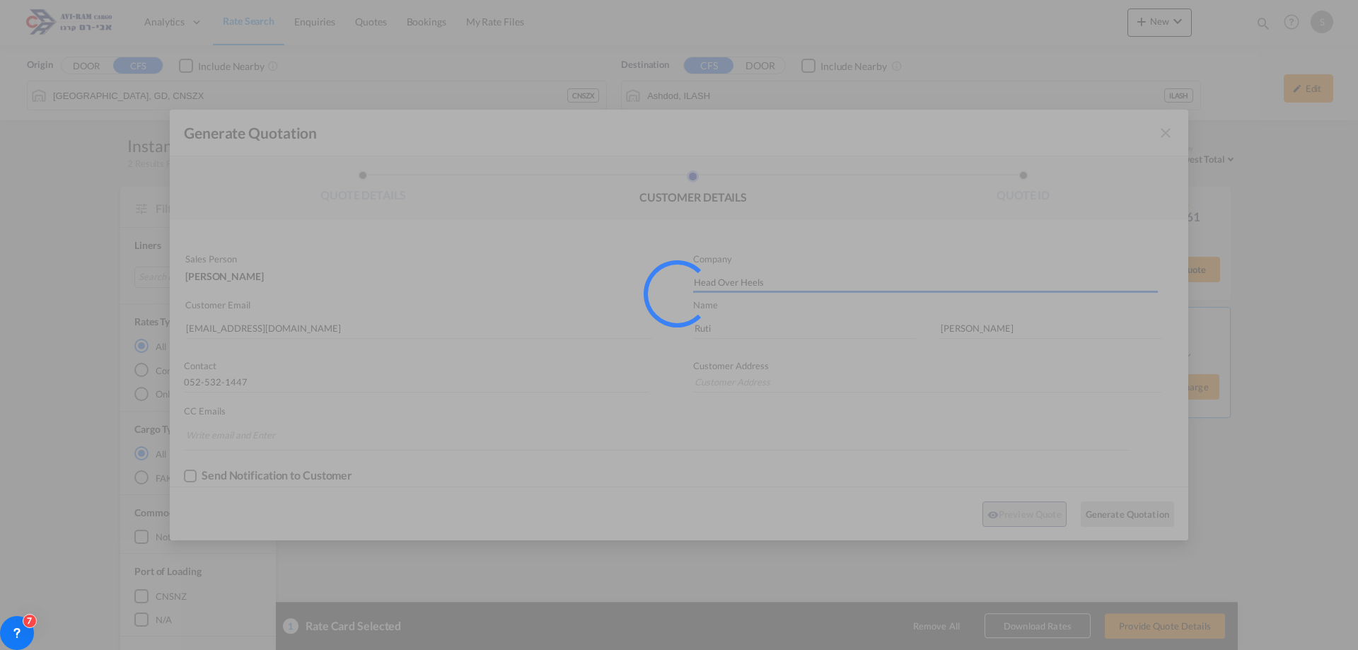
type input "Ha'[PERSON_NAME] 2. [GEOGRAPHIC_DATA]."
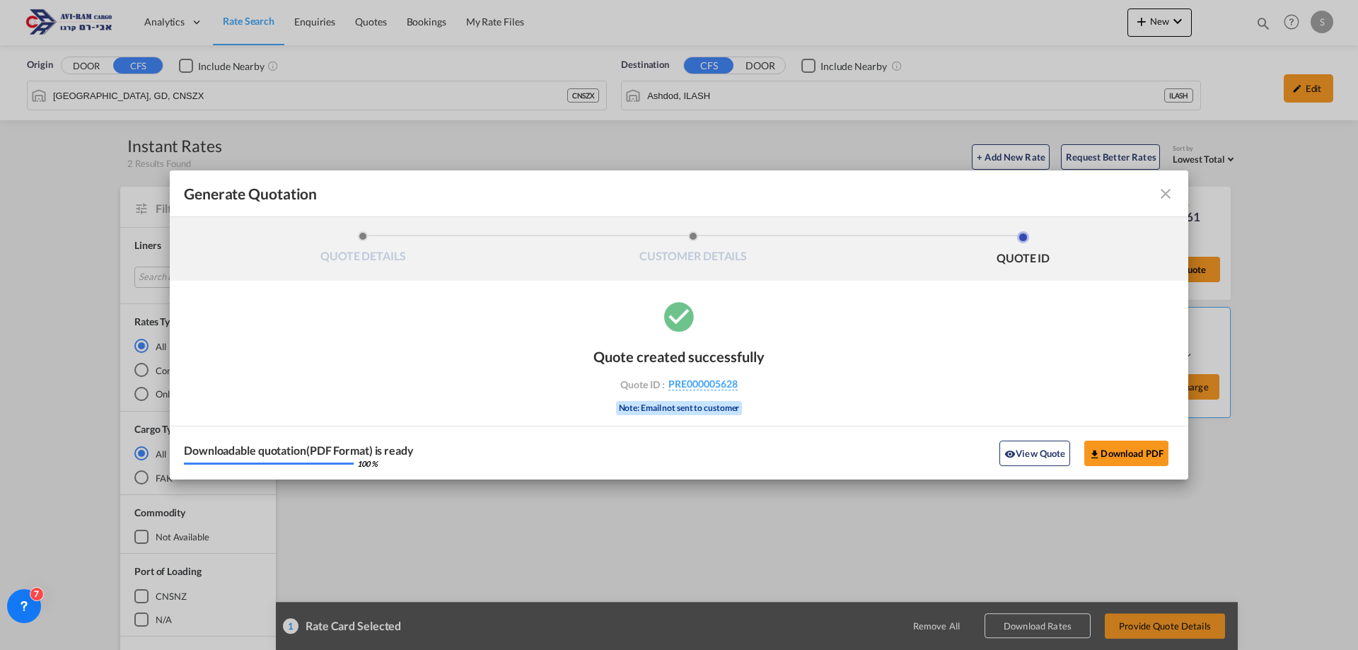
click at [1122, 470] on div "Downloadable quotation(PDF Format) is ready 100 % View Quote Download PDF" at bounding box center [679, 453] width 1018 height 54
click at [1125, 460] on button "Download PDF" at bounding box center [1126, 453] width 84 height 25
drag, startPoint x: 1163, startPoint y: 190, endPoint x: 273, endPoint y: 3, distance: 909.1
click at [1163, 190] on md-icon "icon-close fg-AAA8AD cursor m-0" at bounding box center [1165, 193] width 17 height 17
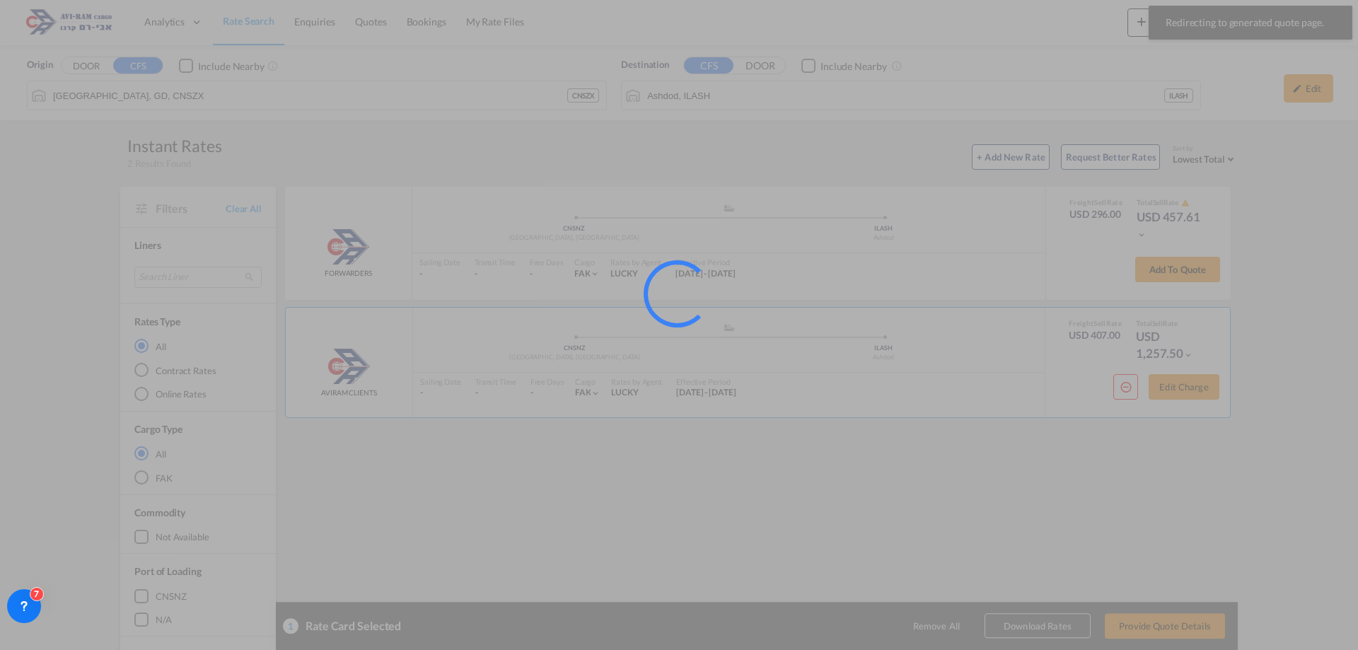
click at [266, 25] on div at bounding box center [679, 325] width 1358 height 650
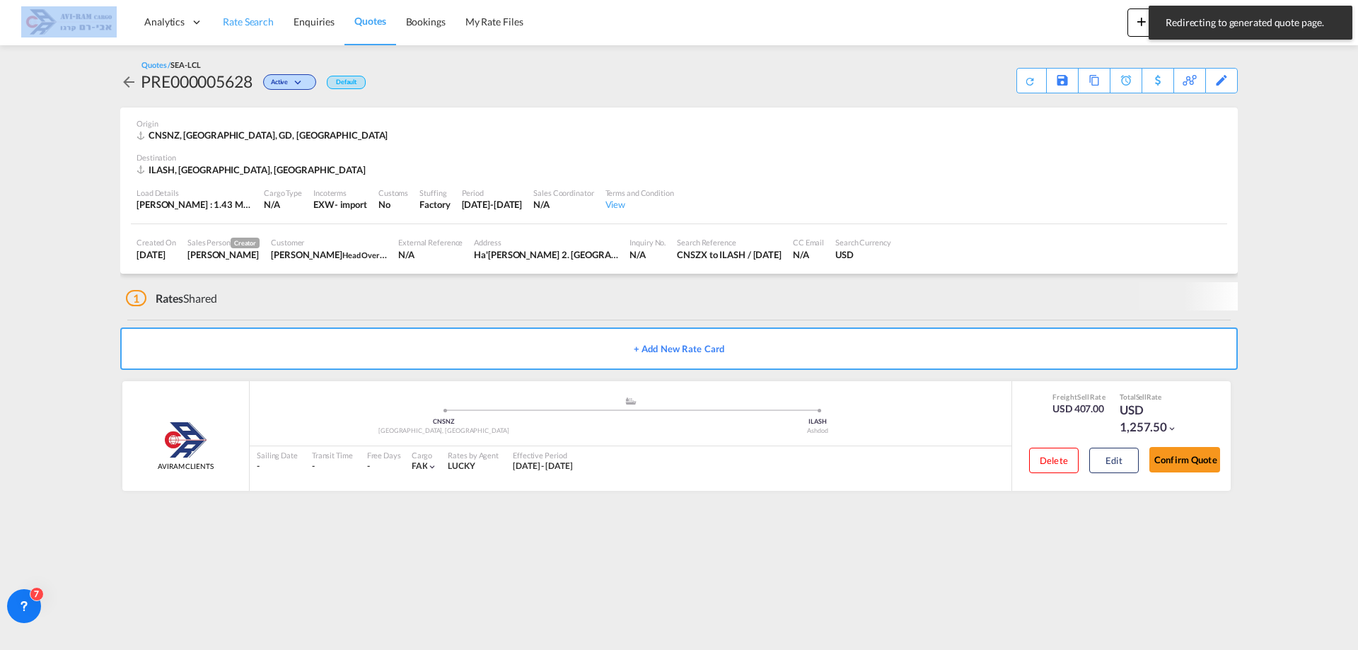
click at [251, 25] on span "Rate Search" at bounding box center [248, 22] width 51 height 12
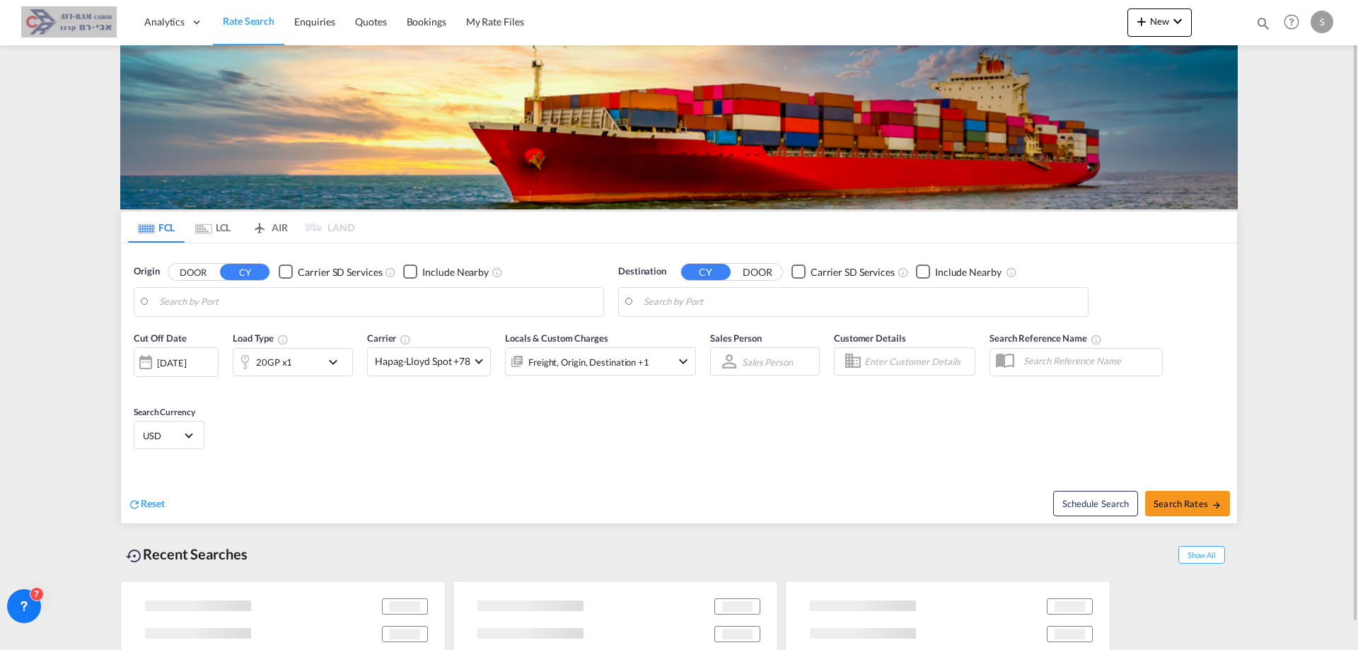
type input "[GEOGRAPHIC_DATA], SGSIN"
type input "[GEOGRAPHIC_DATA], [GEOGRAPHIC_DATA]"
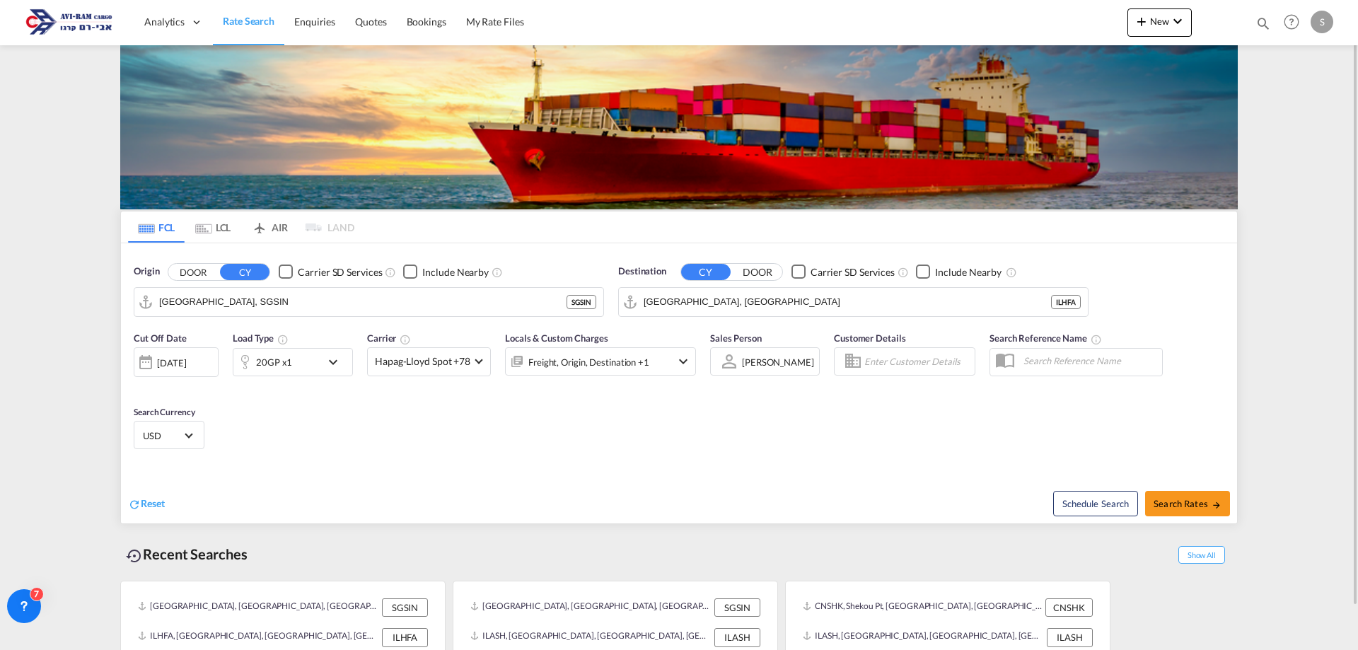
click at [284, 366] on div "20GP x1" at bounding box center [274, 362] width 36 height 20
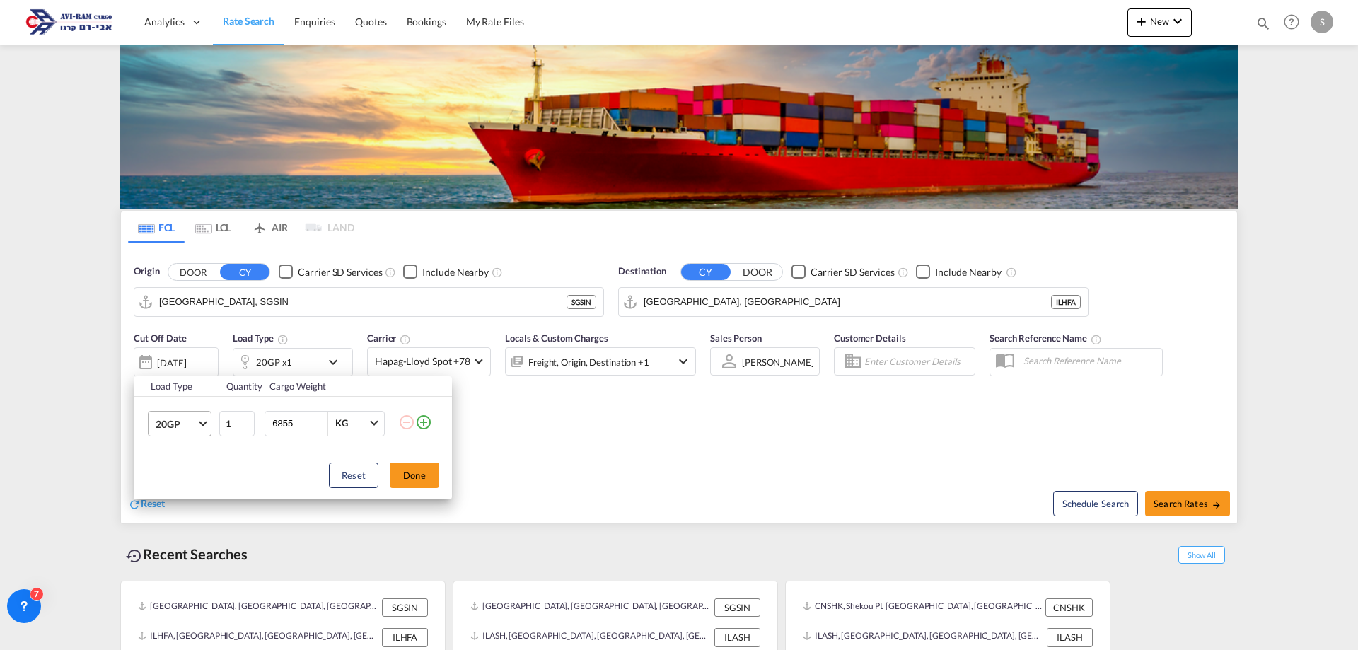
click at [190, 426] on span "20GP" at bounding box center [176, 424] width 41 height 14
drag, startPoint x: 190, startPoint y: 498, endPoint x: 228, endPoint y: 495, distance: 39.0
click at [190, 498] on md-option "40HC" at bounding box center [192, 491] width 96 height 34
click at [407, 473] on button "Done" at bounding box center [414, 474] width 49 height 25
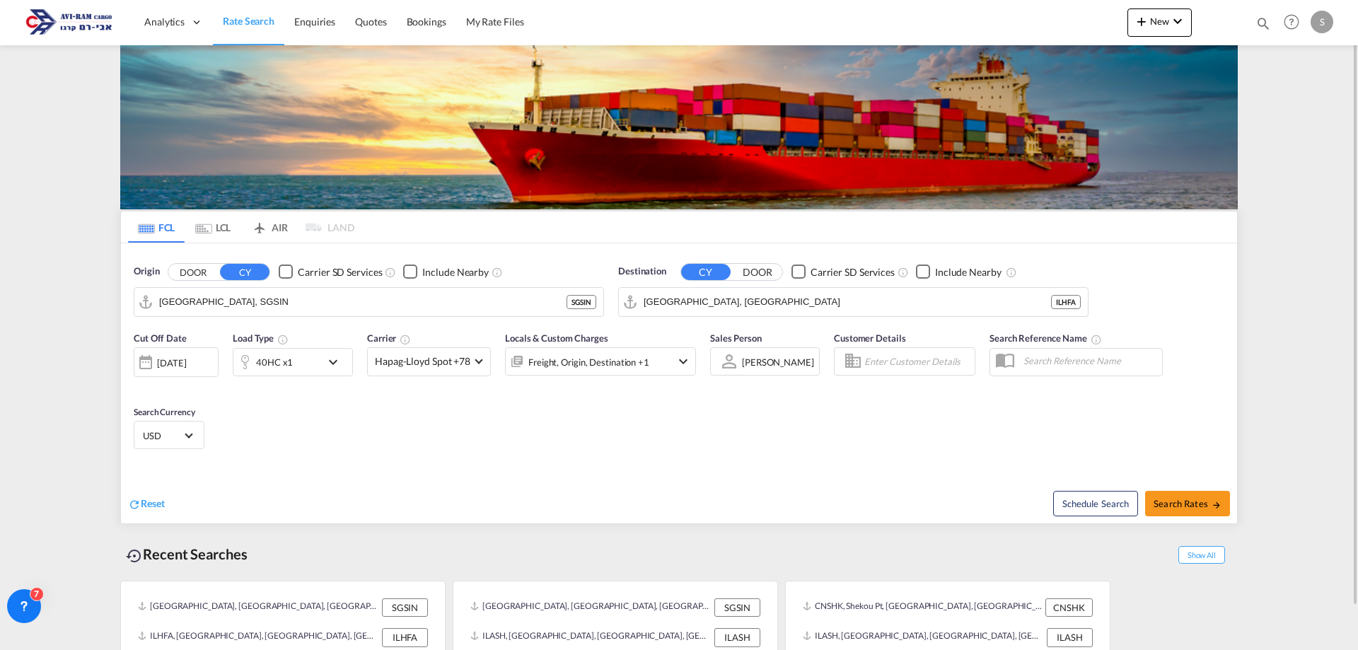
click at [245, 308] on input "[GEOGRAPHIC_DATA], SGSIN" at bounding box center [362, 301] width 407 height 21
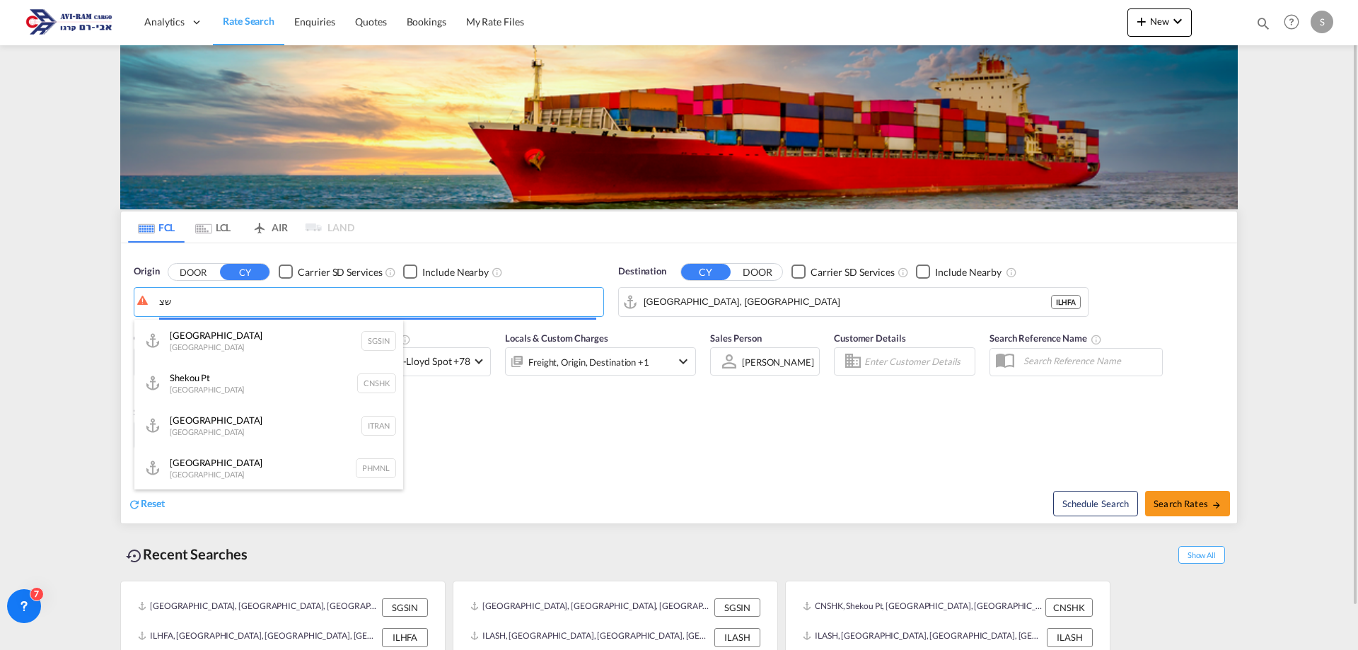
type input "ש"
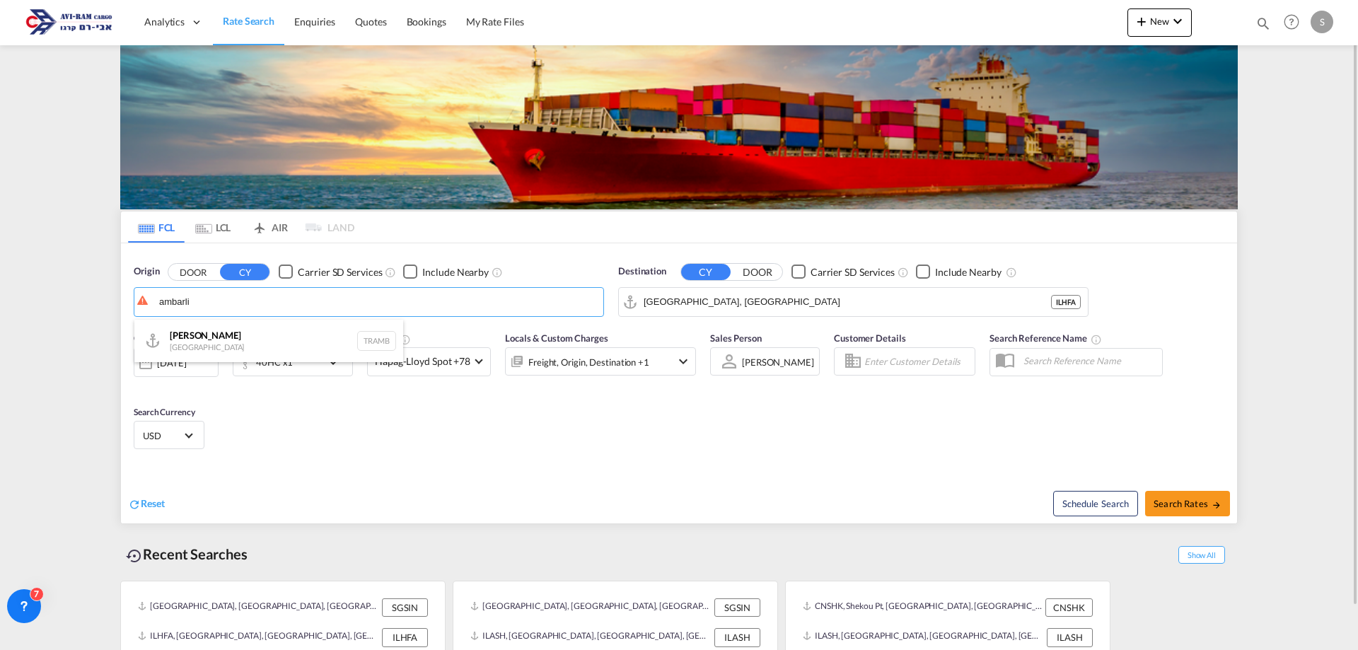
drag, startPoint x: 227, startPoint y: 339, endPoint x: 262, endPoint y: 345, distance: 35.9
click at [228, 339] on div "Ambarli [GEOGRAPHIC_DATA] TRAMB" at bounding box center [268, 341] width 269 height 42
type input "Ambarli, TRAMB"
click at [668, 299] on input "[GEOGRAPHIC_DATA], [GEOGRAPHIC_DATA]" at bounding box center [861, 301] width 437 height 21
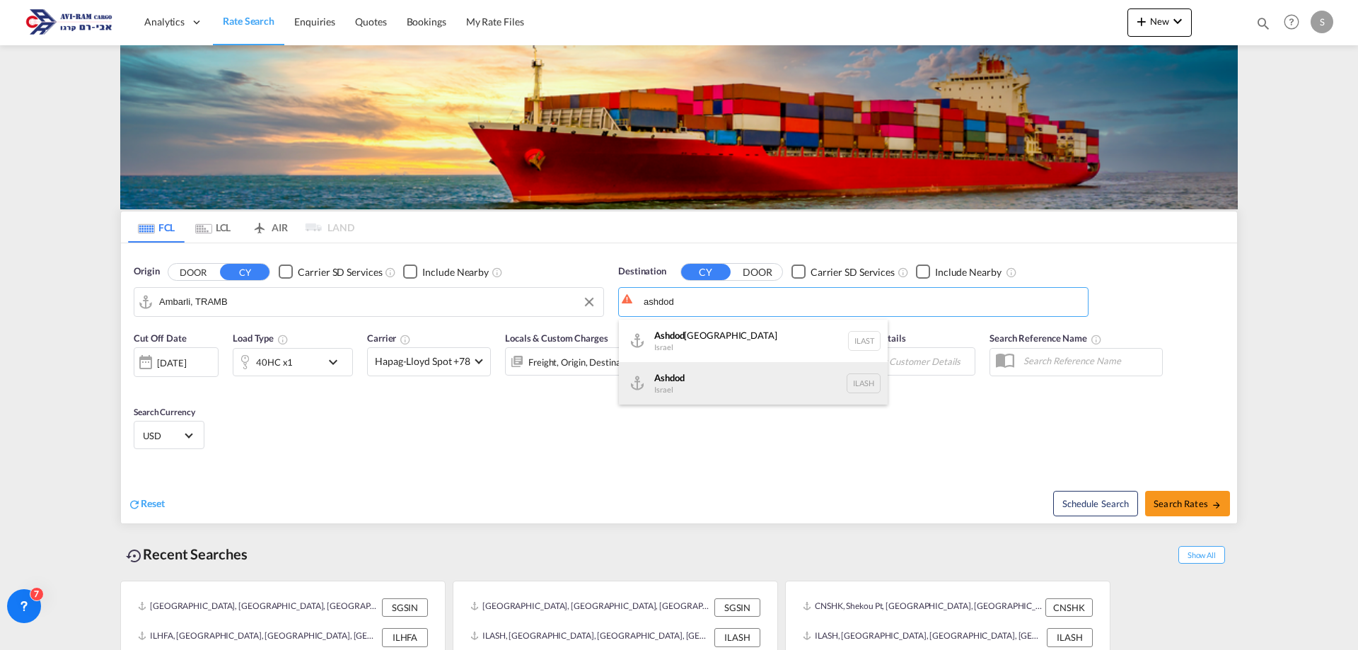
click at [709, 374] on div "Ashdod [GEOGRAPHIC_DATA] [GEOGRAPHIC_DATA]" at bounding box center [753, 383] width 269 height 42
type input "Ashdod, ILASH"
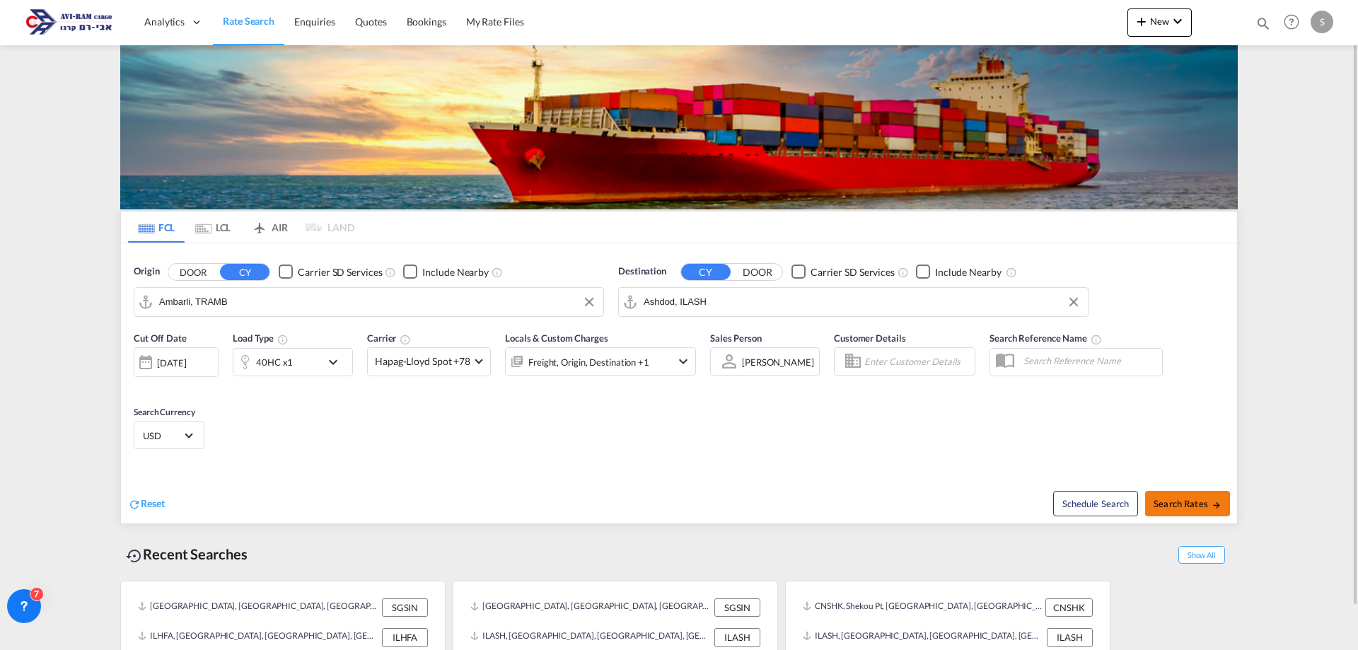
click at [1199, 491] on button "Search Rates" at bounding box center [1187, 503] width 85 height 25
type input "TRAMB to ILASH / [DATE]"
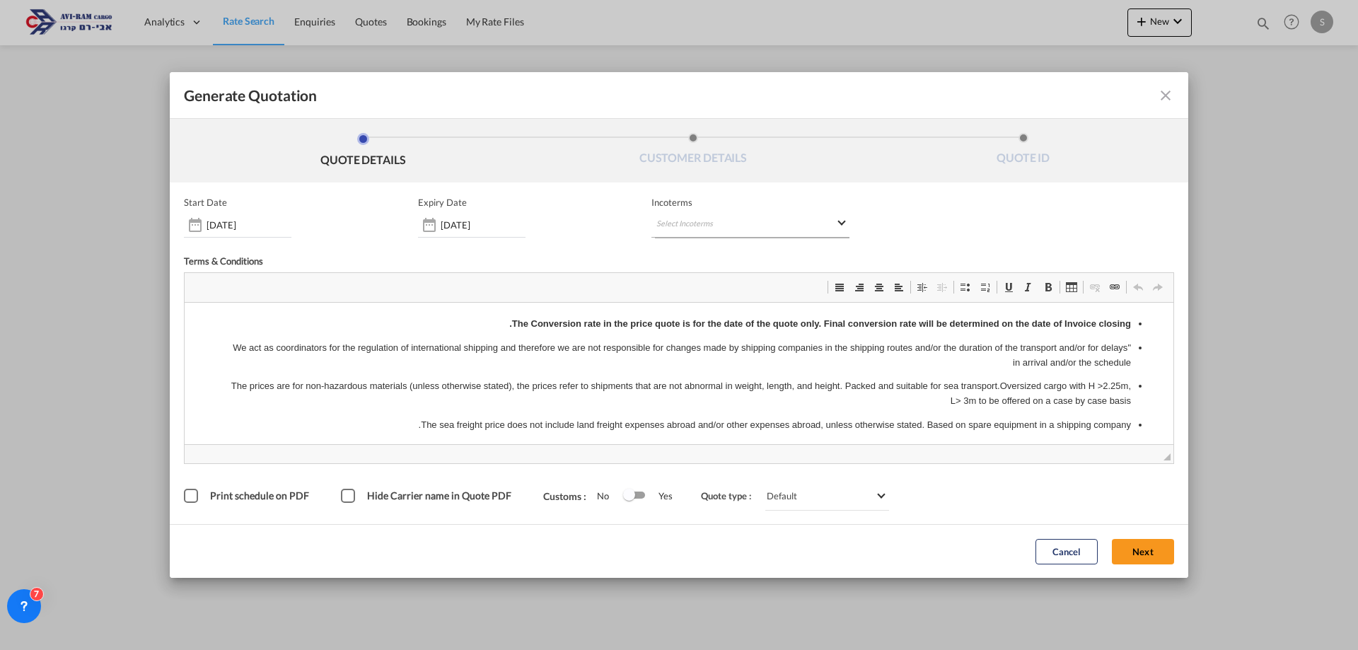
click at [692, 224] on md-select "Select Incoterms DAP - export Delivered at Place CIF - export Cost,Insurance an…" at bounding box center [750, 224] width 198 height 25
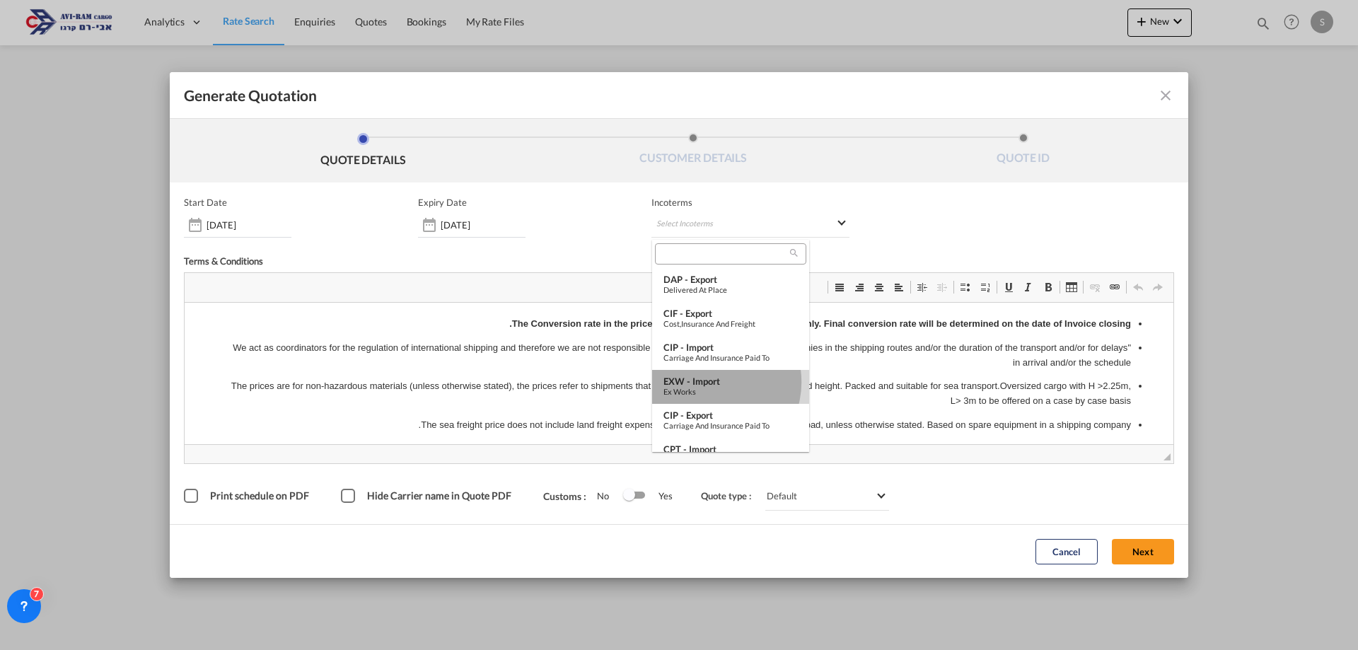
click at [710, 381] on div "EXW - import" at bounding box center [730, 380] width 134 height 11
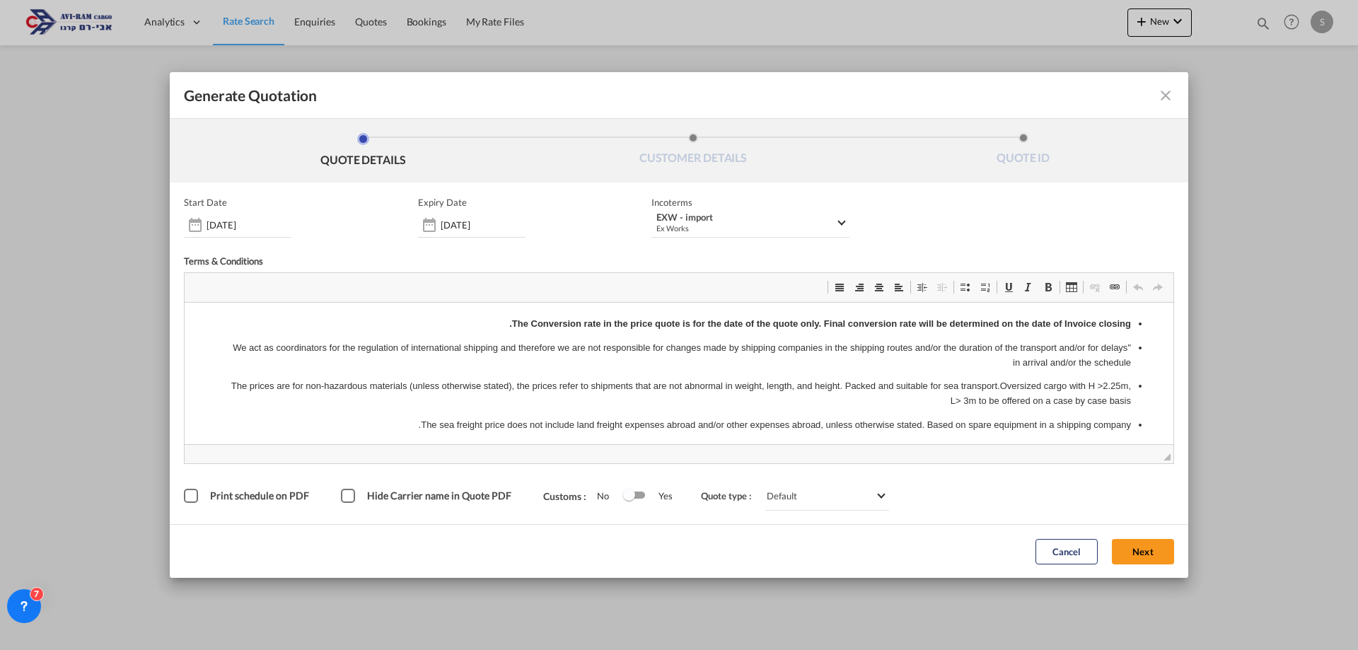
click at [1141, 547] on button "Next" at bounding box center [1143, 551] width 62 height 25
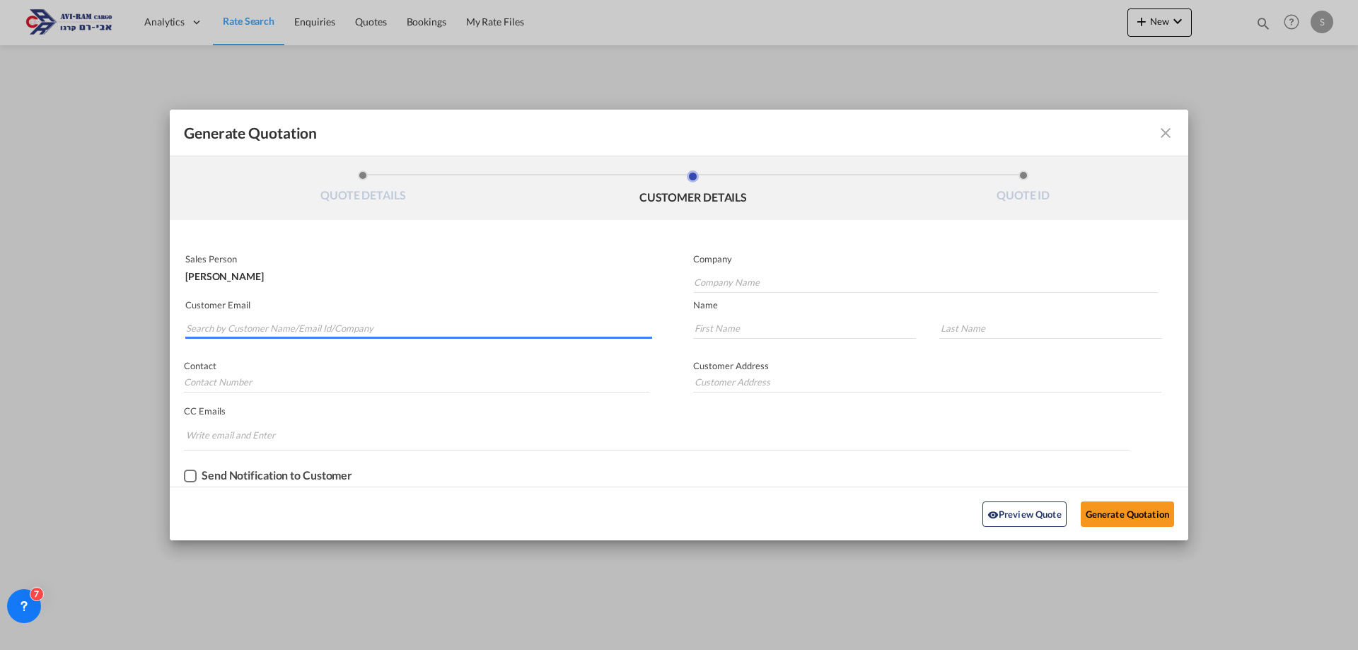
click at [388, 325] on input "Search by Customer Name/Email Id/Company" at bounding box center [419, 328] width 466 height 21
paste input "[PERSON_NAME][EMAIL_ADDRESS][PERSON_NAME][DOMAIN_NAME]"
click at [310, 333] on input "[PERSON_NAME][EMAIL_ADDRESS][PERSON_NAME][DOMAIN_NAME]" at bounding box center [419, 328] width 466 height 21
type input "[PERSON_NAME][EMAIL_ADDRESS][PERSON_NAME][DOMAIN_NAME]"
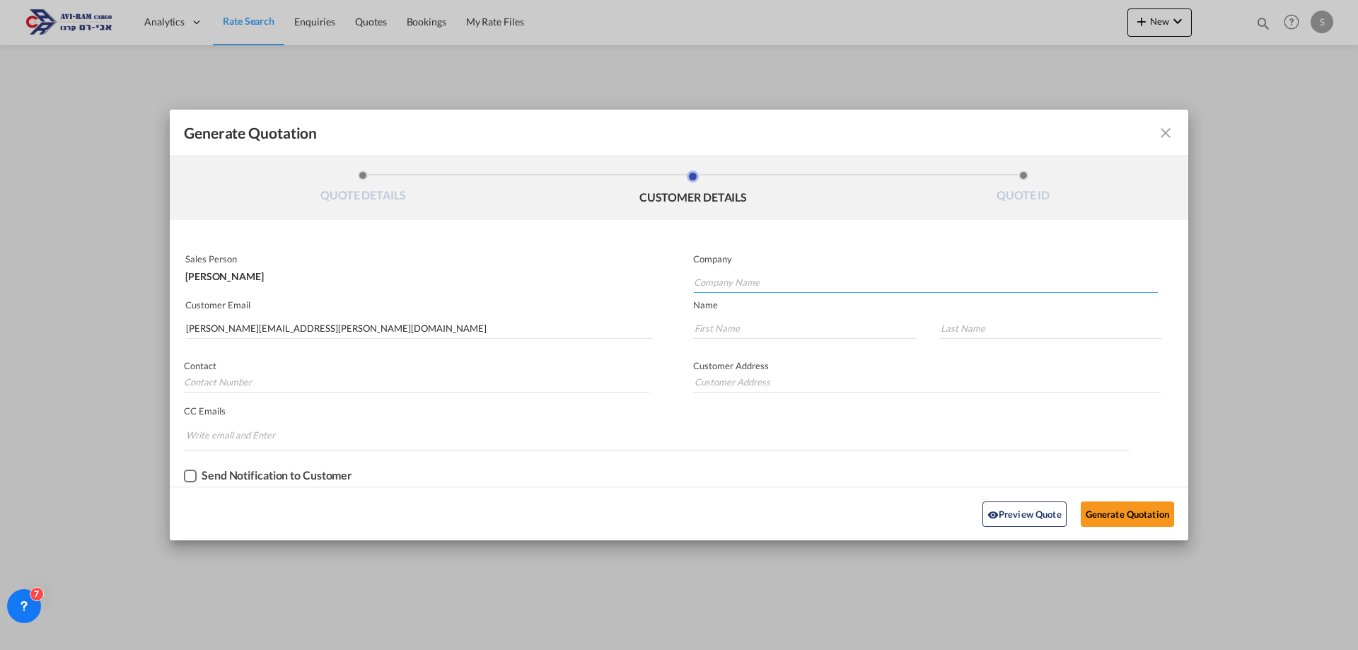
click at [735, 280] on input "Company Name" at bounding box center [926, 282] width 464 height 21
type input "[PERSON_NAME]"
click at [739, 320] on input "Generate QuotationQUOTE ..." at bounding box center [804, 328] width 223 height 21
type input "[PERSON_NAME]"
type input "."
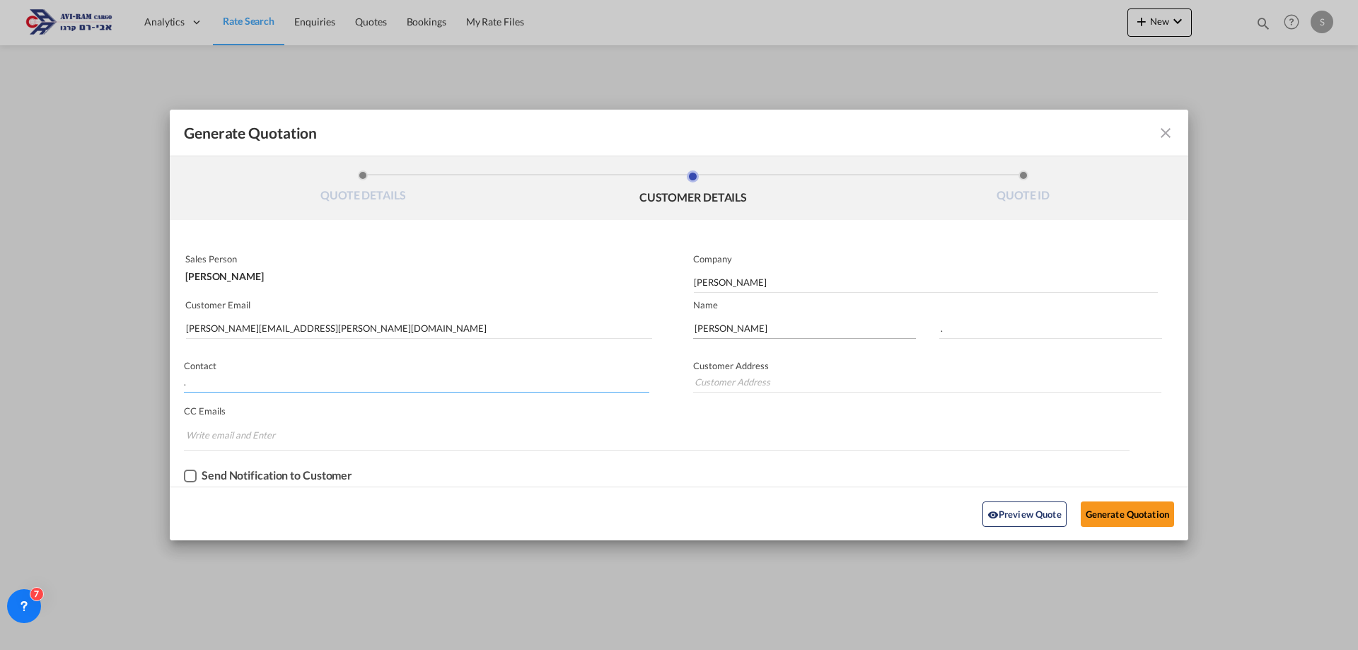
type input "."
click at [1123, 511] on button "Generate Quotation" at bounding box center [1126, 513] width 93 height 25
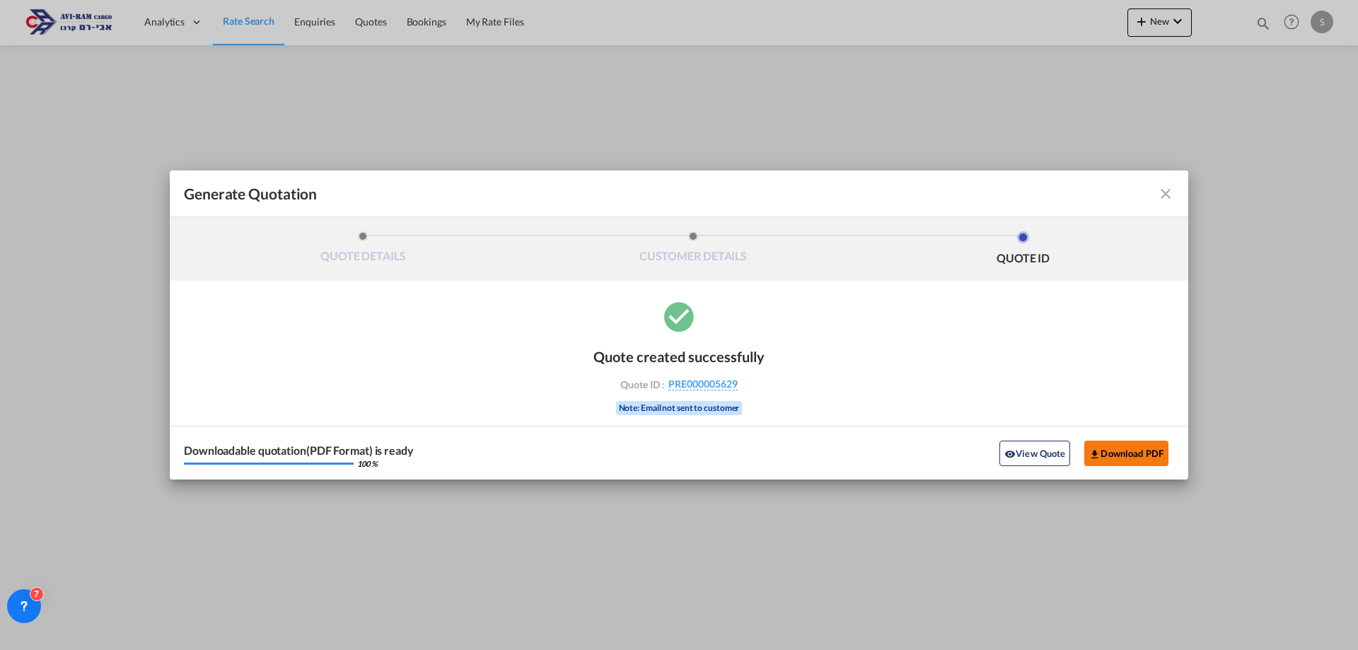
click at [1110, 458] on button "Download PDF" at bounding box center [1126, 453] width 84 height 25
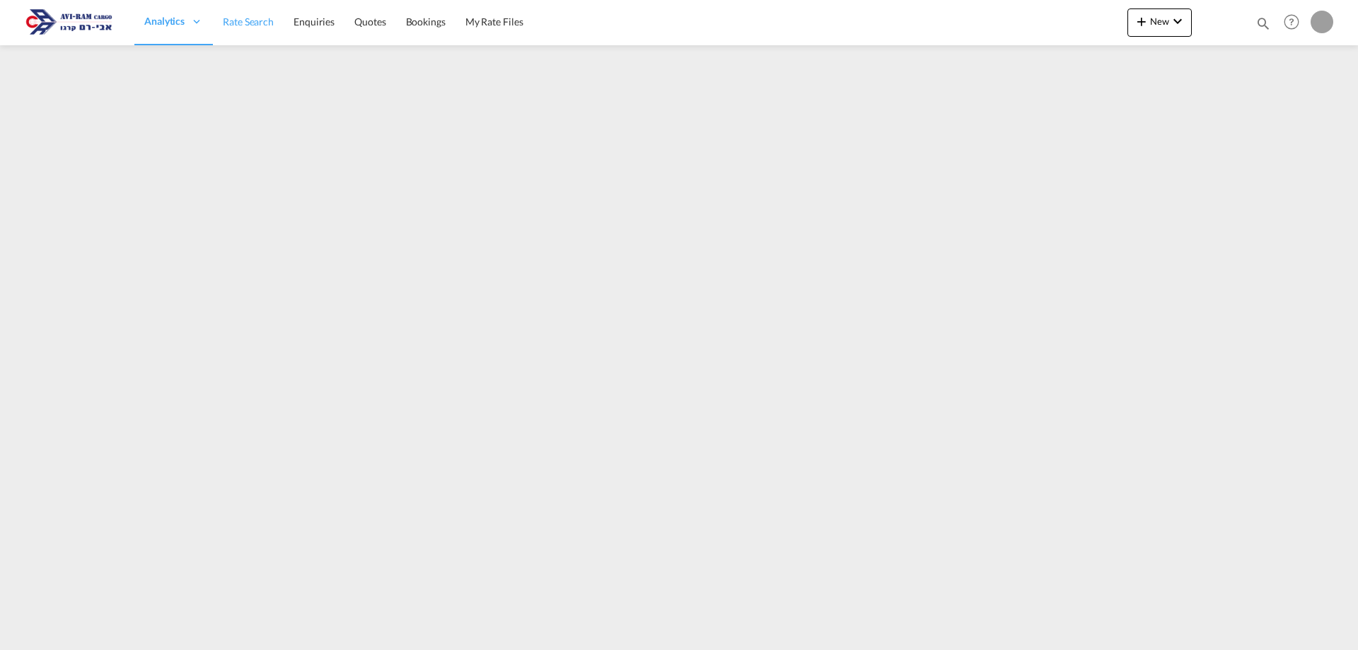
click at [267, 31] on link "Rate Search" at bounding box center [248, 22] width 71 height 46
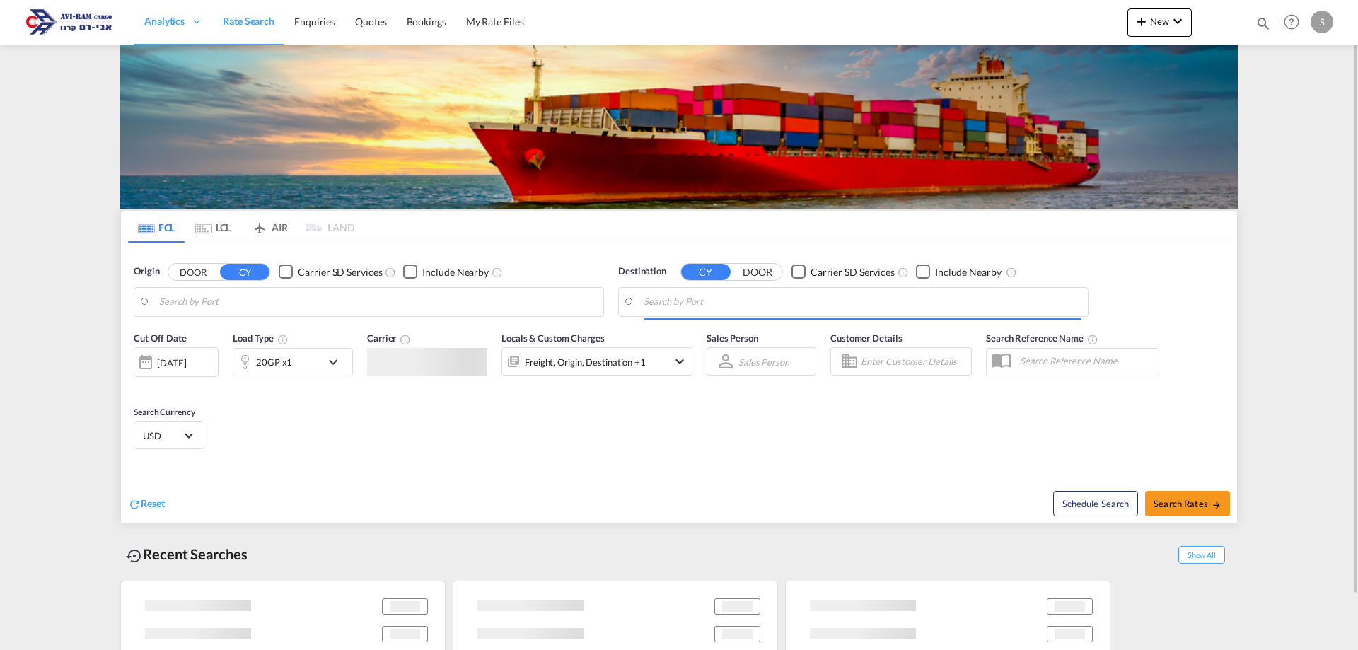
click at [231, 228] on md-tab-item "LCL" at bounding box center [213, 226] width 57 height 31
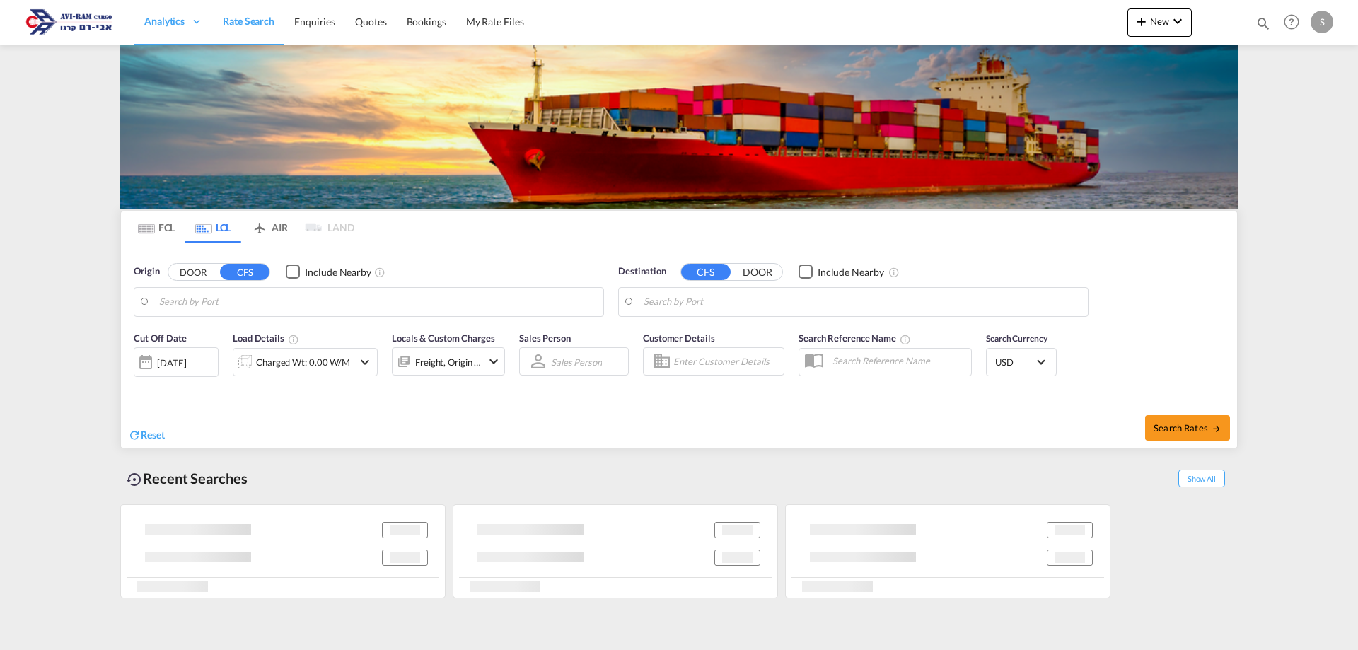
type input "[GEOGRAPHIC_DATA], GD, CNSZX"
type input "Ashdod, ILASH"
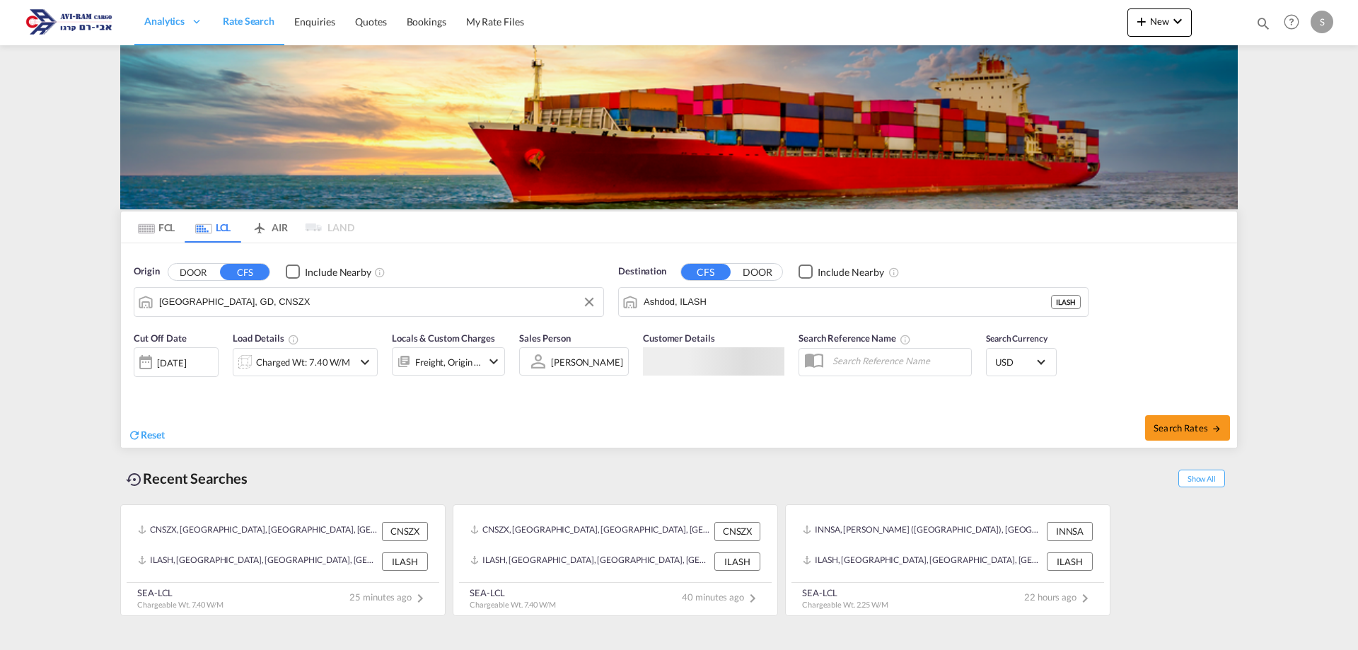
click at [250, 305] on input "[GEOGRAPHIC_DATA], GD, CNSZX" at bounding box center [377, 301] width 437 height 21
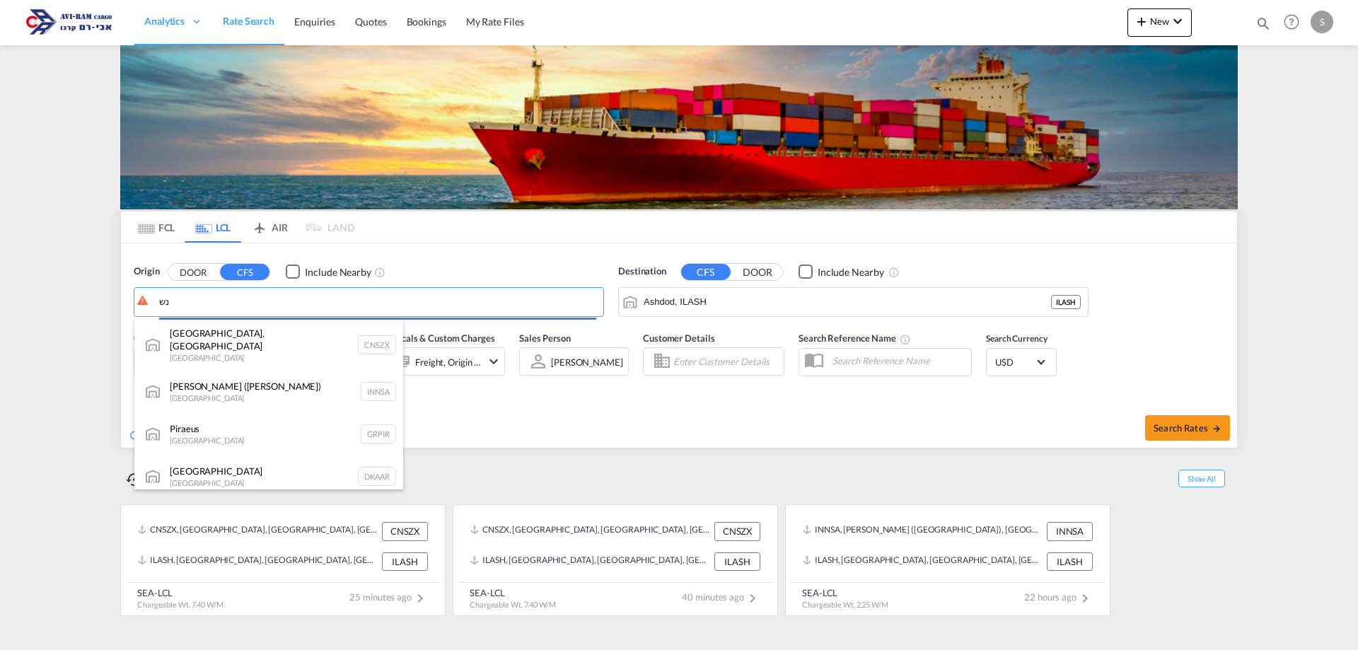
type input "נ"
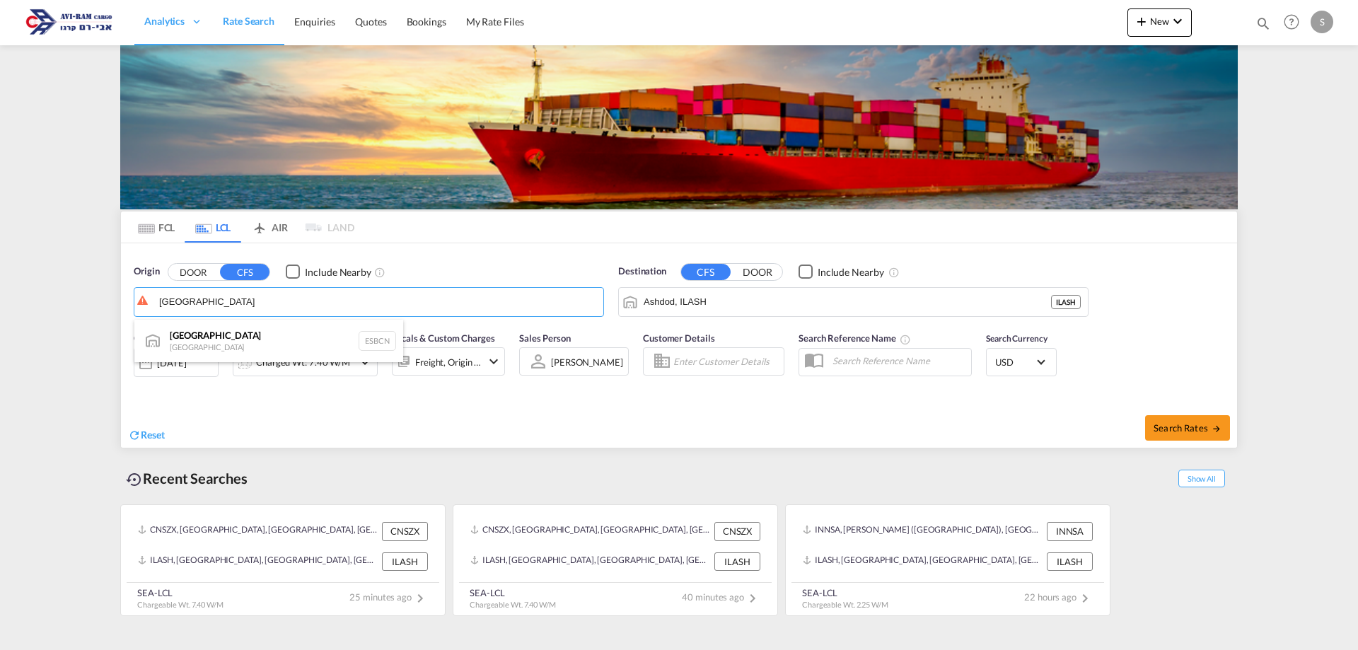
click at [238, 341] on div "Barcelona Spain ESBCN" at bounding box center [268, 341] width 269 height 42
type input "[GEOGRAPHIC_DATA], ESBCN"
click at [325, 354] on div "Charged Wt: 7.40 W/M" at bounding box center [303, 362] width 94 height 20
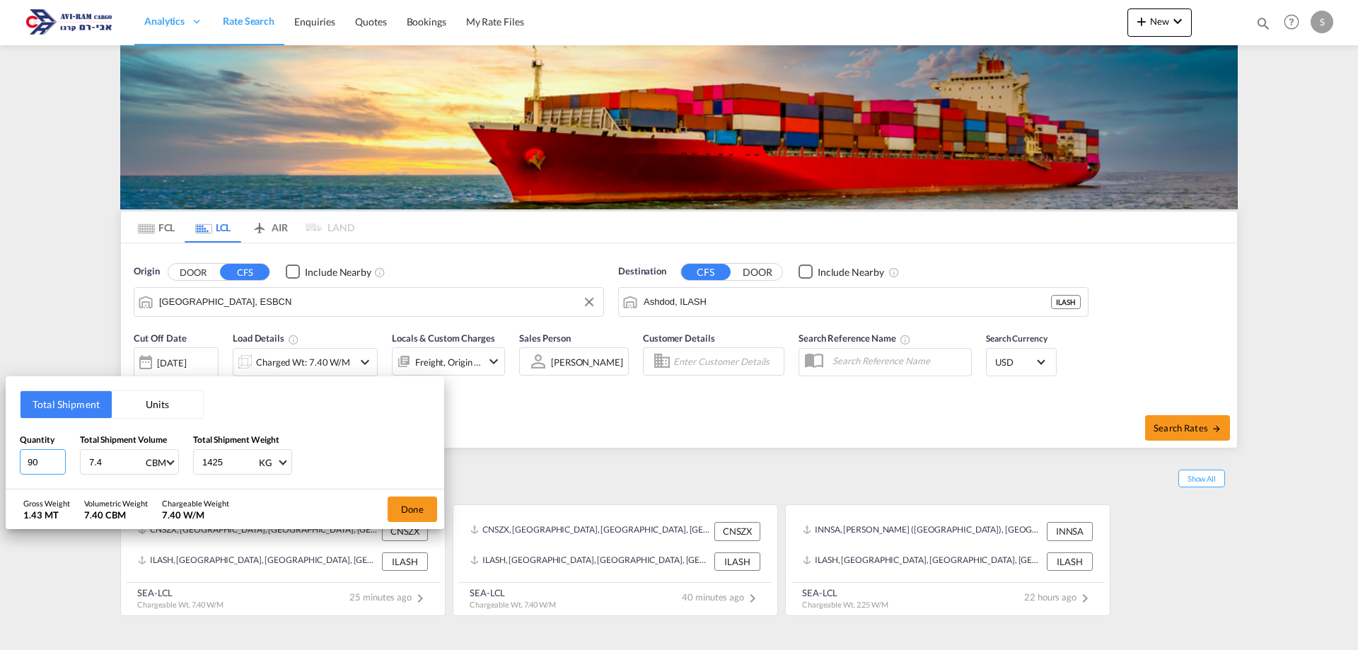
drag, startPoint x: 42, startPoint y: 467, endPoint x: 19, endPoint y: 465, distance: 22.7
click at [19, 465] on div "Total Shipment Units Quantity 90 Total Shipment Volume 7.4 CBM CBM CFT Total Sh…" at bounding box center [225, 432] width 438 height 113
type input "10"
type input "6.11"
type input "2776"
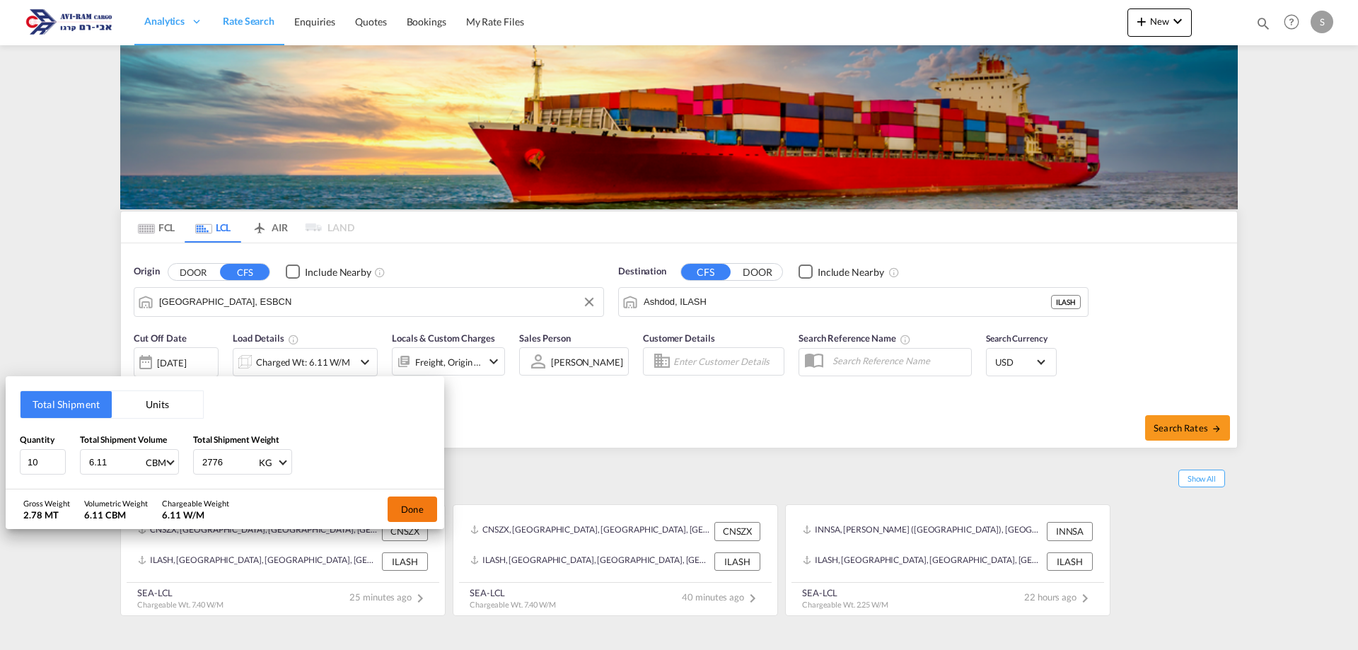
click at [420, 503] on button "Done" at bounding box center [412, 508] width 49 height 25
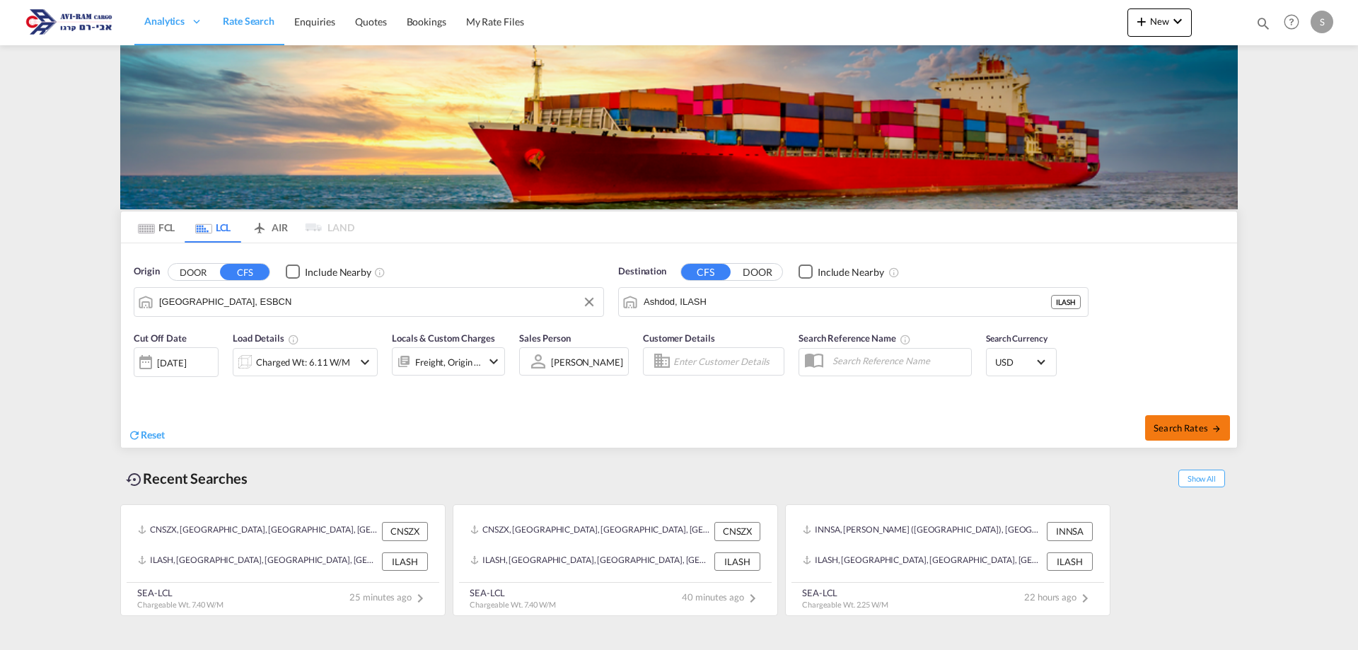
click at [1181, 426] on span "Search Rates" at bounding box center [1187, 427] width 68 height 11
type input "ESBCN to ILASH / 9 Sep 2025"
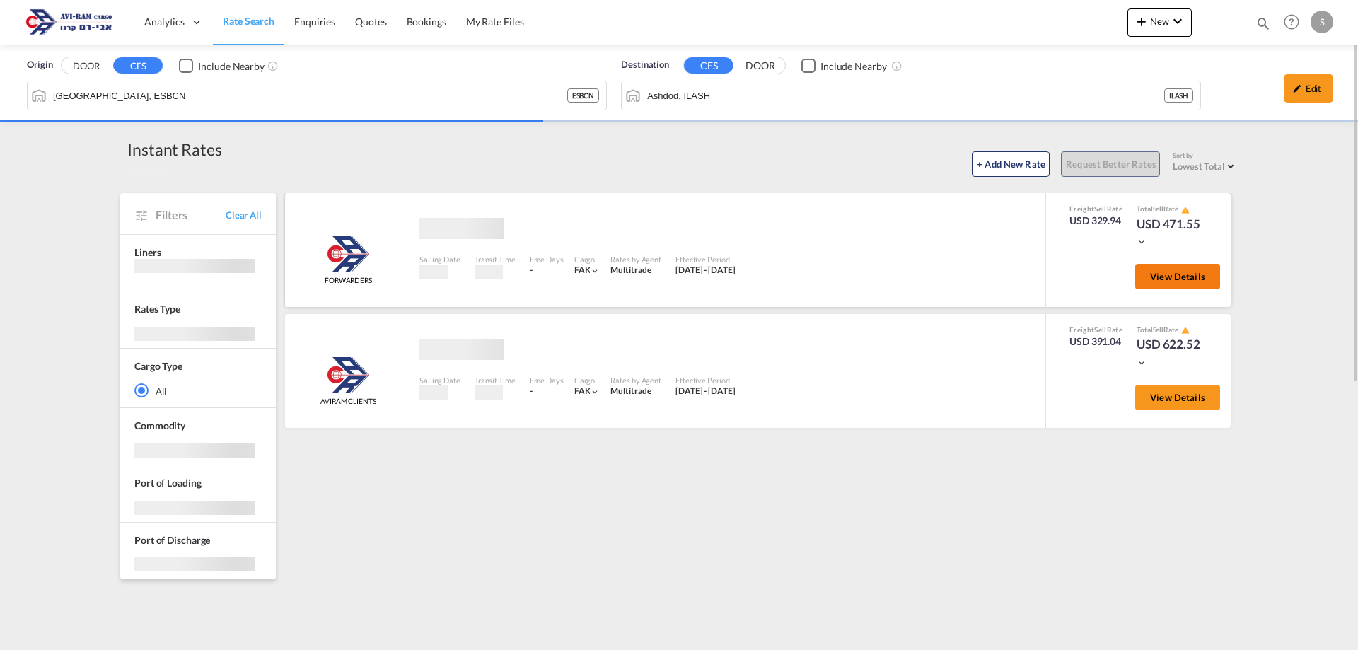
click at [1167, 276] on span "View Details" at bounding box center [1177, 276] width 55 height 11
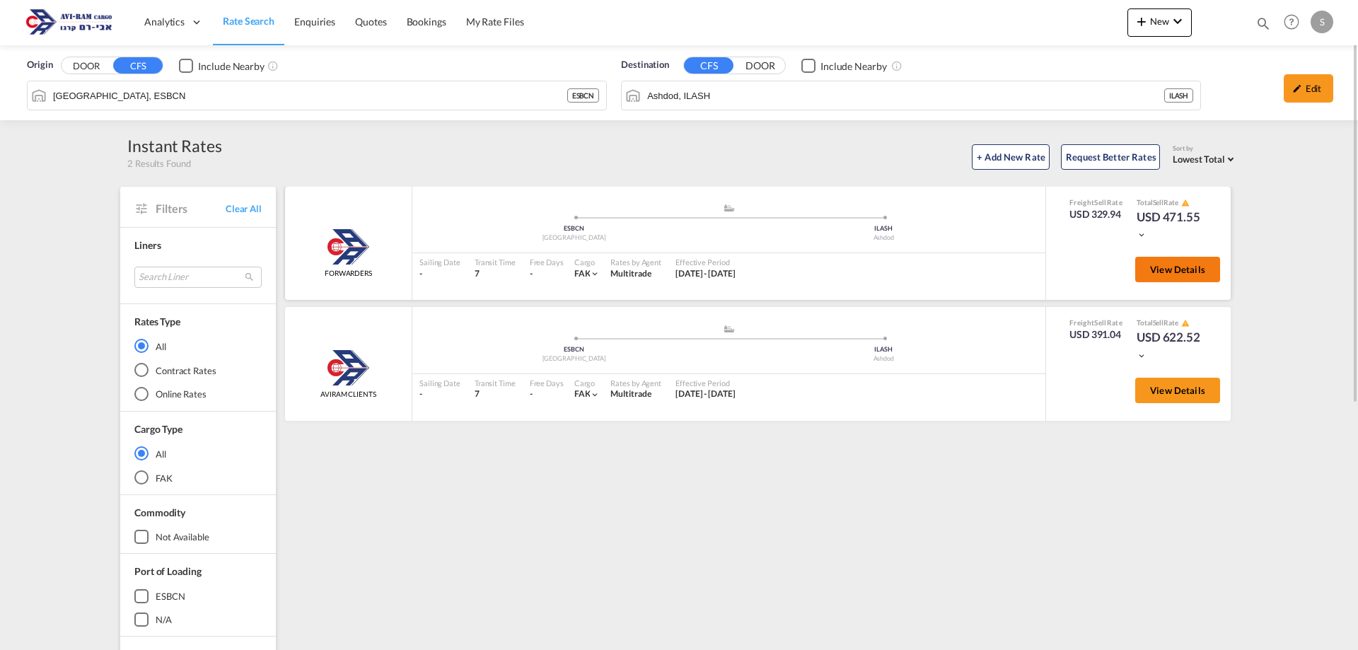
click at [1167, 276] on button "View Details" at bounding box center [1177, 269] width 85 height 25
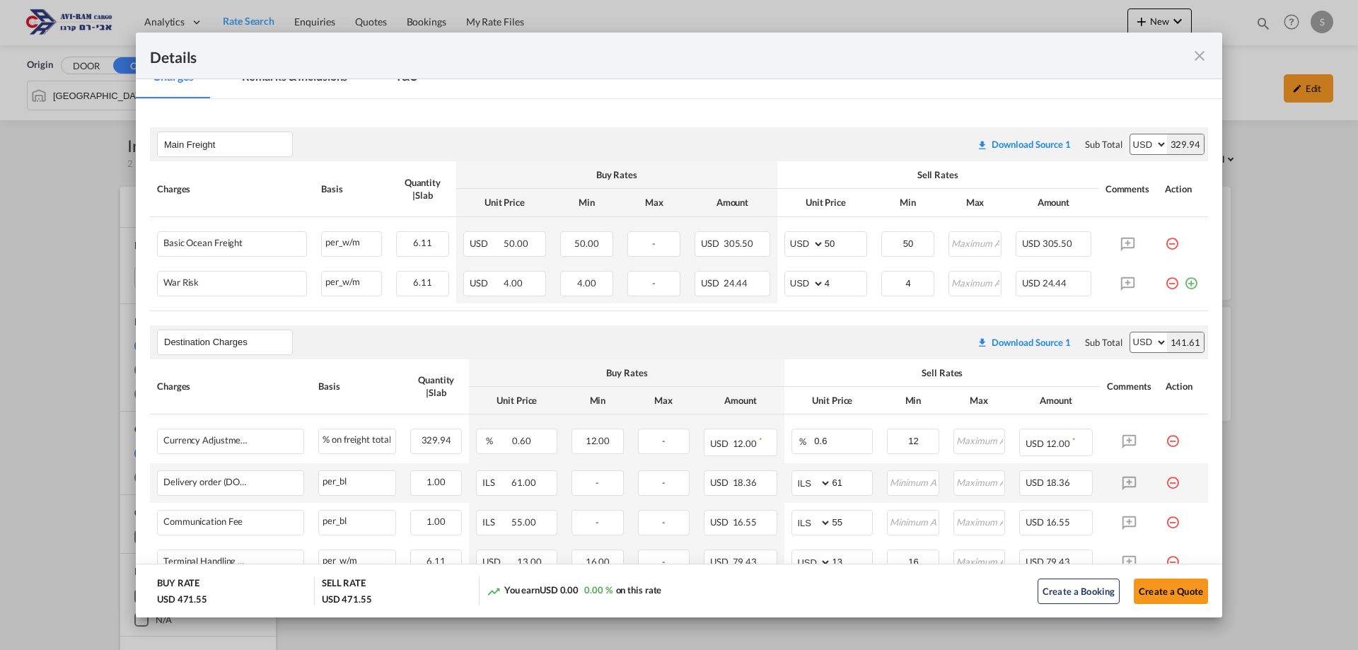
scroll to position [400, 0]
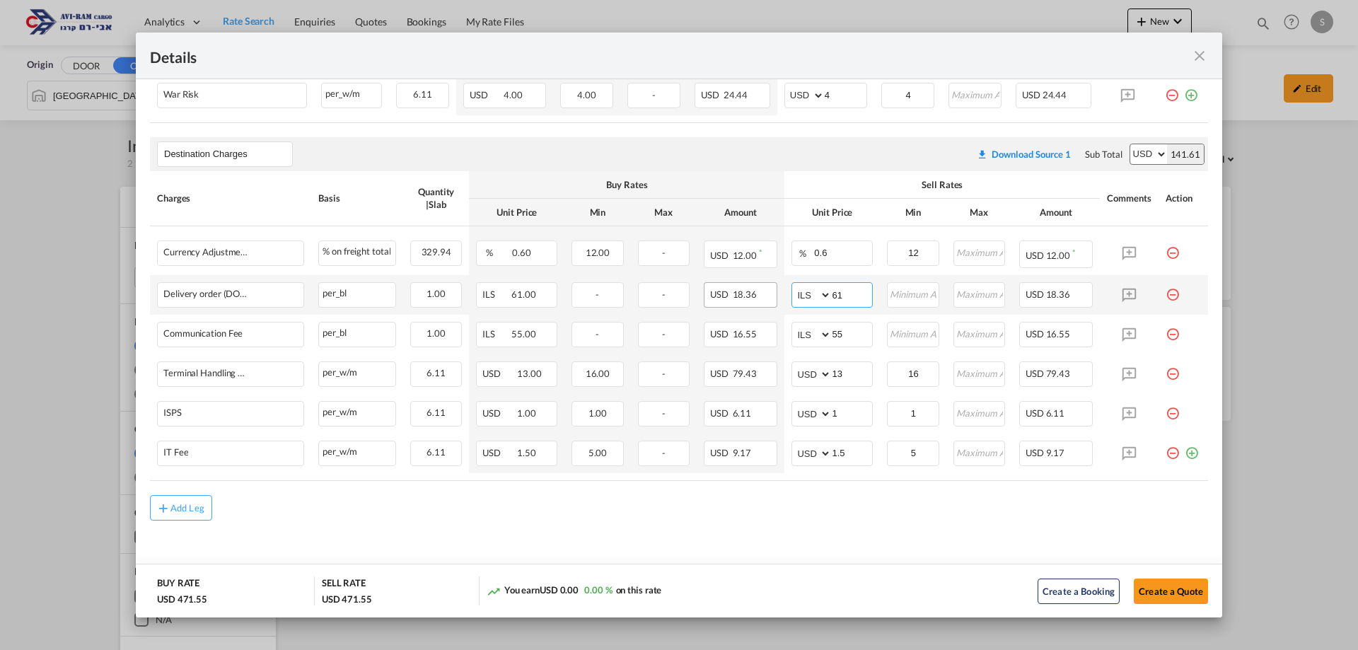
drag, startPoint x: 837, startPoint y: 293, endPoint x: 763, endPoint y: 303, distance: 74.8
click at [766, 302] on tr "Delivery order (DO Fee) Please Enter Already Exists per_bl per_bl can not appli…" at bounding box center [679, 295] width 1058 height 40
type input "116"
type input "66"
type input "16"
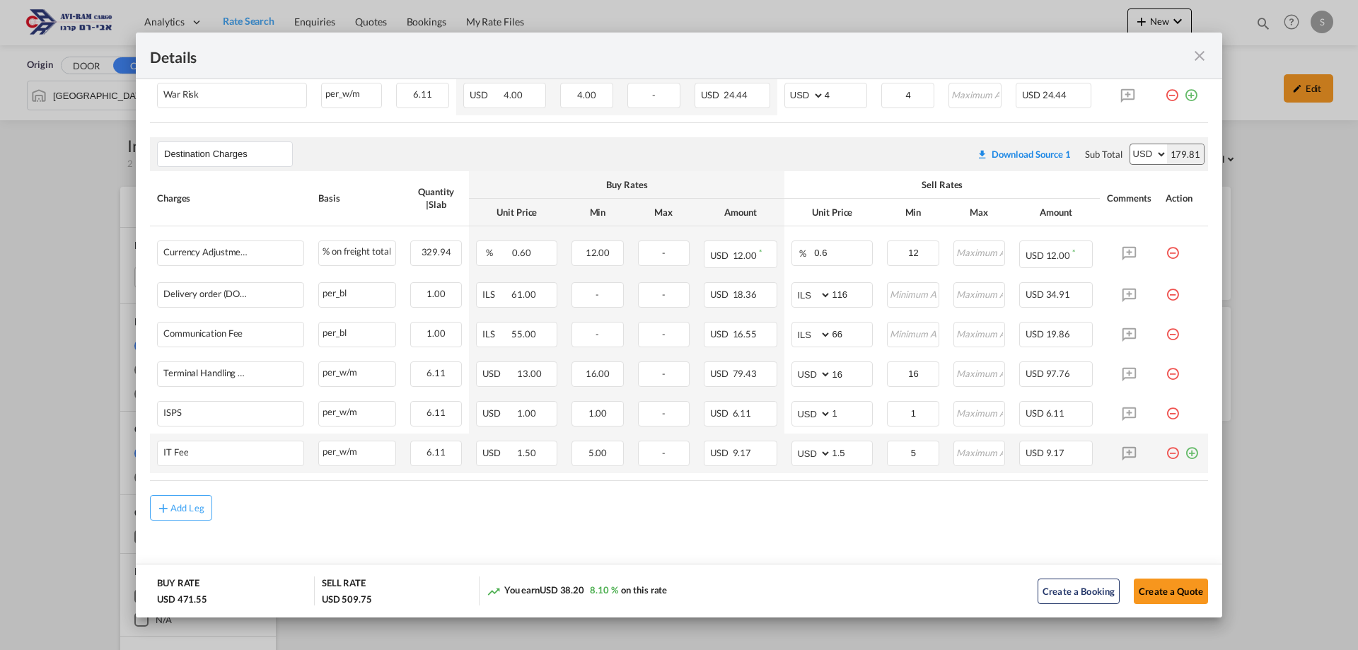
click at [1185, 455] on md-icon "icon-plus-circle-outline green-400-fg" at bounding box center [1191, 448] width 14 height 14
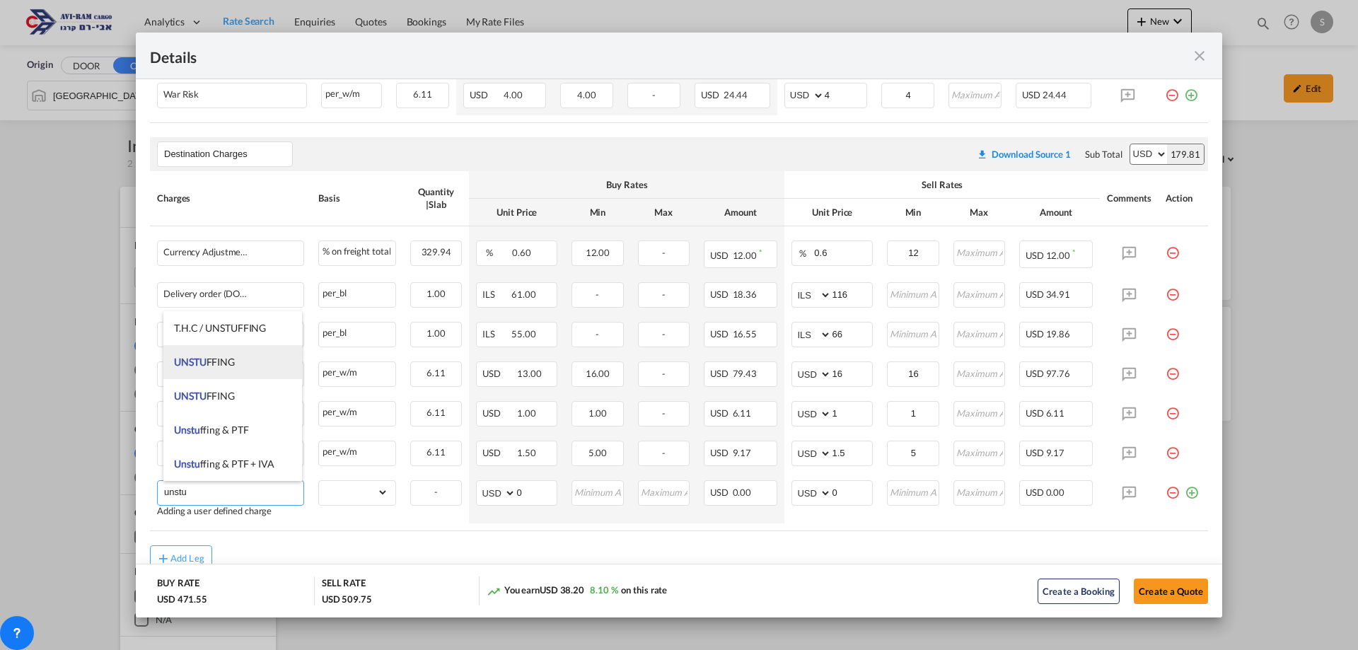
click at [245, 362] on li "UNSTU FFING" at bounding box center [232, 362] width 139 height 34
type input "UNSTUFFING"
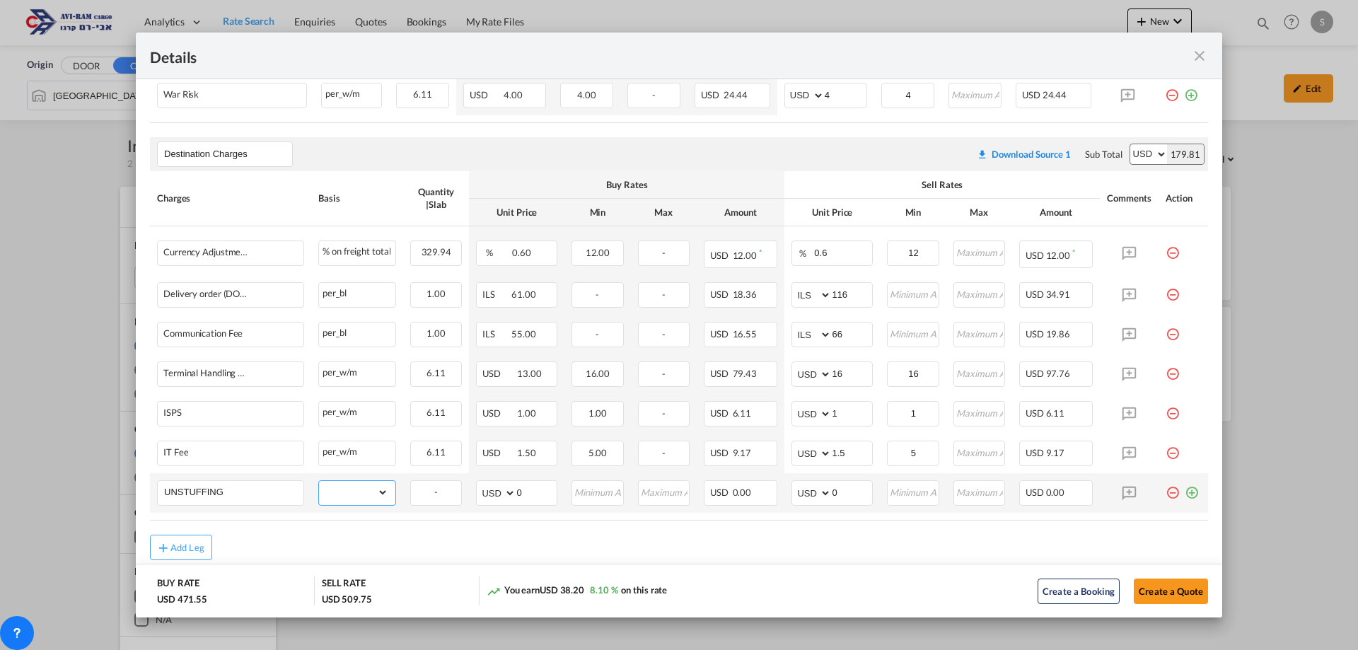
click at [348, 489] on select "gross_weight volumetric_weight per_shipment per_bl per_km per_hawb per_kg flat …" at bounding box center [353, 492] width 69 height 23
select select "per_ton"
click at [319, 481] on select "gross_weight volumetric_weight per_shipment per_bl per_km per_hawb per_kg flat …" at bounding box center [353, 492] width 69 height 23
drag, startPoint x: 834, startPoint y: 496, endPoint x: 794, endPoint y: 503, distance: 40.9
click at [794, 503] on md-input-container "AED AFN ALL AMD ANG AOA ARS AUD AWG AZN BAM BBD BDT BGN BHD BIF BMD BND BOB BRL…" at bounding box center [831, 492] width 81 height 25
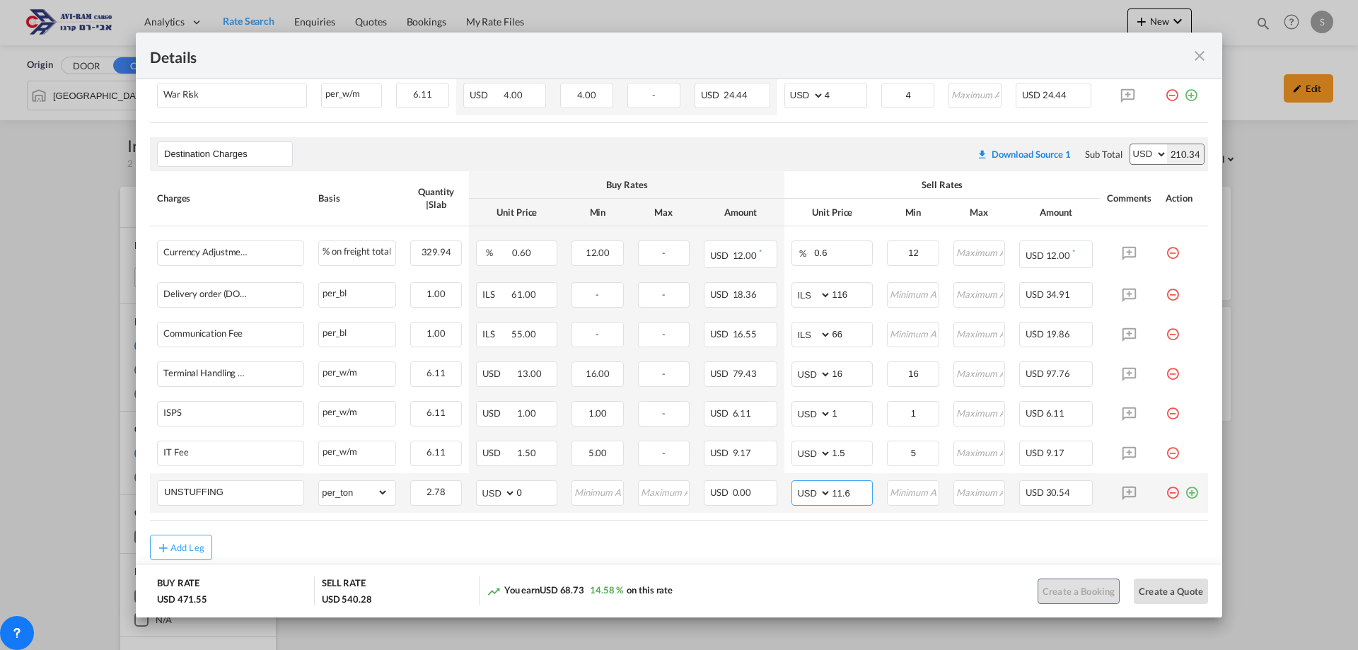
type input "11.6"
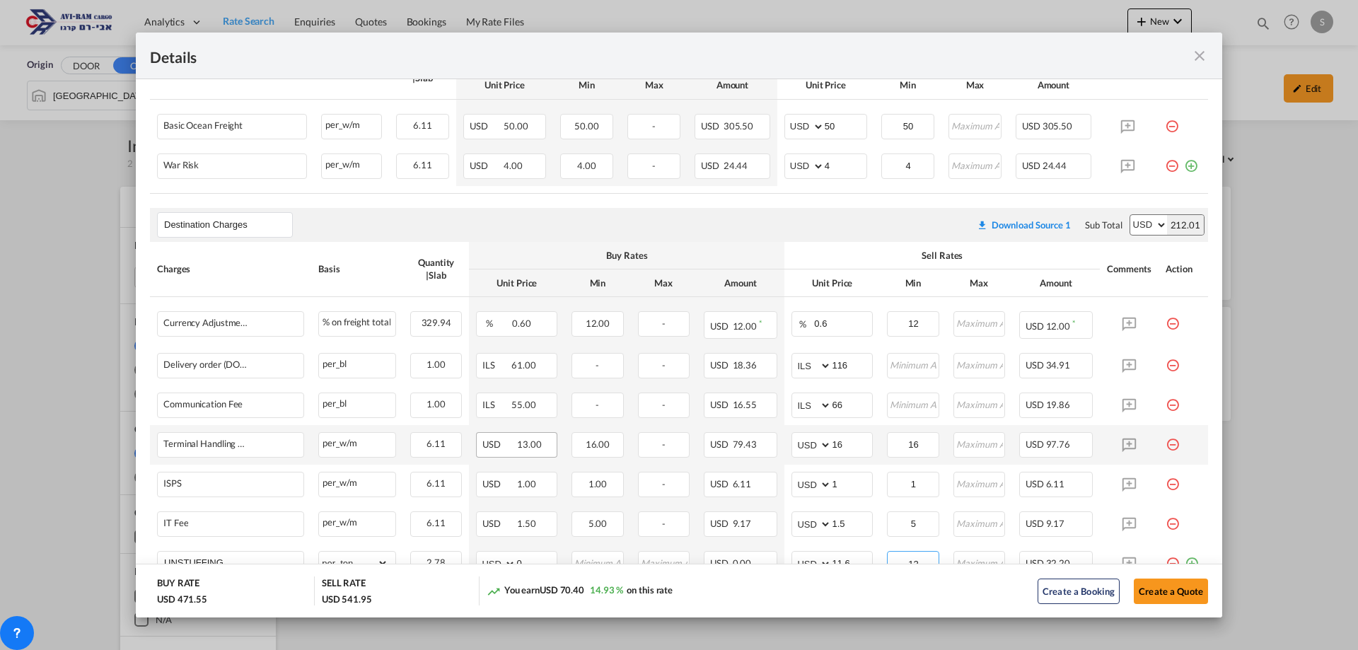
scroll to position [440, 0]
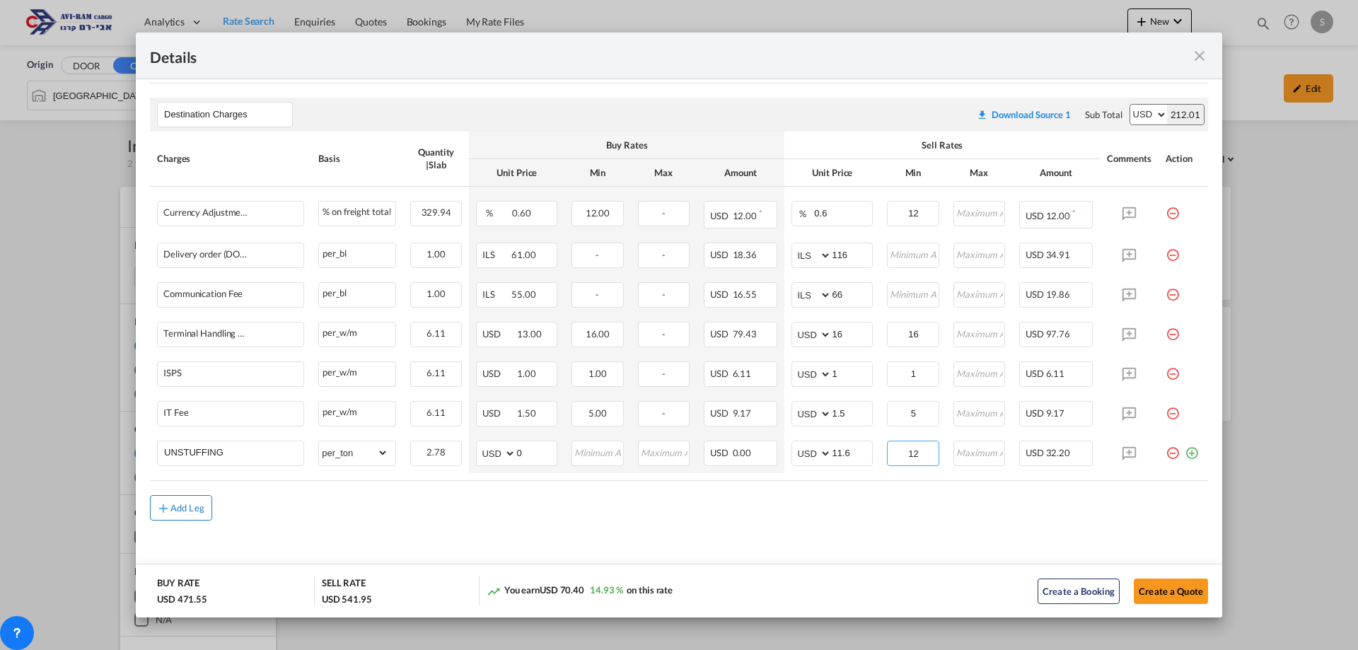
type input "12"
click at [176, 508] on div "Add Leg" at bounding box center [187, 507] width 34 height 8
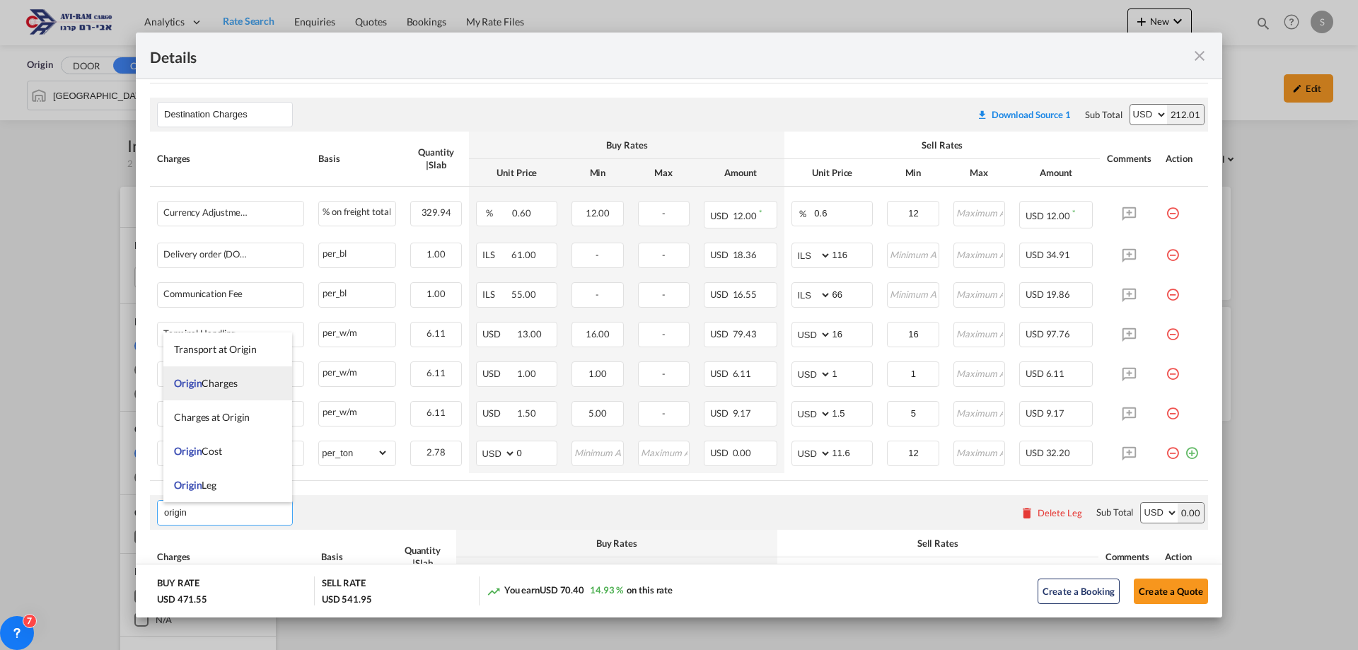
click at [239, 380] on li "Origin Charges" at bounding box center [227, 383] width 129 height 34
type input "Origin Charges"
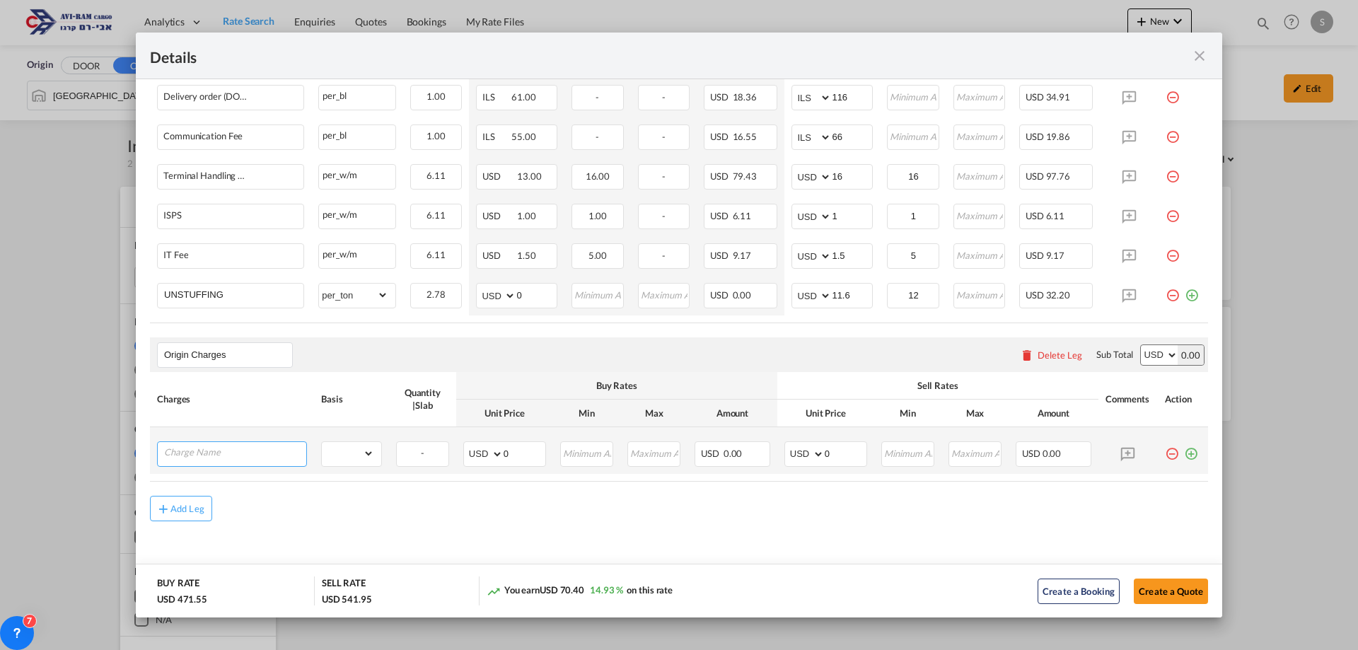
click at [247, 455] on input "Charge Name" at bounding box center [235, 452] width 142 height 21
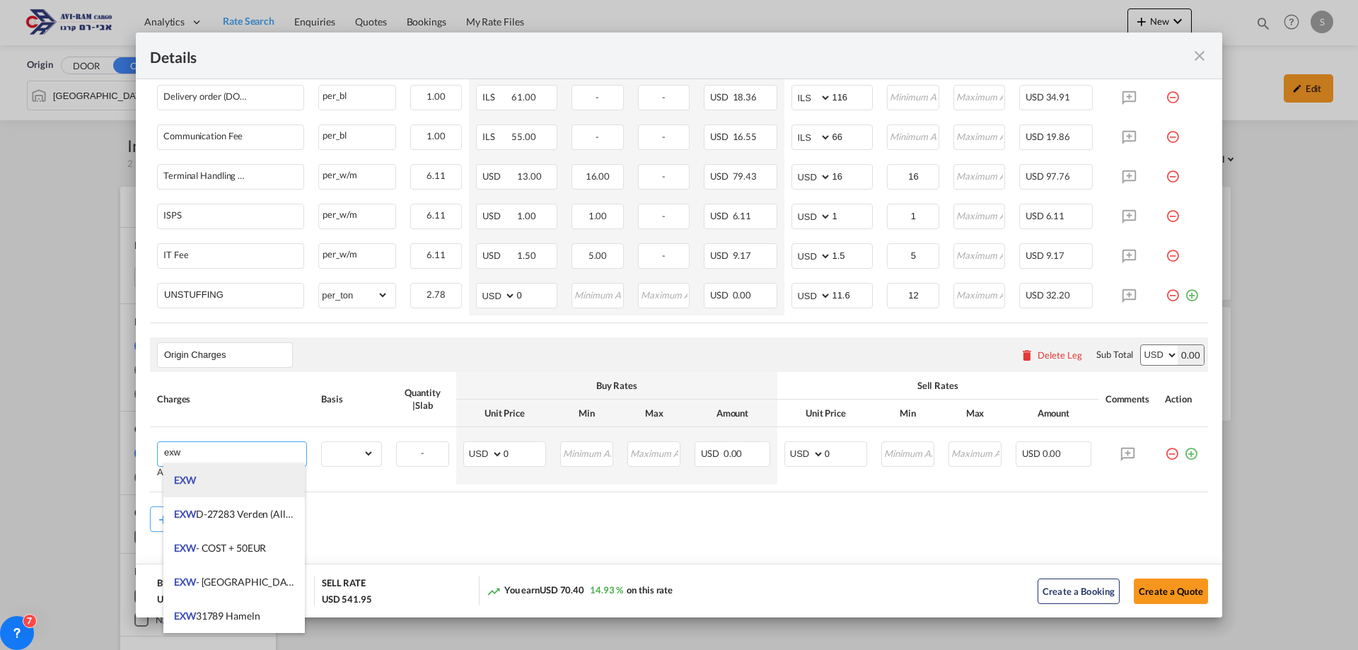
click at [218, 486] on li "EXW" at bounding box center [233, 480] width 141 height 34
type input "EXW"
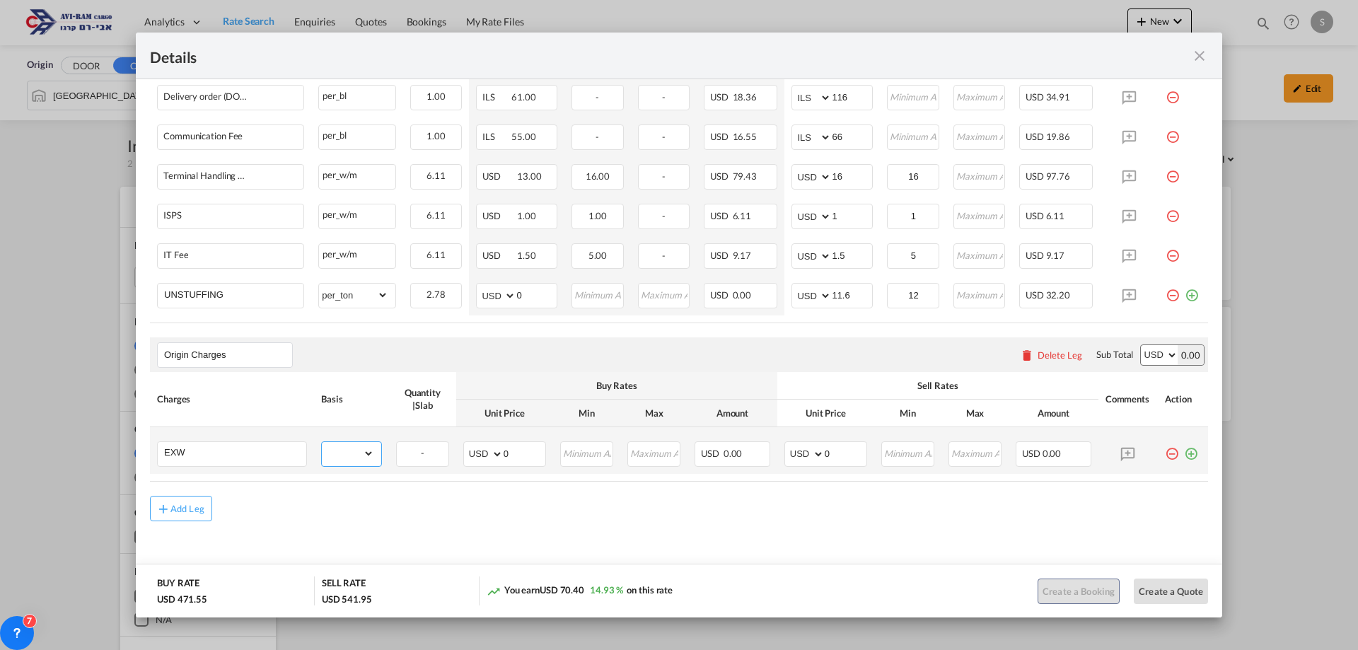
click at [341, 458] on select "gross_weight volumetric_weight per_shipment per_bl per_km per_hawb per_kg flat …" at bounding box center [348, 453] width 52 height 23
select select "per_shipment"
click at [322, 442] on select "gross_weight volumetric_weight per_shipment per_bl per_km per_hawb per_kg flat …" at bounding box center [348, 453] width 52 height 23
click at [796, 453] on select "AED AFN ALL AMD ANG AOA ARS AUD AWG AZN BAM BBD BDT BGN BHD BIF BMD BND BOB BRL…" at bounding box center [805, 454] width 37 height 20
select select "string:EUR"
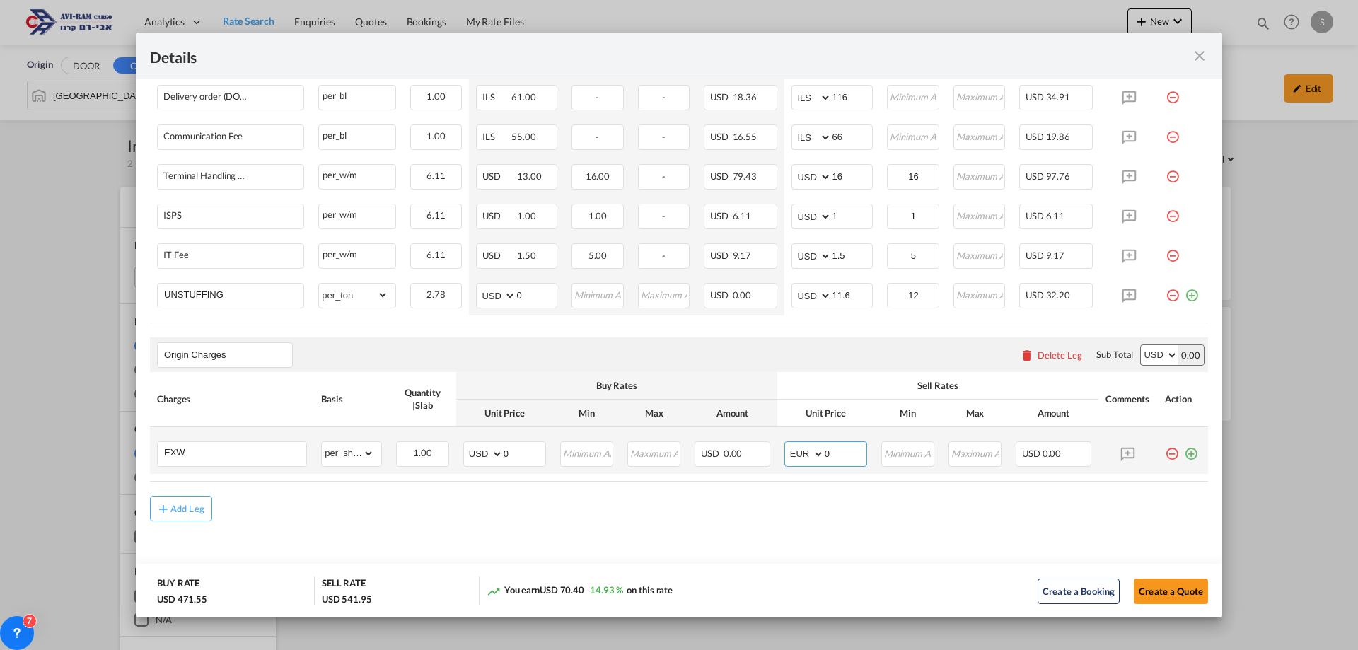
click at [787, 444] on select "AED AFN ALL AMD ANG AOA ARS AUD AWG AZN BAM BBD BDT BGN BHD BIF BMD BND BOB BRL…" at bounding box center [805, 454] width 37 height 20
drag, startPoint x: 812, startPoint y: 456, endPoint x: 766, endPoint y: 470, distance: 48.6
click at [777, 467] on td "AED AFN ALL AMD ANG AOA ARS AUD AWG AZN BAM BBD BDT BGN BHD BIF BMD BND BOB BRL…" at bounding box center [825, 450] width 97 height 47
type input "1139"
click at [1146, 586] on button "Create a Quote" at bounding box center [1171, 590] width 74 height 25
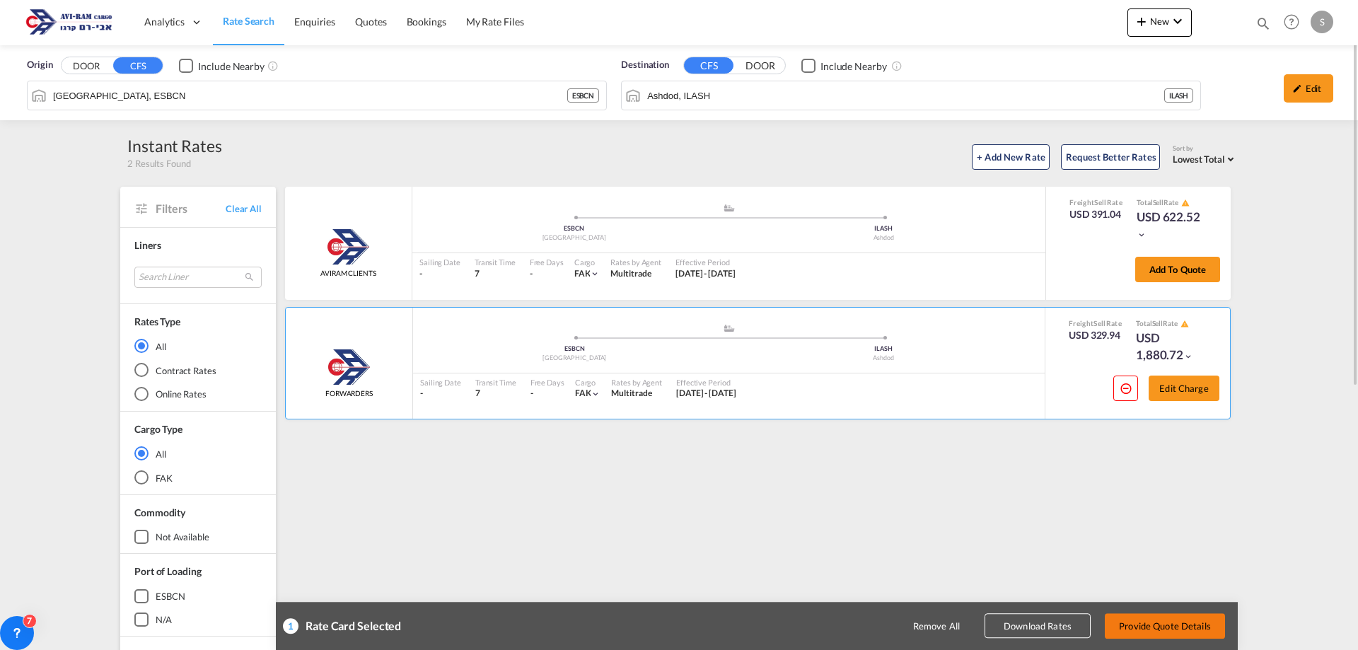
click at [1160, 627] on button "Provide Quote Details" at bounding box center [1165, 625] width 120 height 25
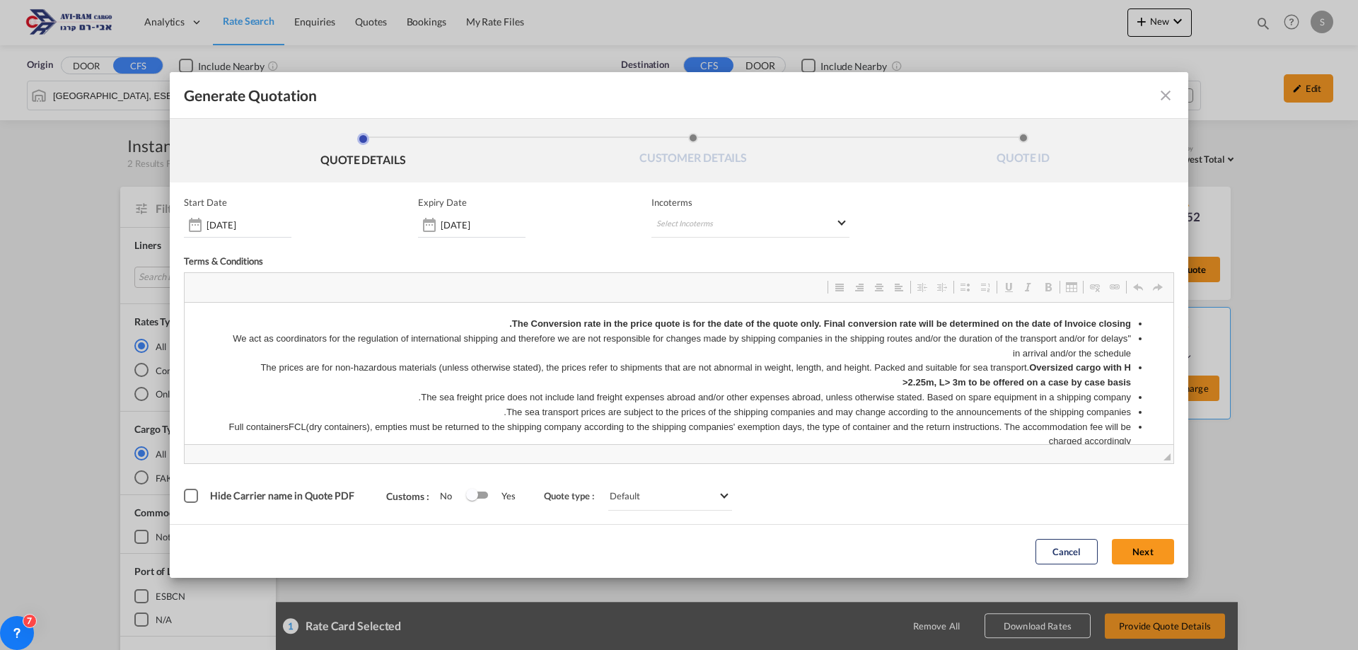
scroll to position [0, 0]
click at [697, 227] on md-select "Select Incoterms CPT - export Carrier Paid to DDP - export Delivery Duty Paid F…" at bounding box center [750, 224] width 198 height 25
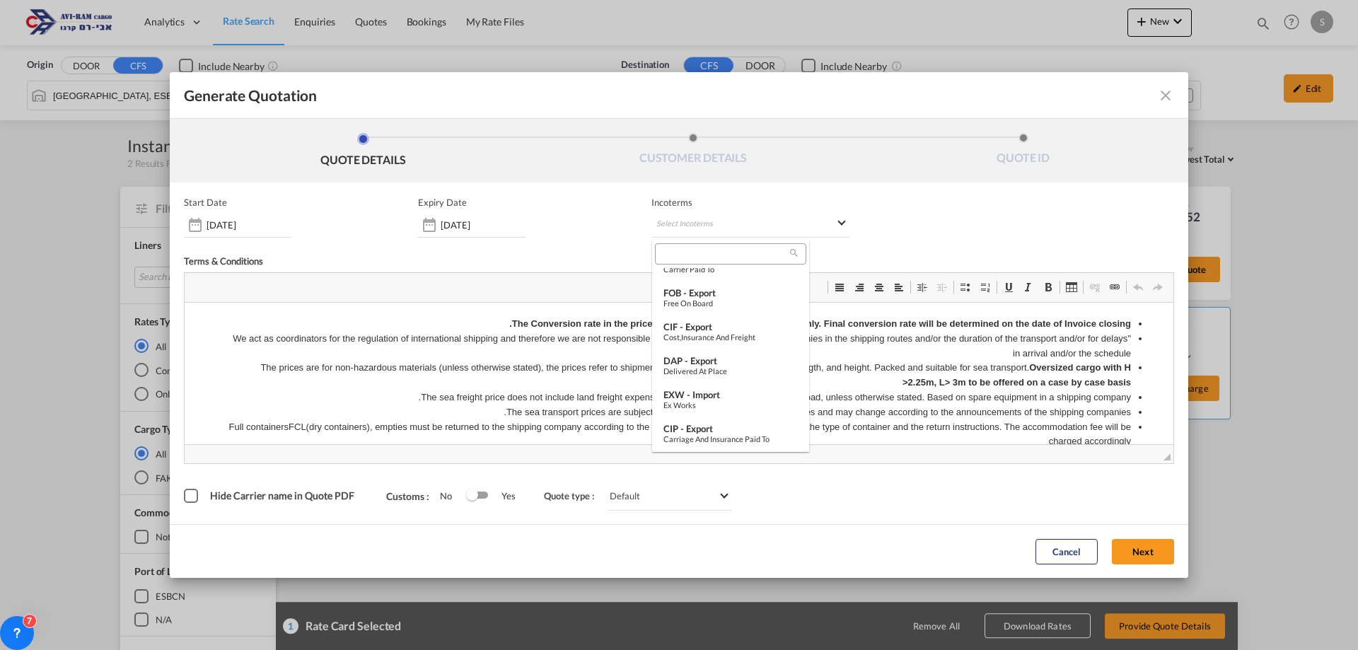
scroll to position [313, 0]
click at [728, 384] on div "Ex Works" at bounding box center [730, 384] width 134 height 9
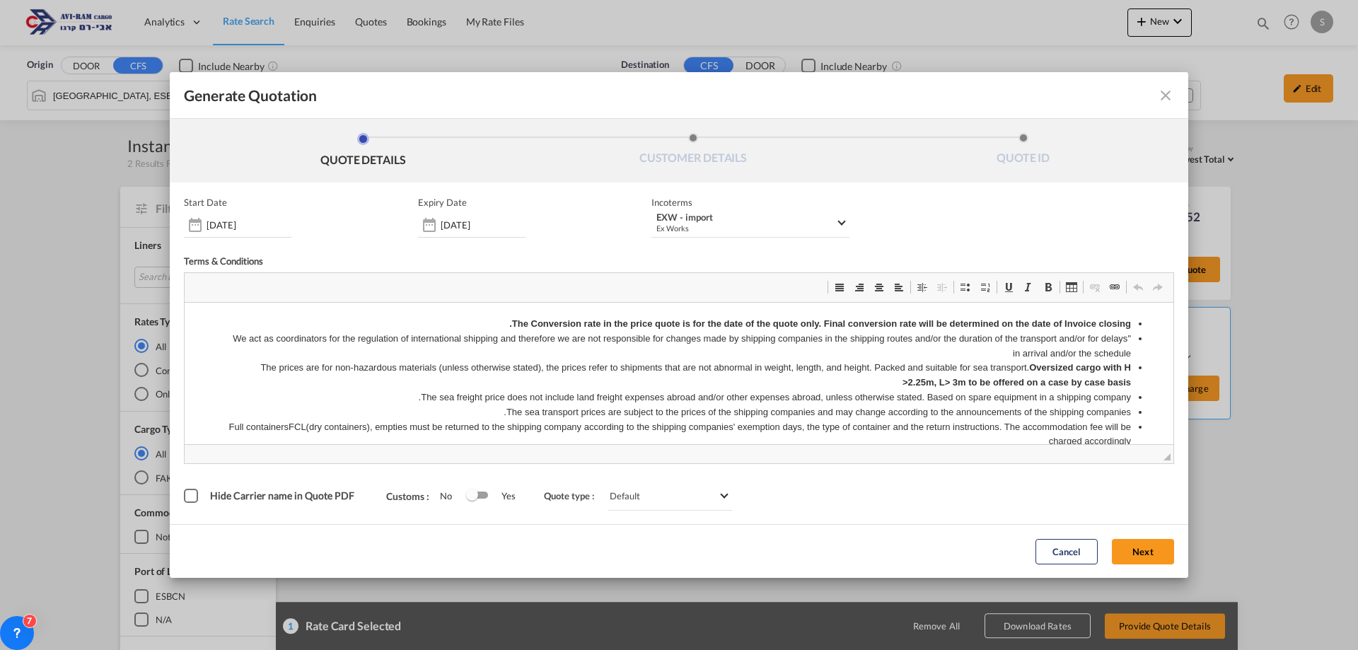
click at [1137, 551] on button "Next" at bounding box center [1143, 551] width 62 height 25
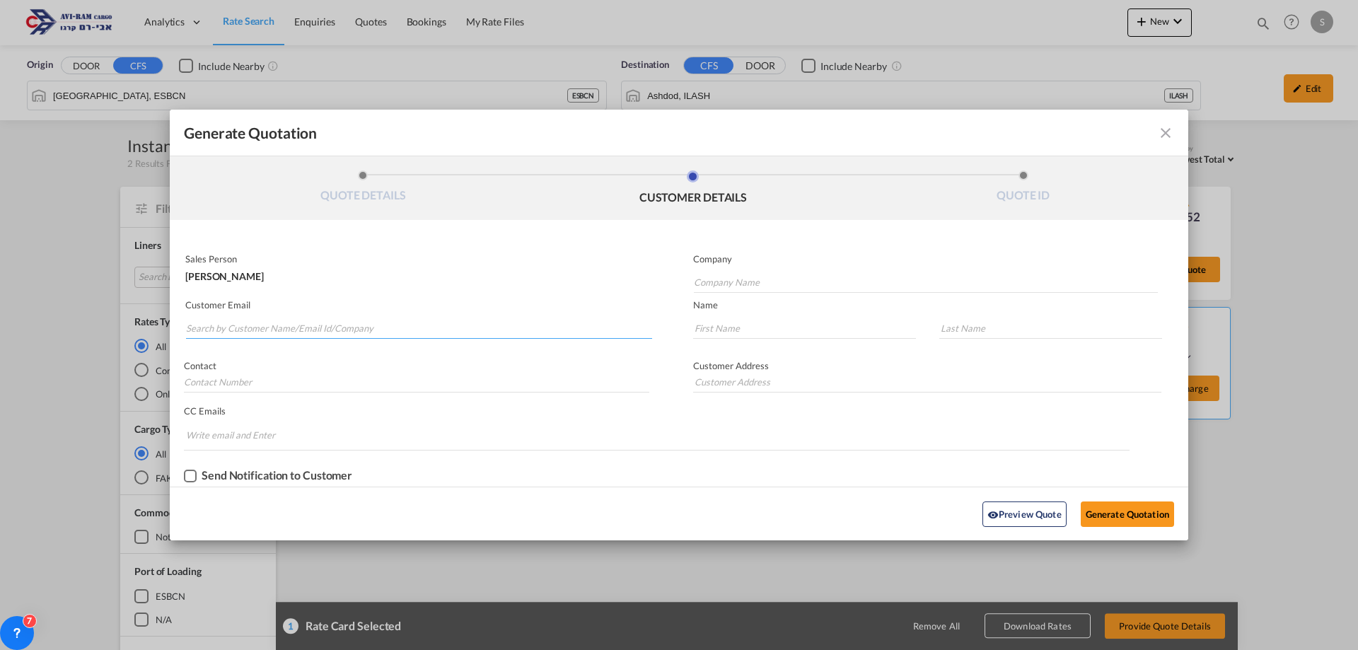
click at [351, 331] on input "Search by Customer Name/Email Id/Company" at bounding box center [419, 328] width 466 height 21
type input "scope"
click at [310, 354] on div ". . import@ scope .co.il | Scope" at bounding box center [418, 358] width 467 height 38
type input "Scope"
type input "import@scope.co.il"
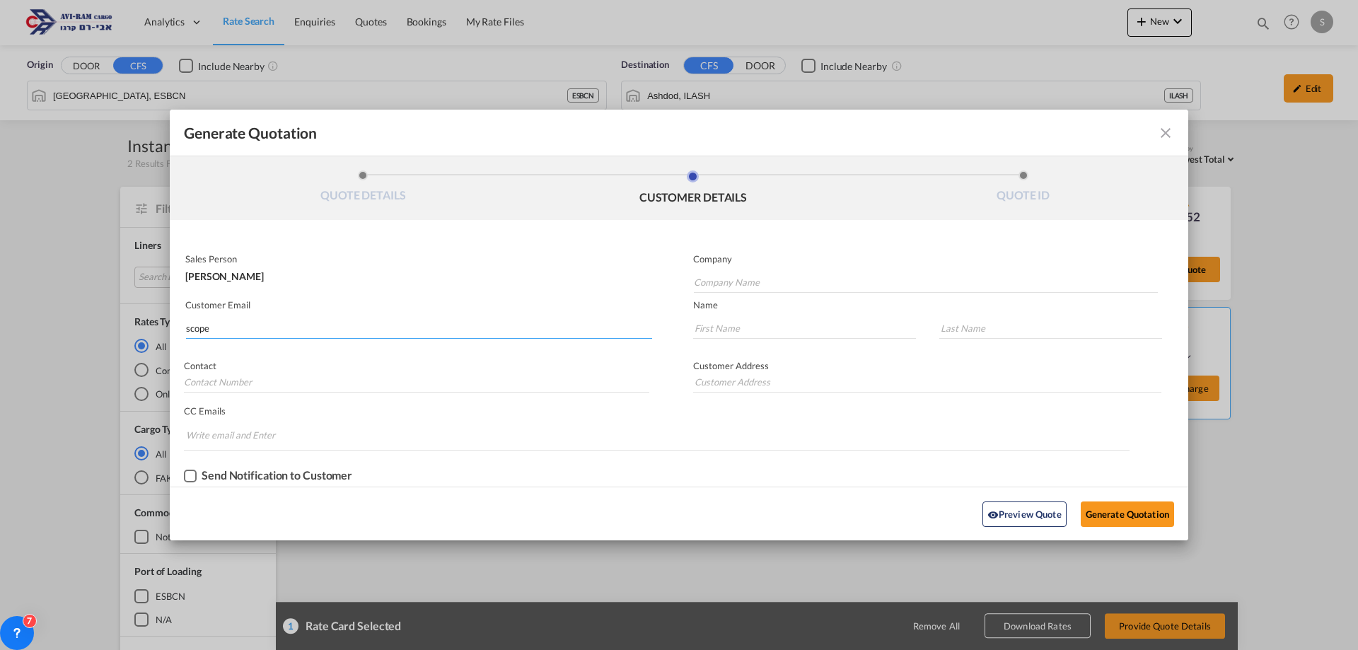
type input "."
click at [1122, 517] on button "Generate Quotation" at bounding box center [1126, 513] width 93 height 25
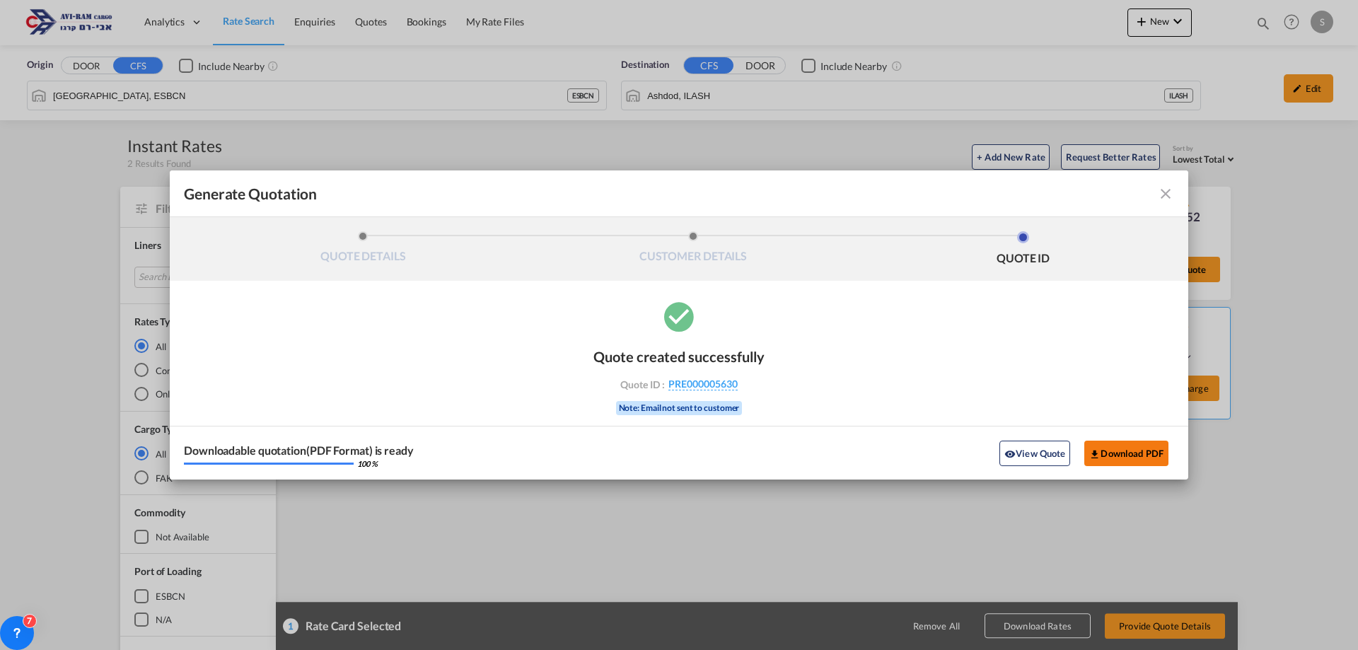
click at [1112, 445] on button "Download PDF" at bounding box center [1126, 453] width 84 height 25
click at [1160, 195] on md-icon "icon-close fg-AAA8AD cursor m-0" at bounding box center [1165, 193] width 17 height 17
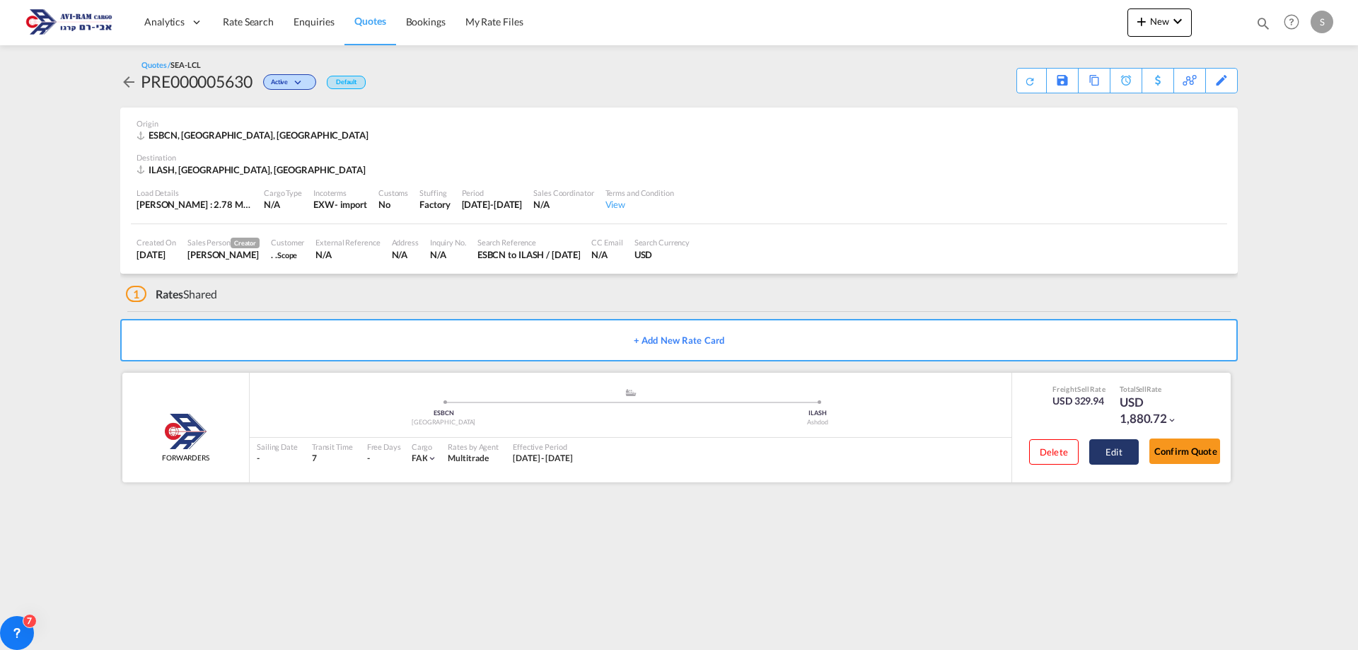
click at [1114, 464] on button "Edit" at bounding box center [1113, 451] width 49 height 25
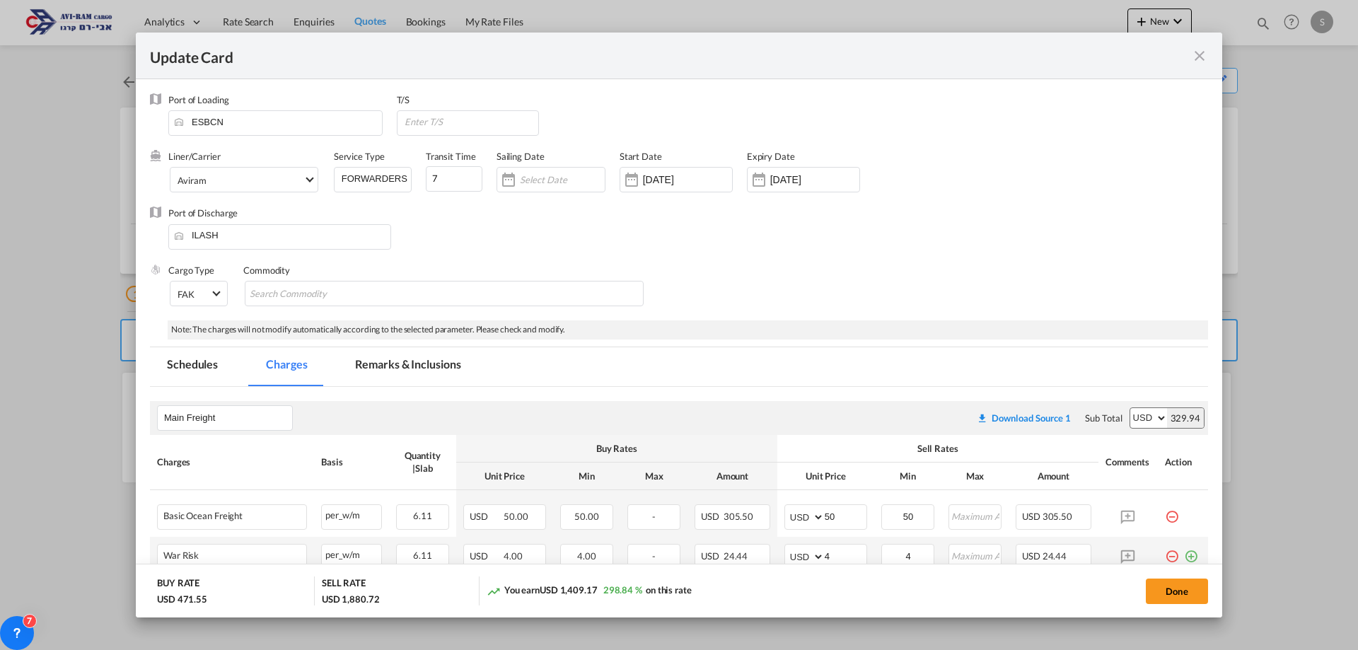
scroll to position [212, 0]
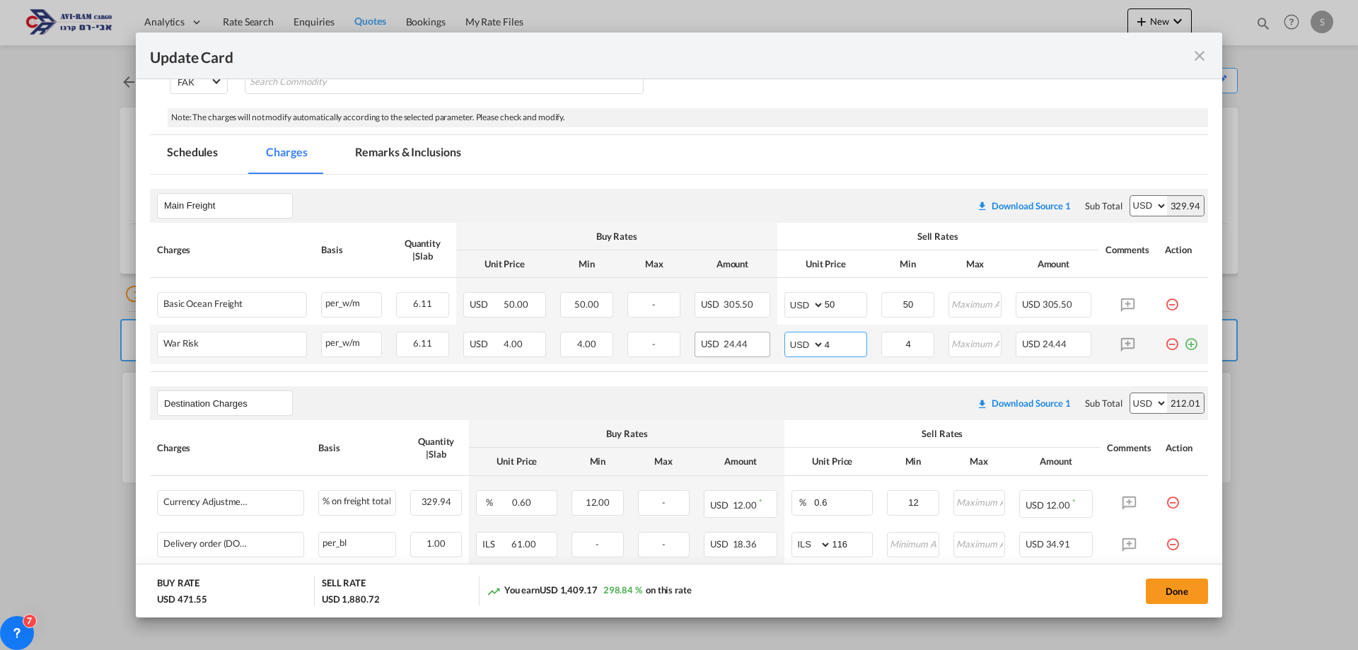
drag, startPoint x: 845, startPoint y: 349, endPoint x: 743, endPoint y: 348, distance: 101.8
click at [743, 348] on tr "War Risk Please Enter Already Exists per_w/m per_w/m can not applied for this c…" at bounding box center [679, 345] width 1058 height 40
type input "2"
click at [1171, 598] on button "Done" at bounding box center [1177, 590] width 62 height 25
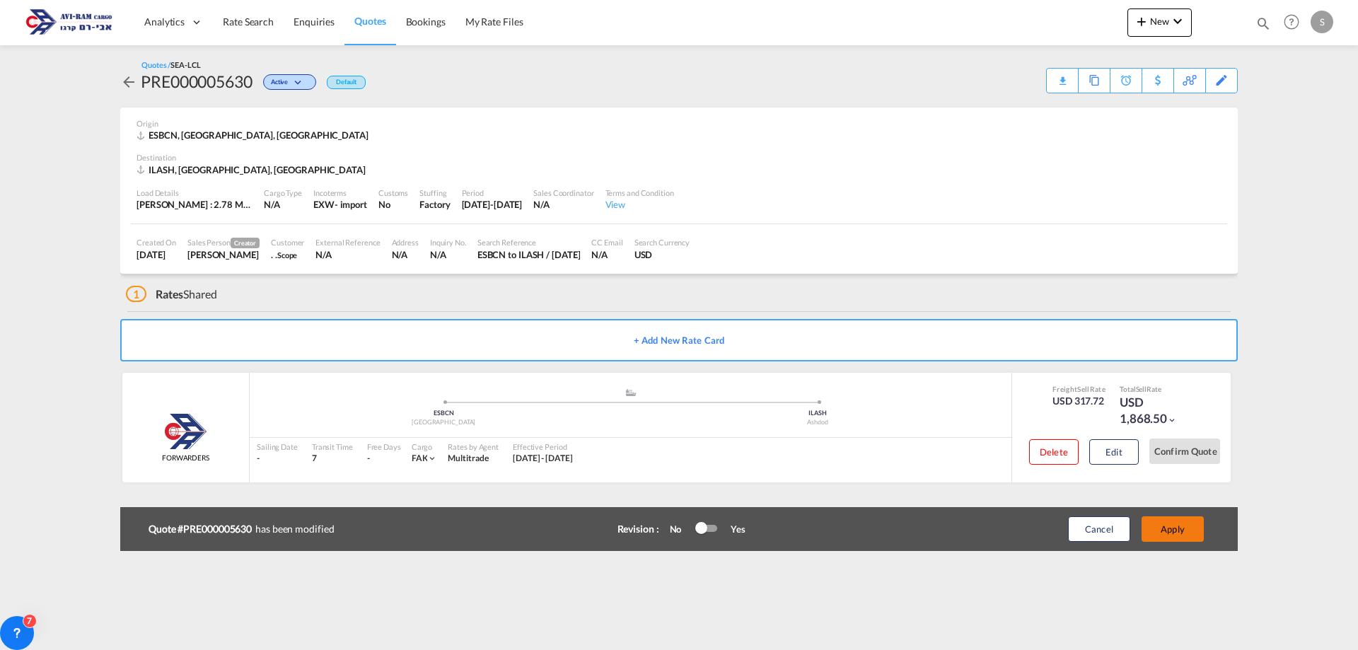
click at [1177, 534] on button "Apply" at bounding box center [1172, 528] width 62 height 25
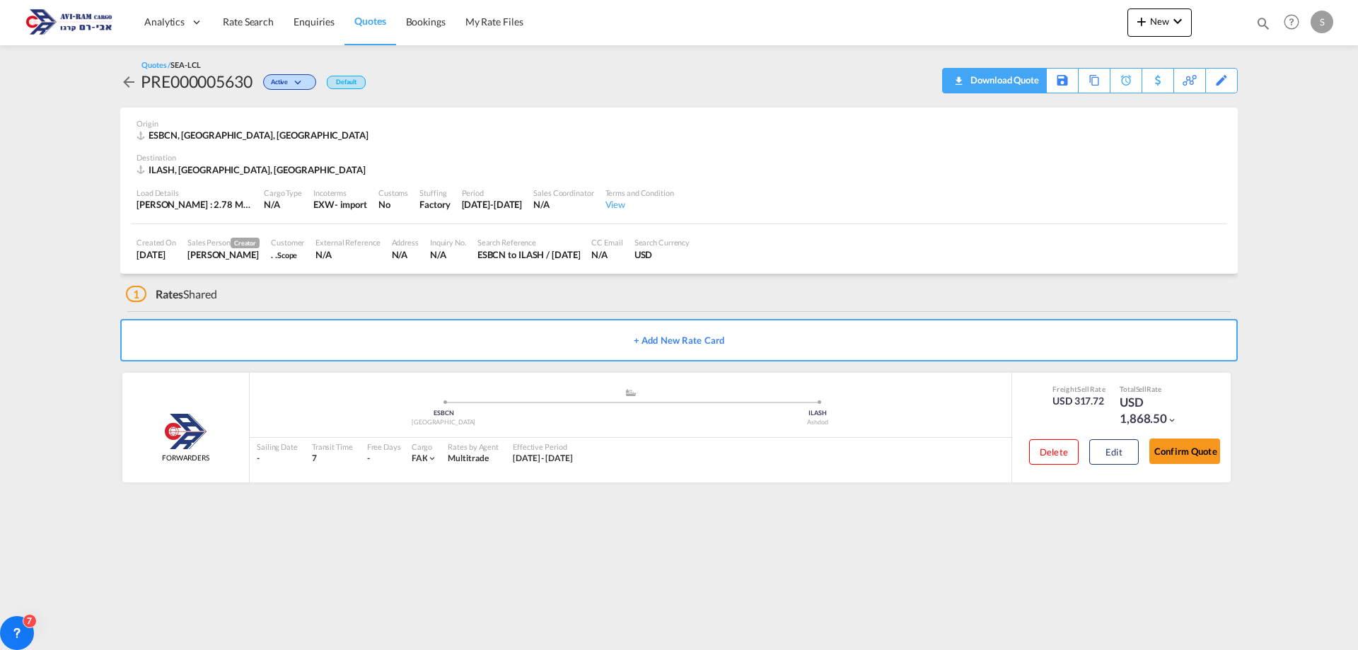
click at [1029, 86] on div "Download Quote" at bounding box center [1003, 80] width 72 height 23
